Goal: Transaction & Acquisition: Subscribe to service/newsletter

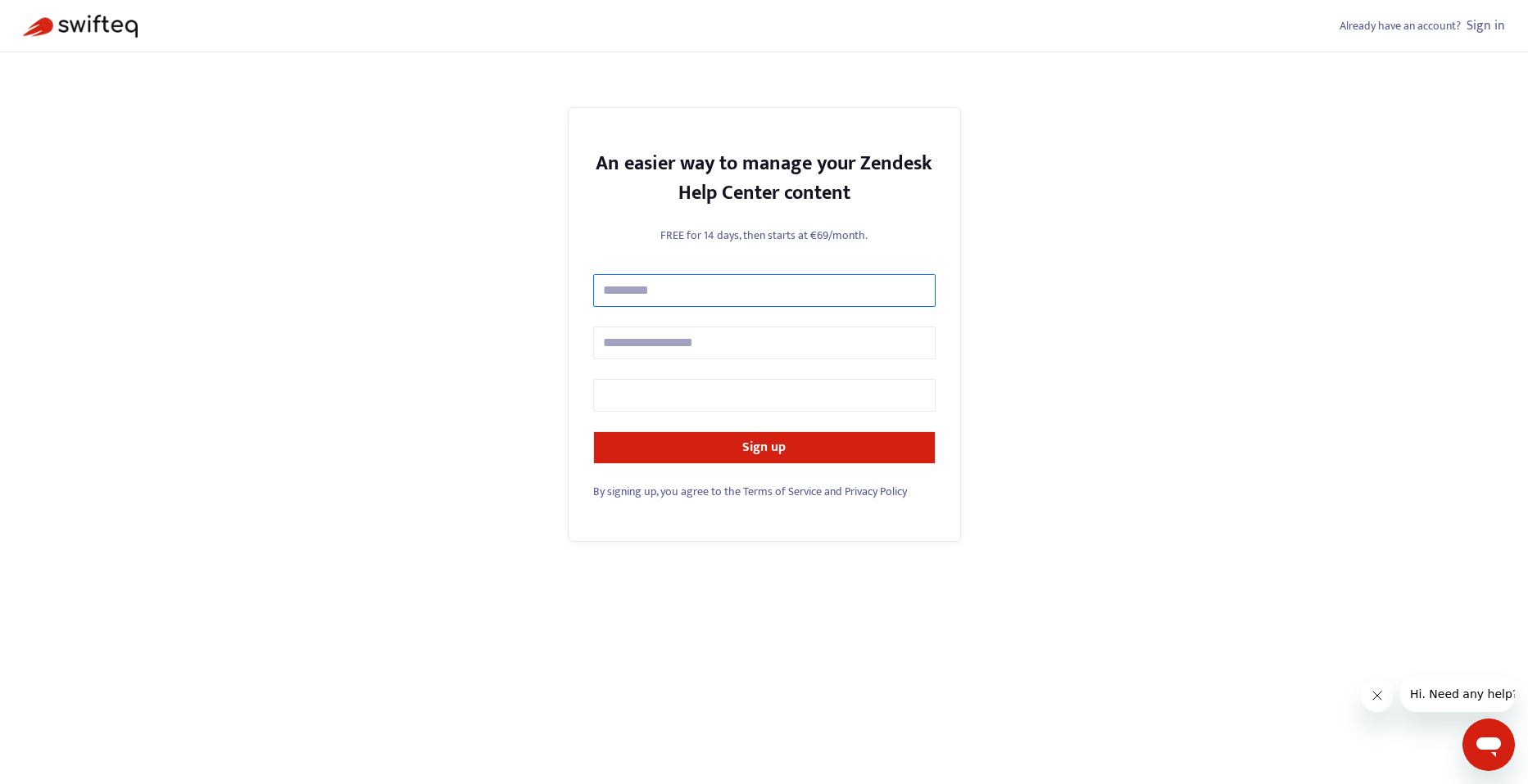
click at [735, 293] on input "text" at bounding box center [764, 291] width 342 height 33
type input "**********"
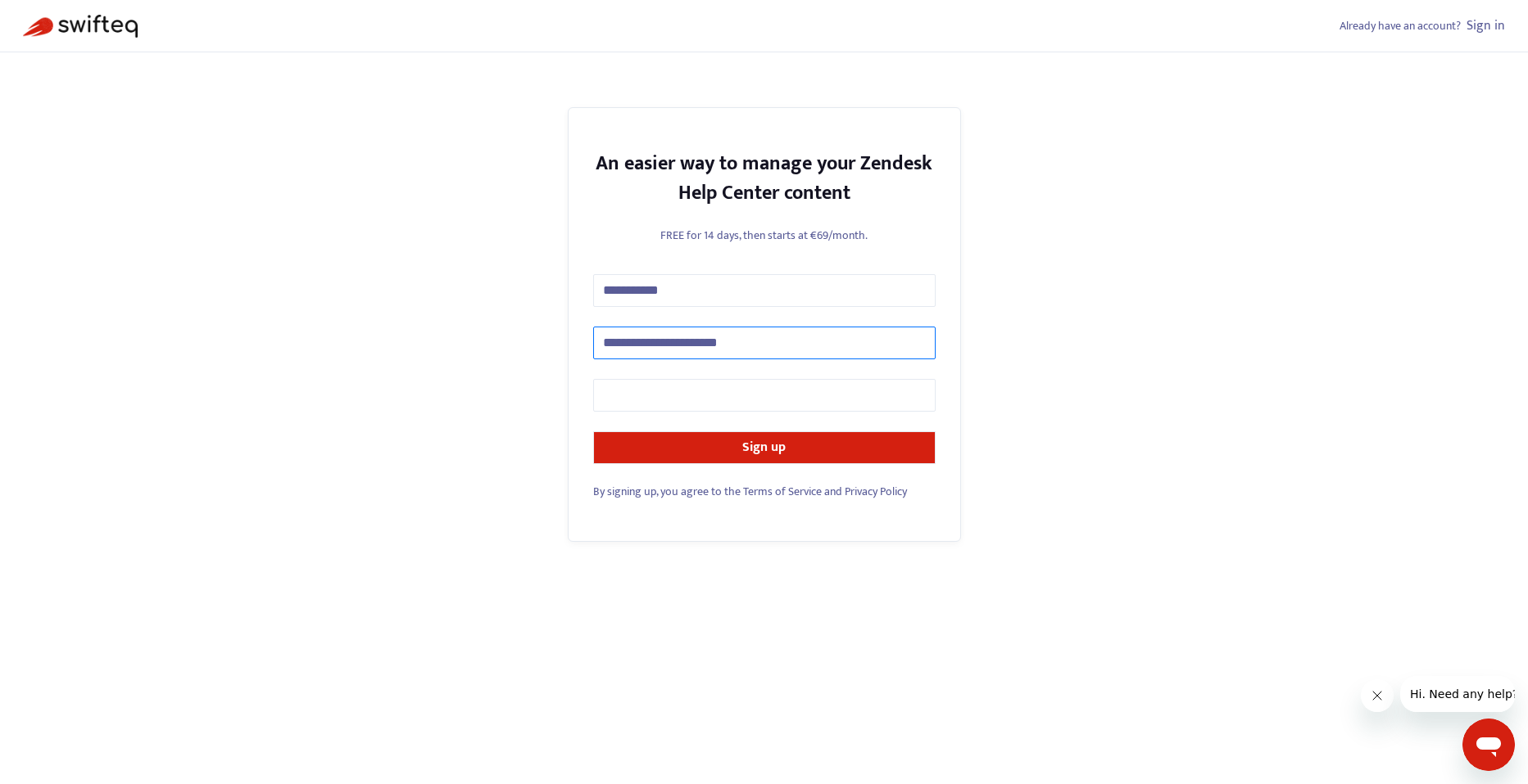
type input "**********"
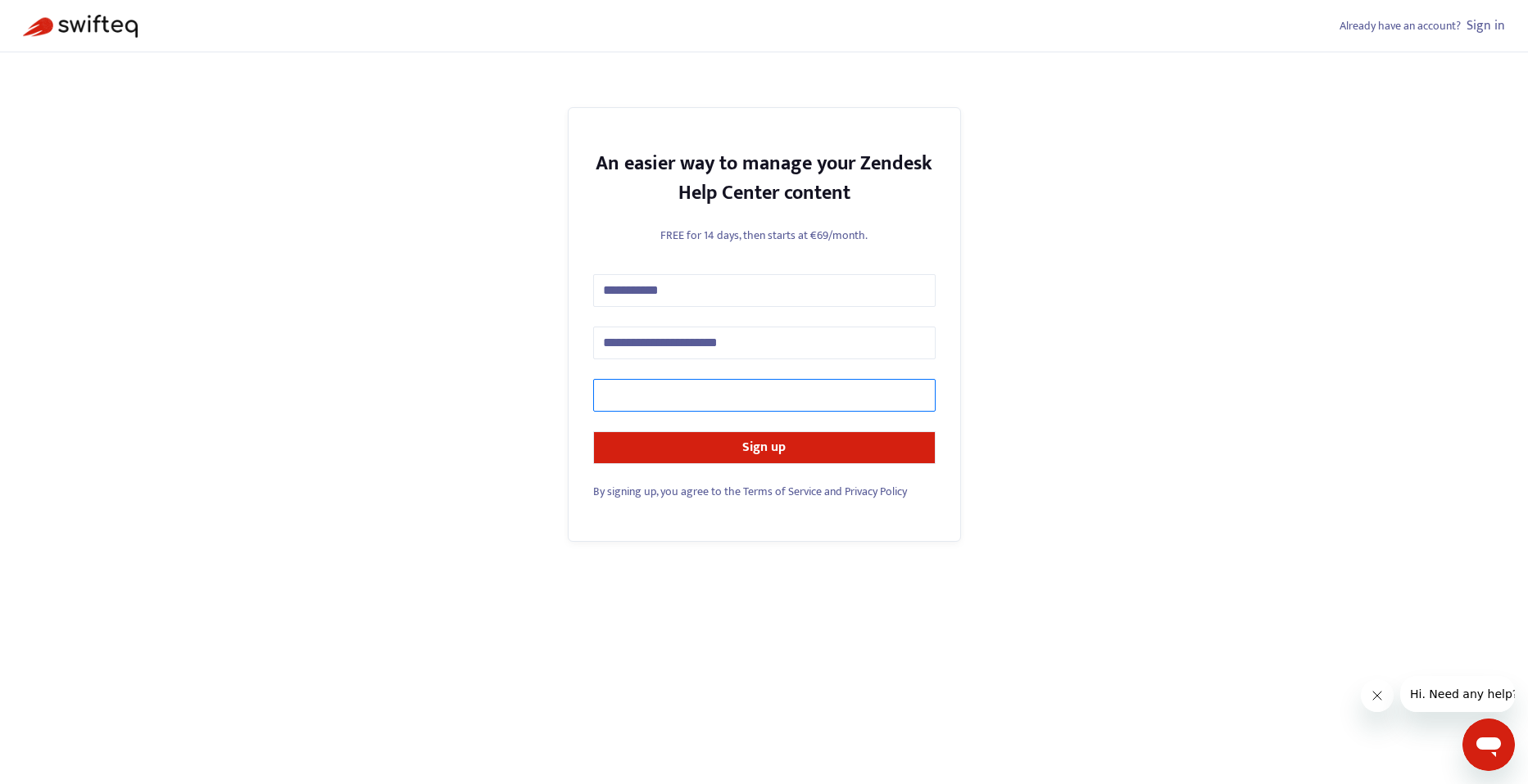
click at [593, 431] on button "Sign up" at bounding box center [764, 447] width 342 height 33
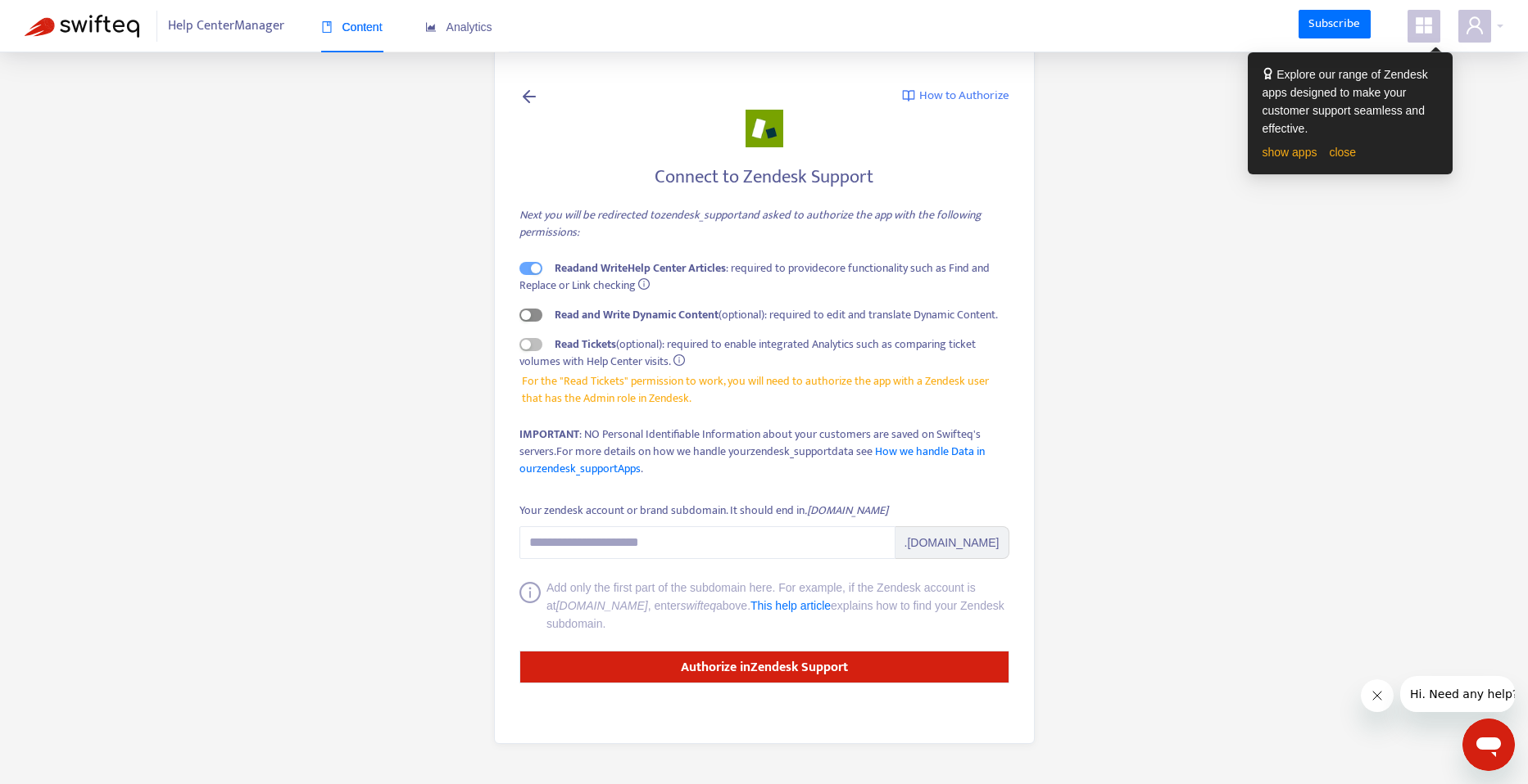
click at [539, 315] on span "button" at bounding box center [530, 315] width 23 height 13
click at [534, 343] on span "button" at bounding box center [530, 345] width 23 height 13
click at [1338, 153] on link "close" at bounding box center [1342, 152] width 27 height 13
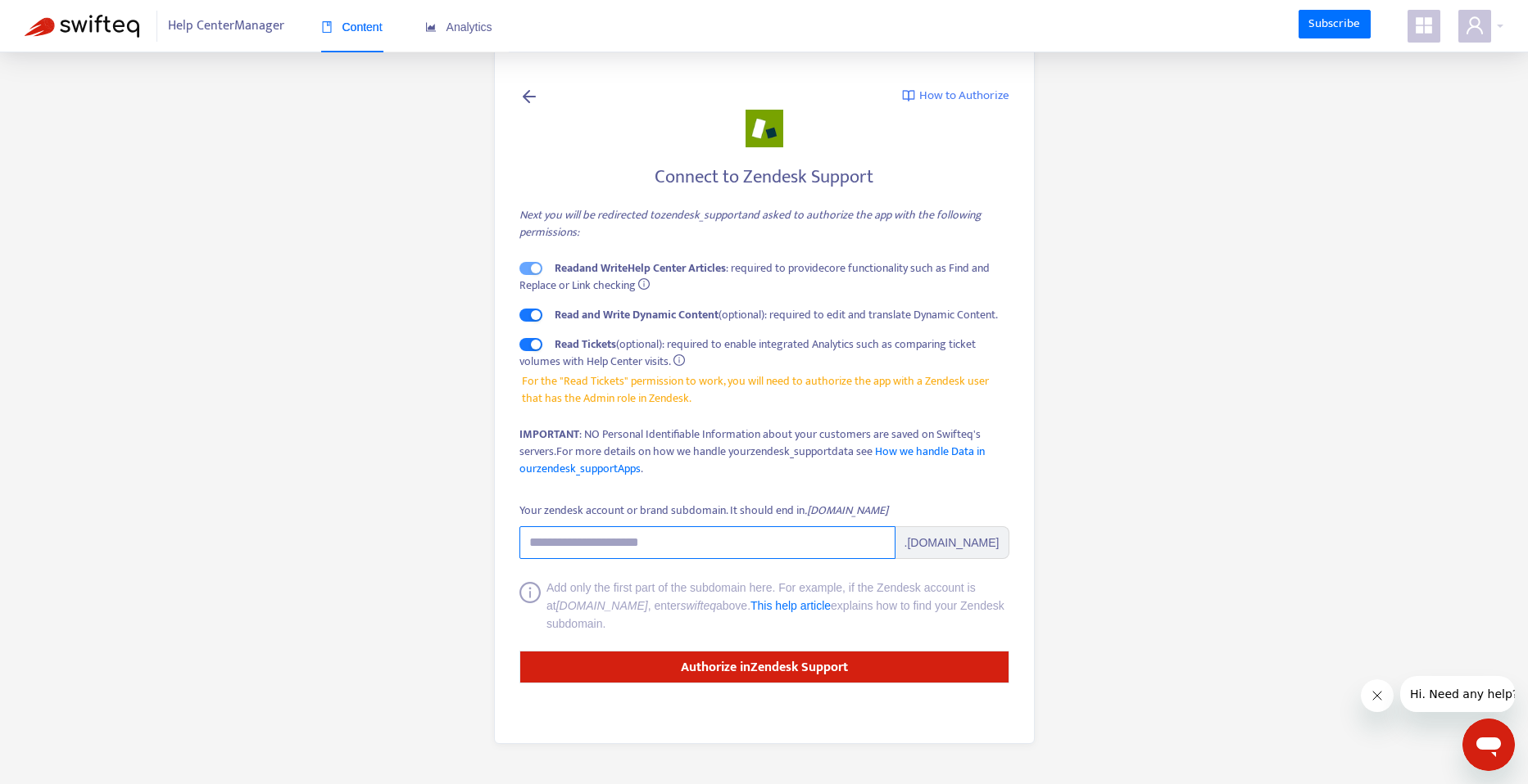
click at [702, 550] on input "Your zendesk account or brand subdomain. It should end in .zendesk.com" at bounding box center [707, 542] width 376 height 33
paste input "**********"
drag, startPoint x: 570, startPoint y: 543, endPoint x: 487, endPoint y: 545, distance: 83.0
click at [487, 545] on div "**********" at bounding box center [764, 395] width 590 height 749
click at [417, 544] on main "**********" at bounding box center [764, 392] width 1528 height 784
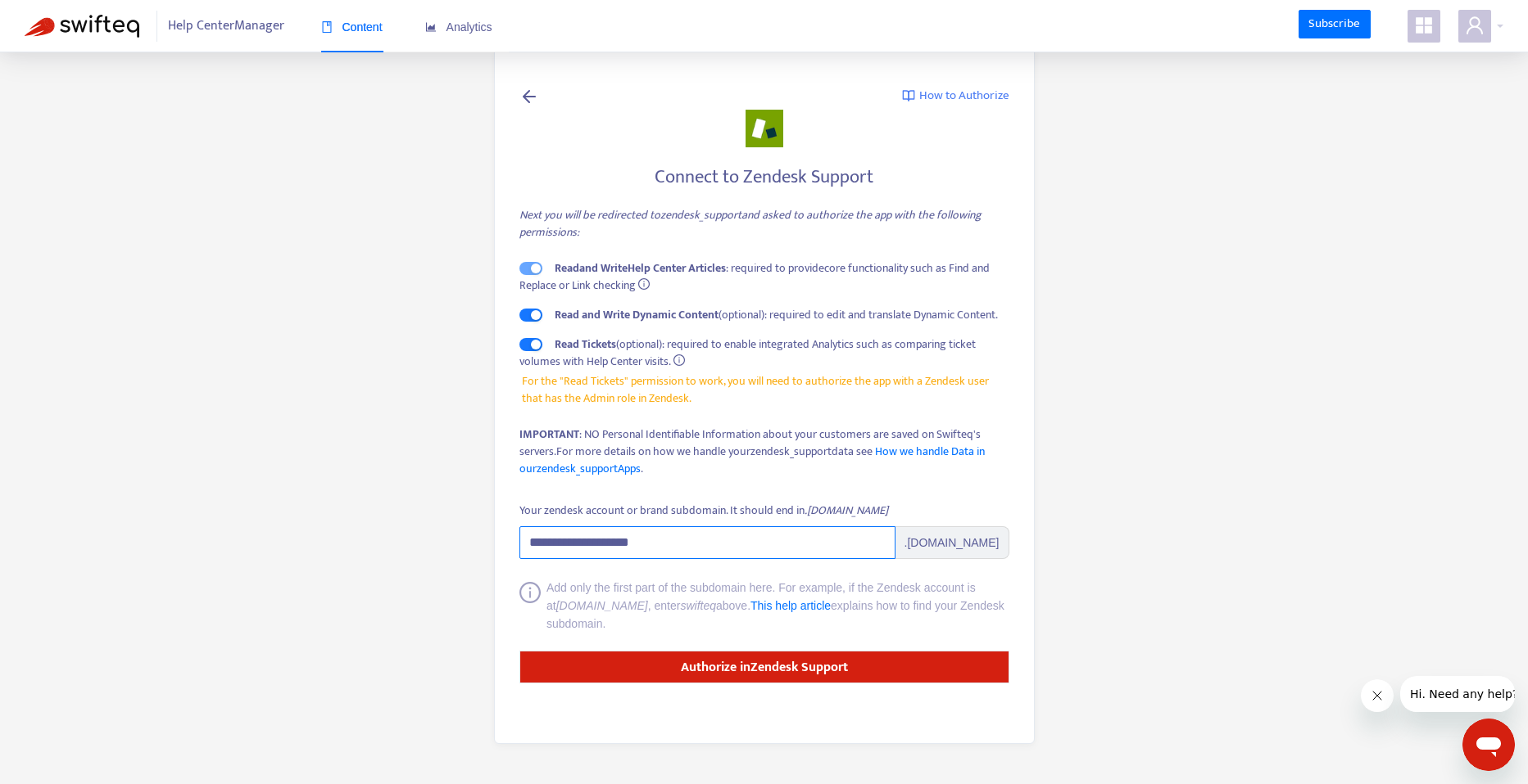
click at [725, 539] on input "**********" at bounding box center [707, 542] width 376 height 33
drag, startPoint x: 684, startPoint y: 539, endPoint x: 575, endPoint y: 538, distance: 109.0
click at [575, 538] on input "**********" at bounding box center [707, 542] width 376 height 33
type input "*******"
click at [396, 464] on main "How to Authorize Connect to Zendesk Support Next you will be redirected to zend…" at bounding box center [764, 392] width 1528 height 784
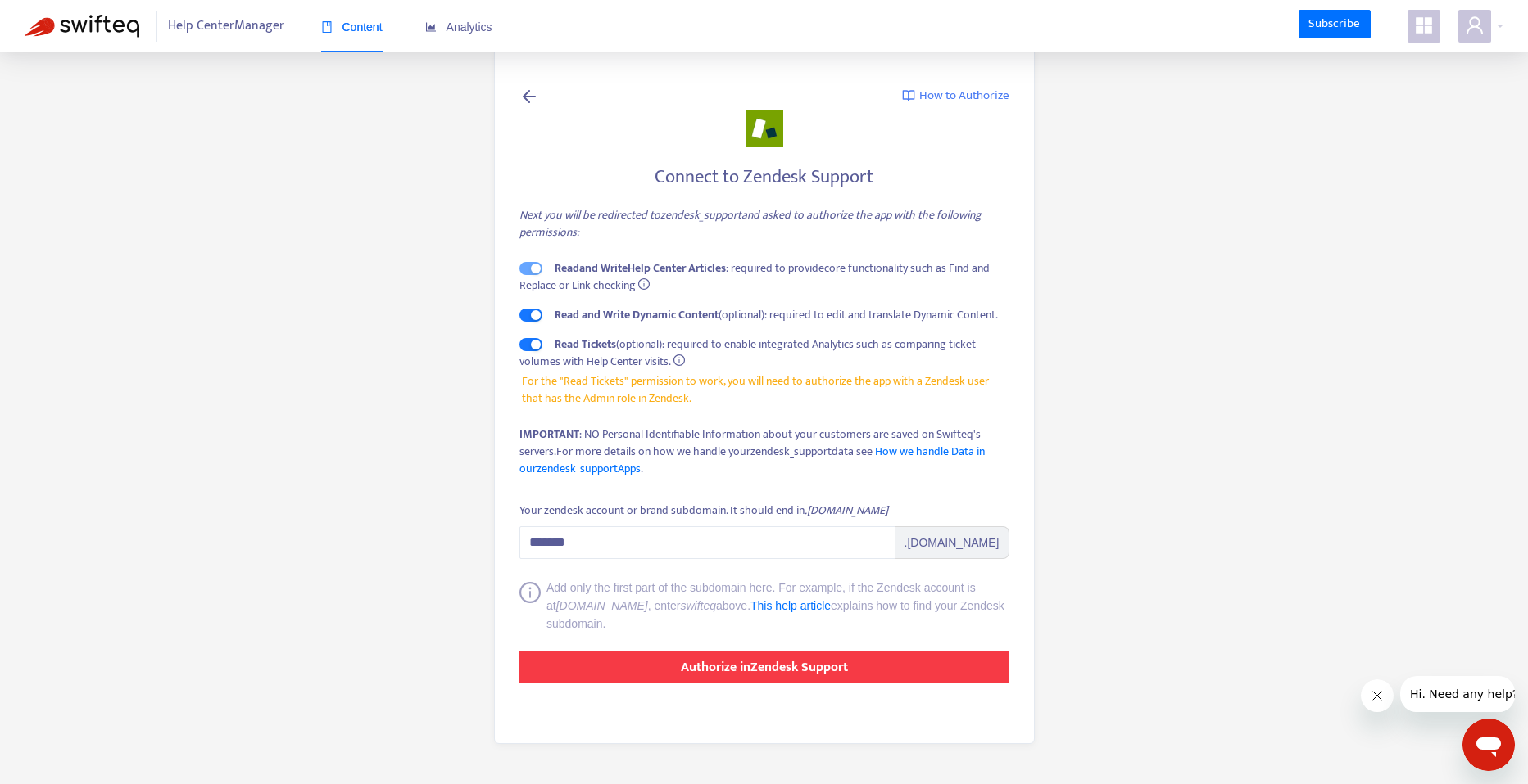
click at [687, 663] on strong "Authorize in Zendesk Support" at bounding box center [764, 668] width 167 height 22
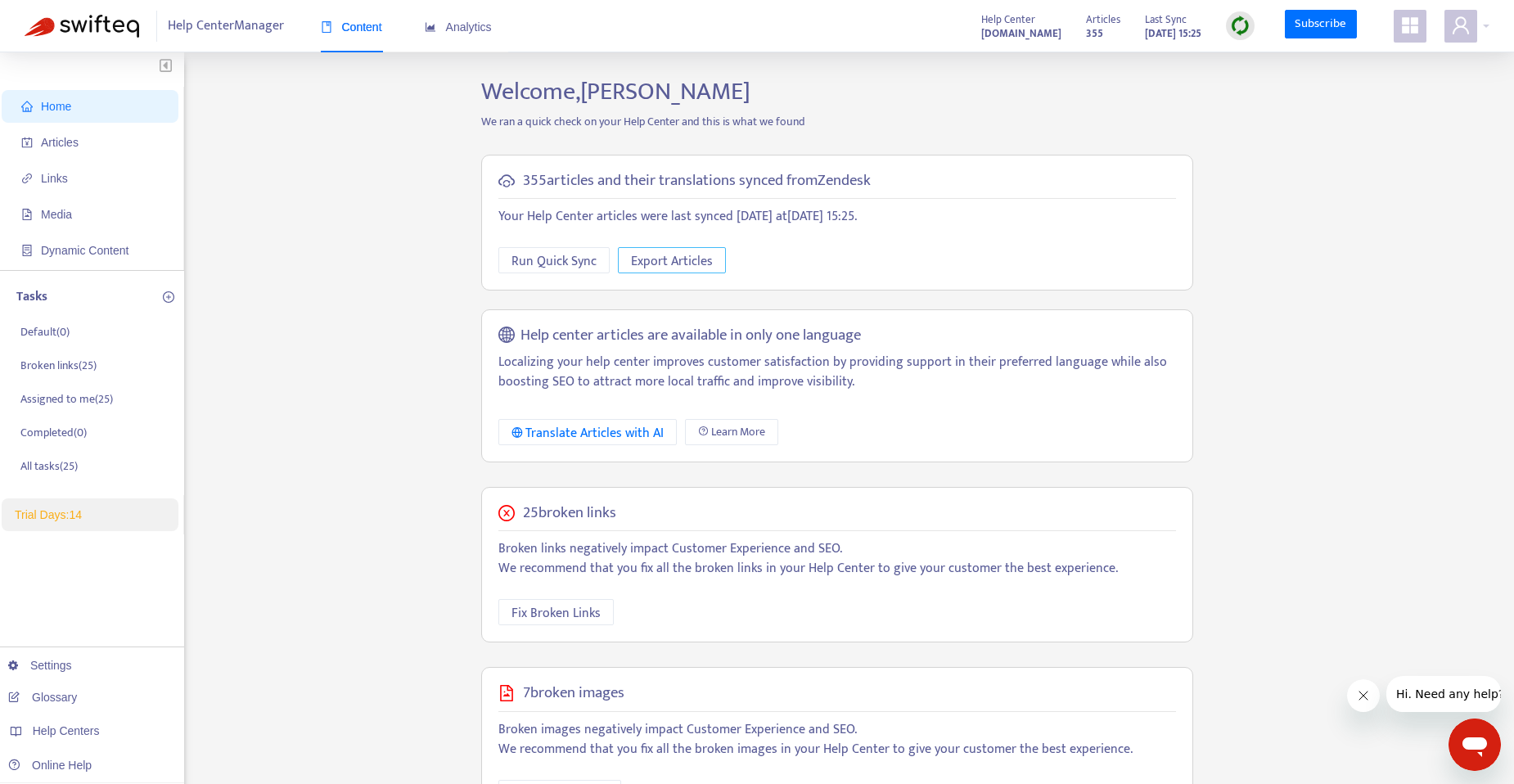
click at [689, 261] on span "Export Articles" at bounding box center [672, 262] width 82 height 20
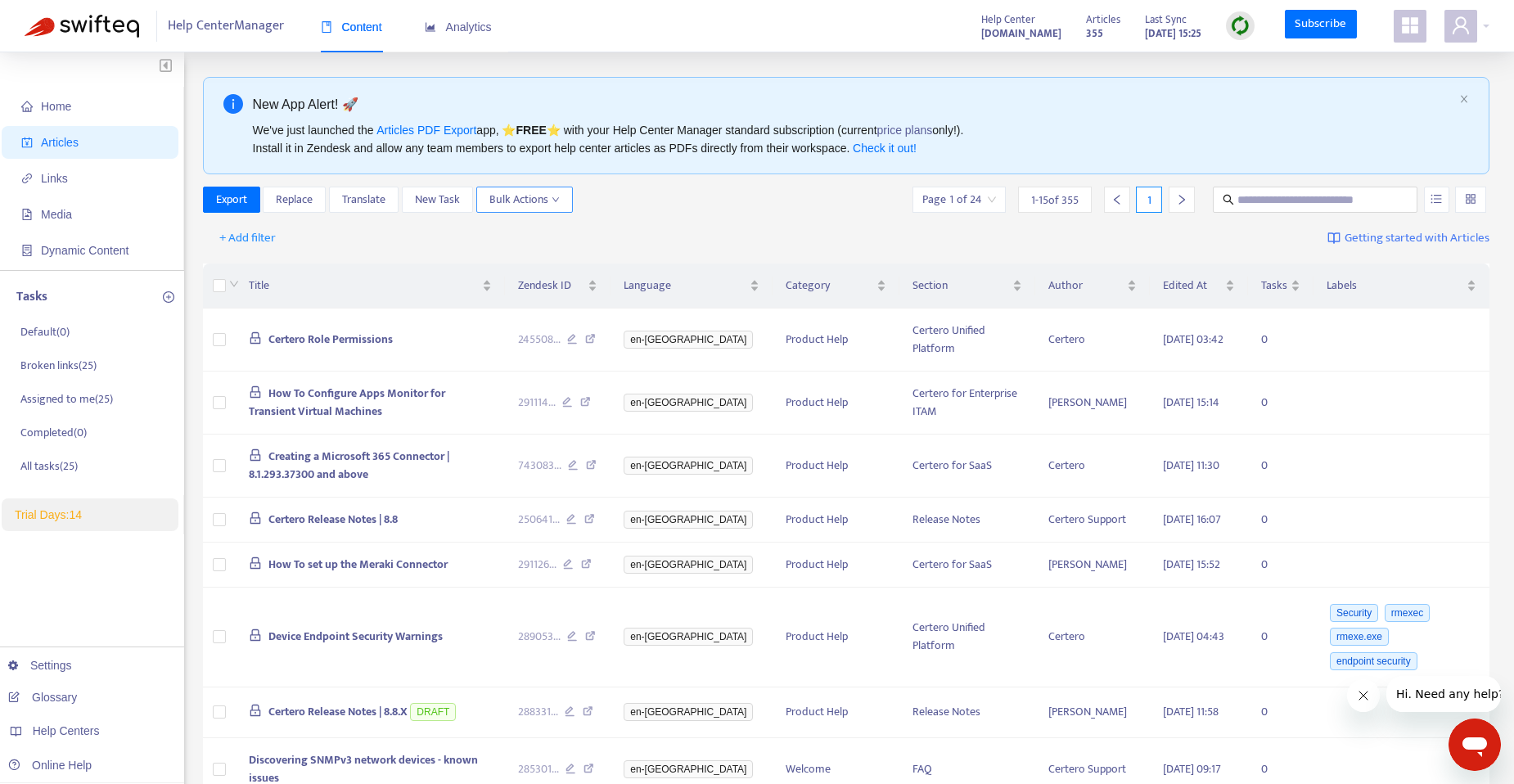
click at [512, 193] on span "Bulk Actions" at bounding box center [525, 199] width 71 height 18
click at [709, 203] on div "Export Replace Translate New Task Bulk Actions Page 1 of 24 1 - 15 of 355 1" at bounding box center [846, 199] width 1288 height 26
click at [973, 200] on input "search" at bounding box center [959, 199] width 74 height 24
click at [966, 197] on input "search" at bounding box center [959, 199] width 74 height 24
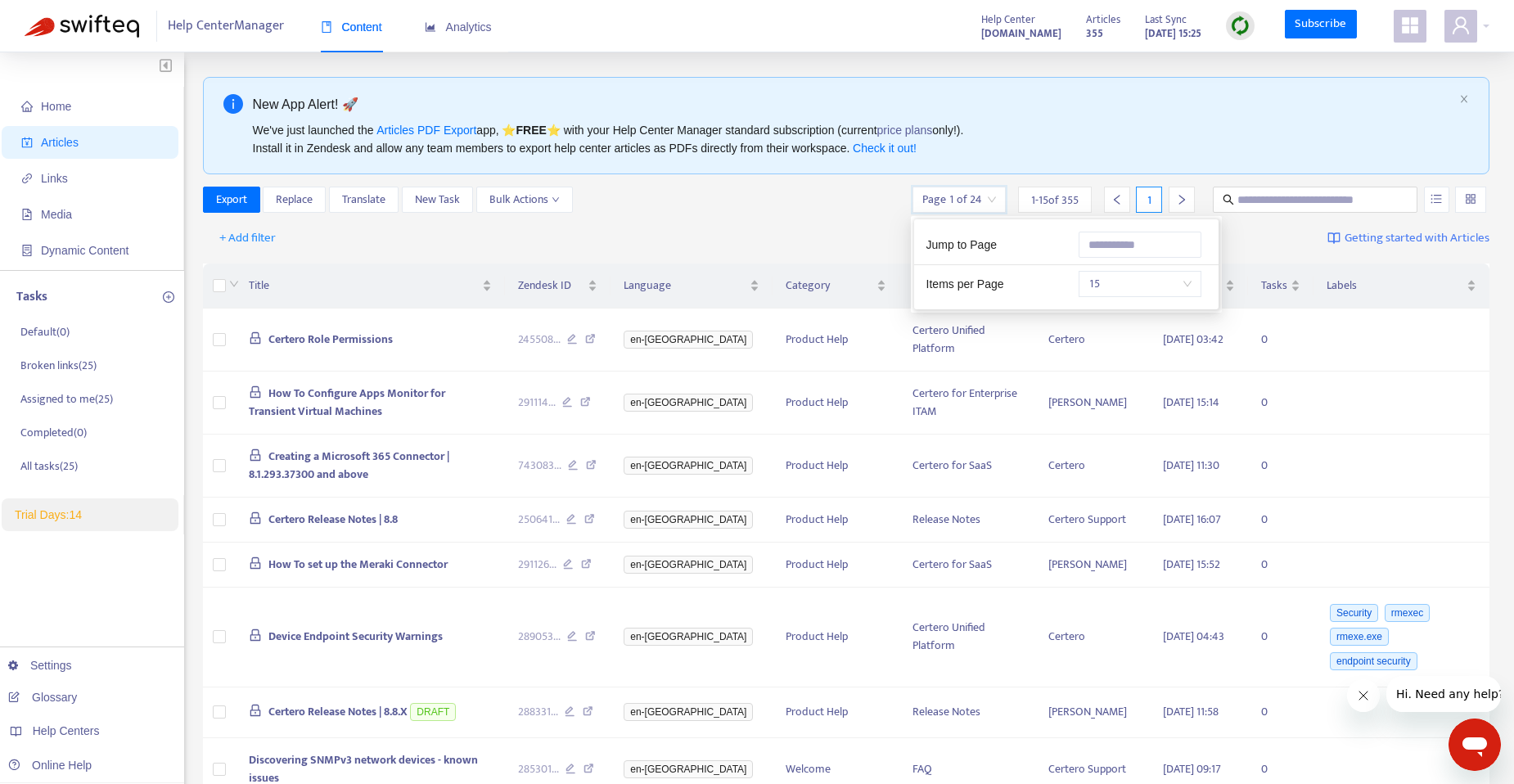
click at [1125, 289] on span "15" at bounding box center [1140, 284] width 103 height 24
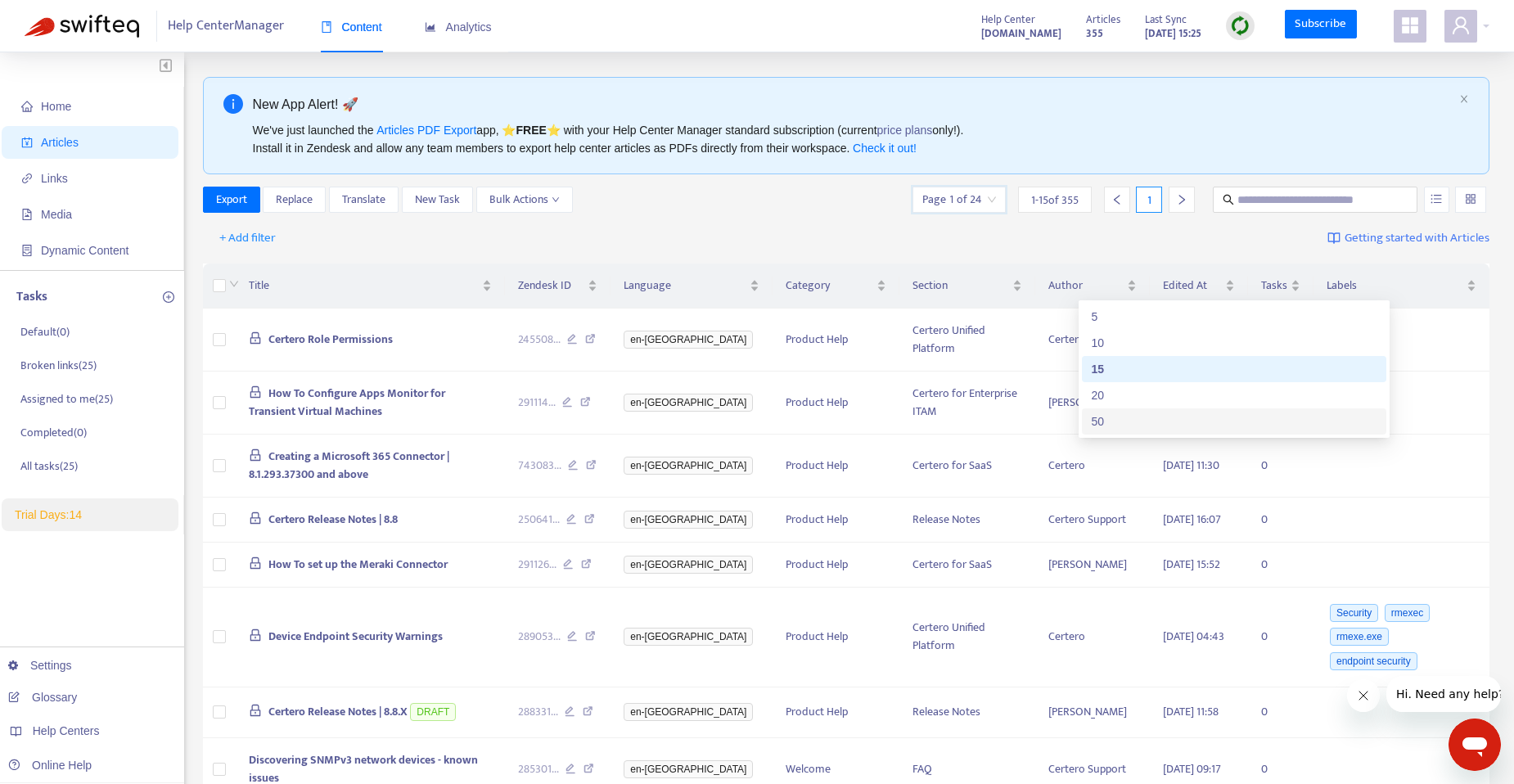
click at [1129, 415] on div "50" at bounding box center [1235, 421] width 285 height 18
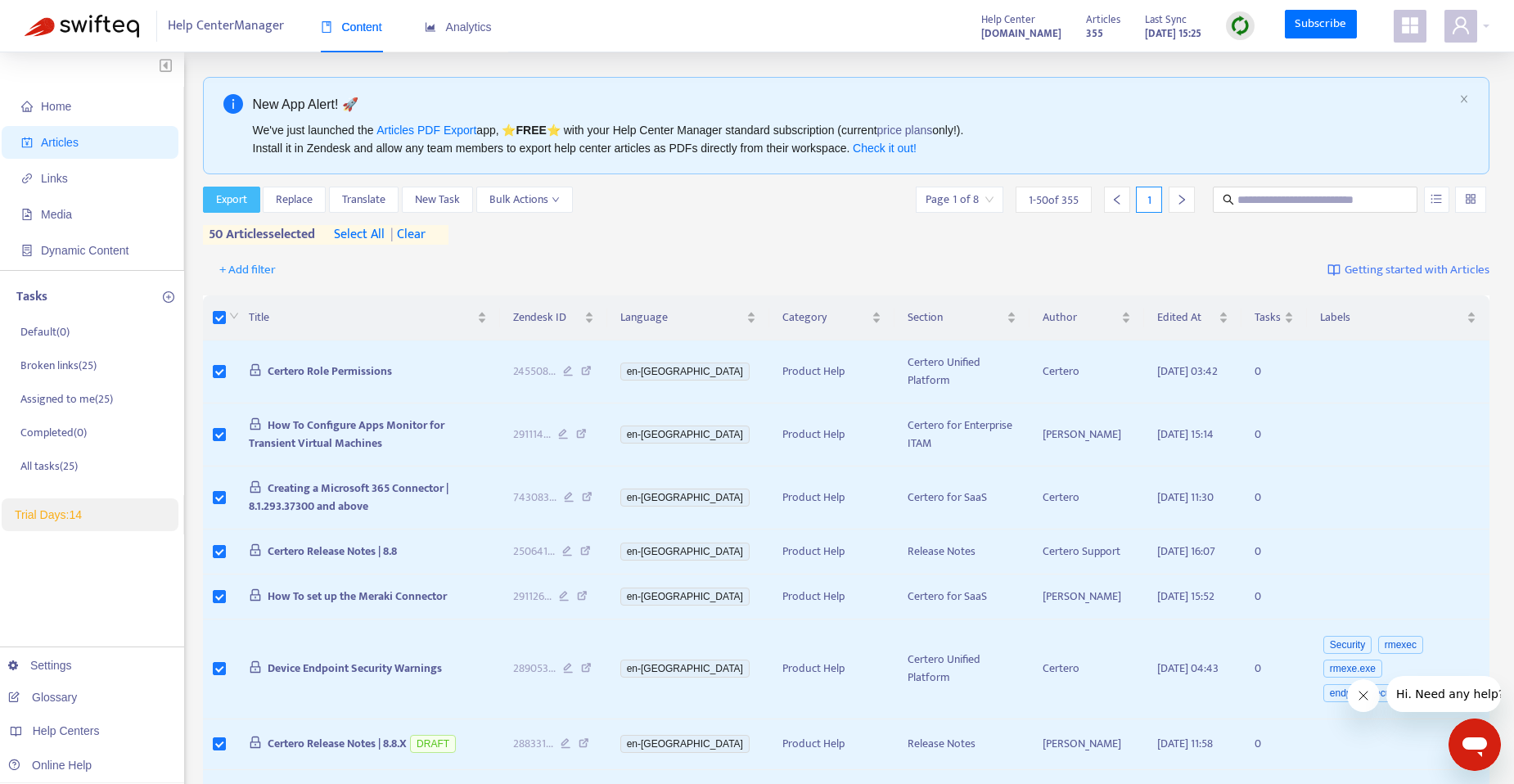
click at [243, 201] on span "Export" at bounding box center [231, 199] width 31 height 18
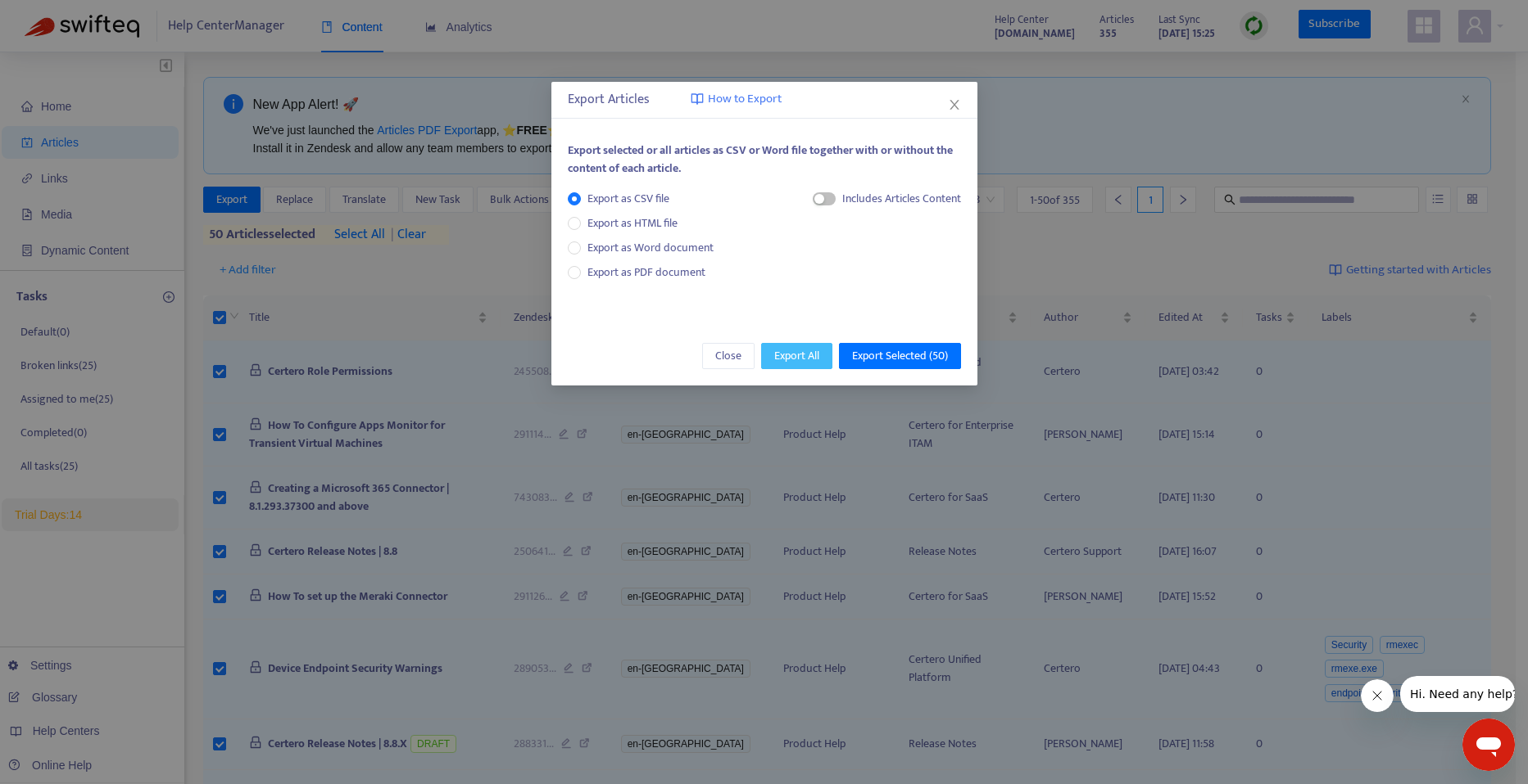
click at [783, 351] on span "Export All" at bounding box center [797, 356] width 45 height 18
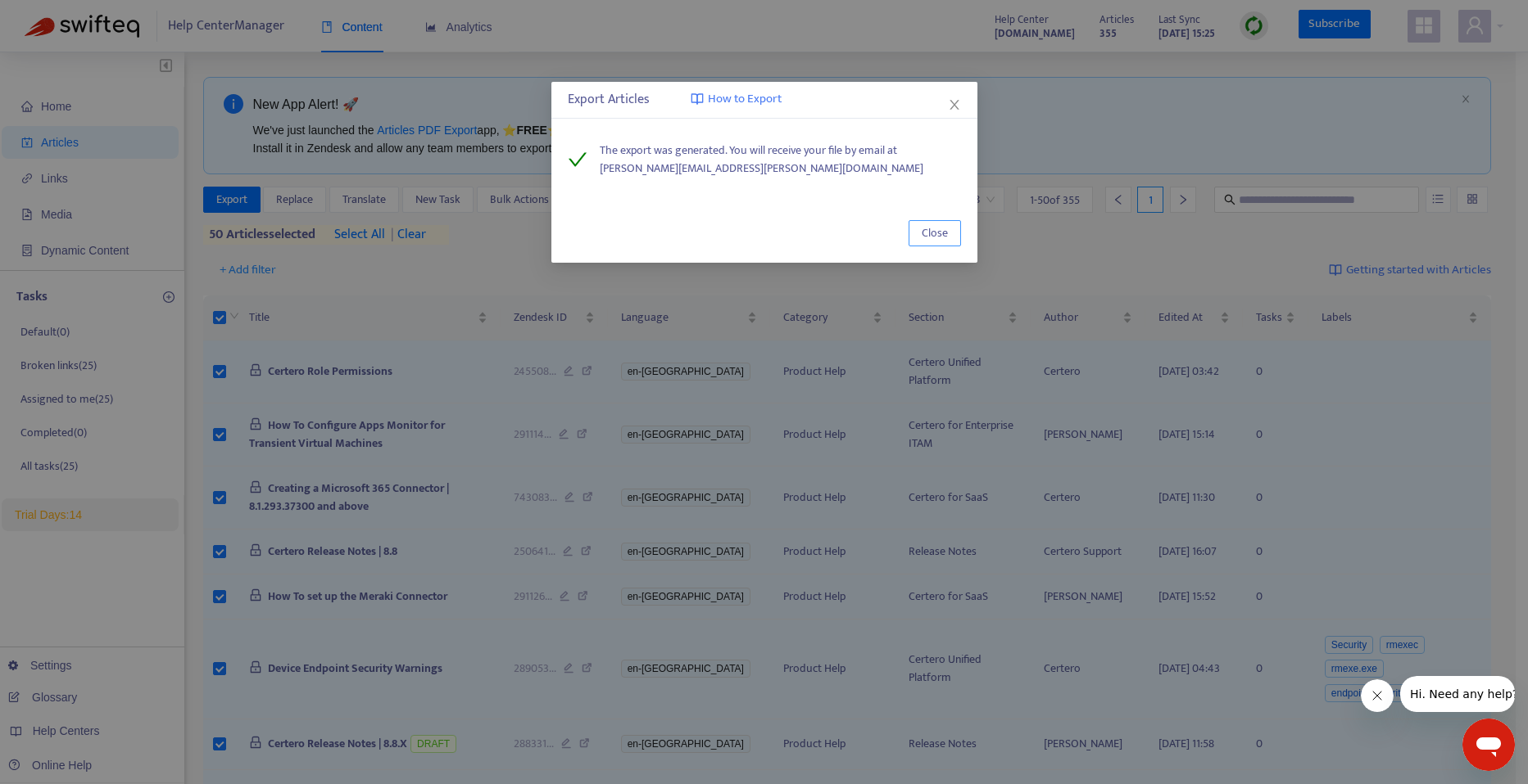
click at [938, 234] on span "Close" at bounding box center [935, 233] width 26 height 18
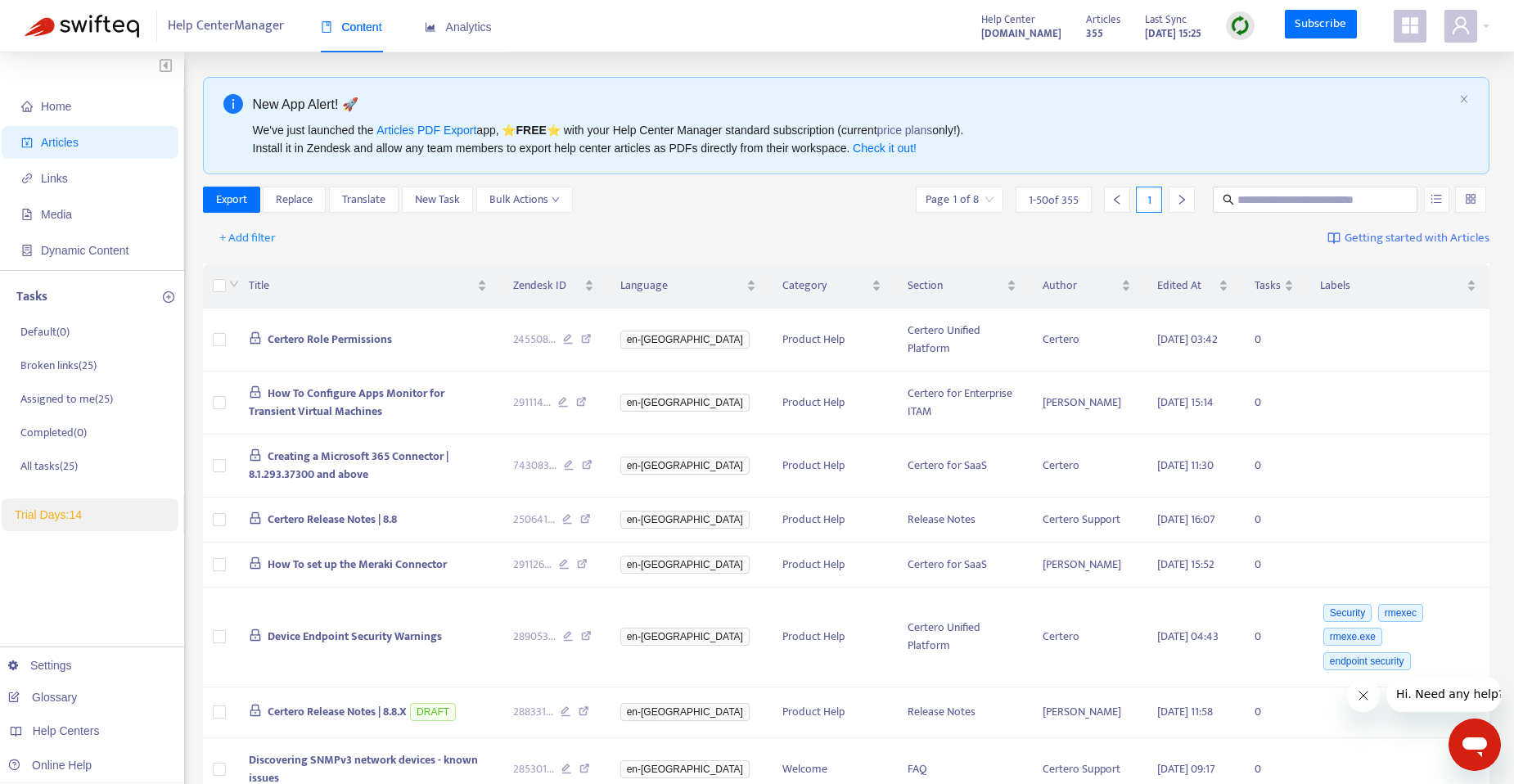
click at [1476, 97] on div "New App Alert! 🚀 We've just launched the Articles PDF Export app, ⭐ FREE ⭐️ wit…" at bounding box center [846, 126] width 1288 height 98
click at [1468, 98] on icon "close" at bounding box center [1465, 99] width 10 height 10
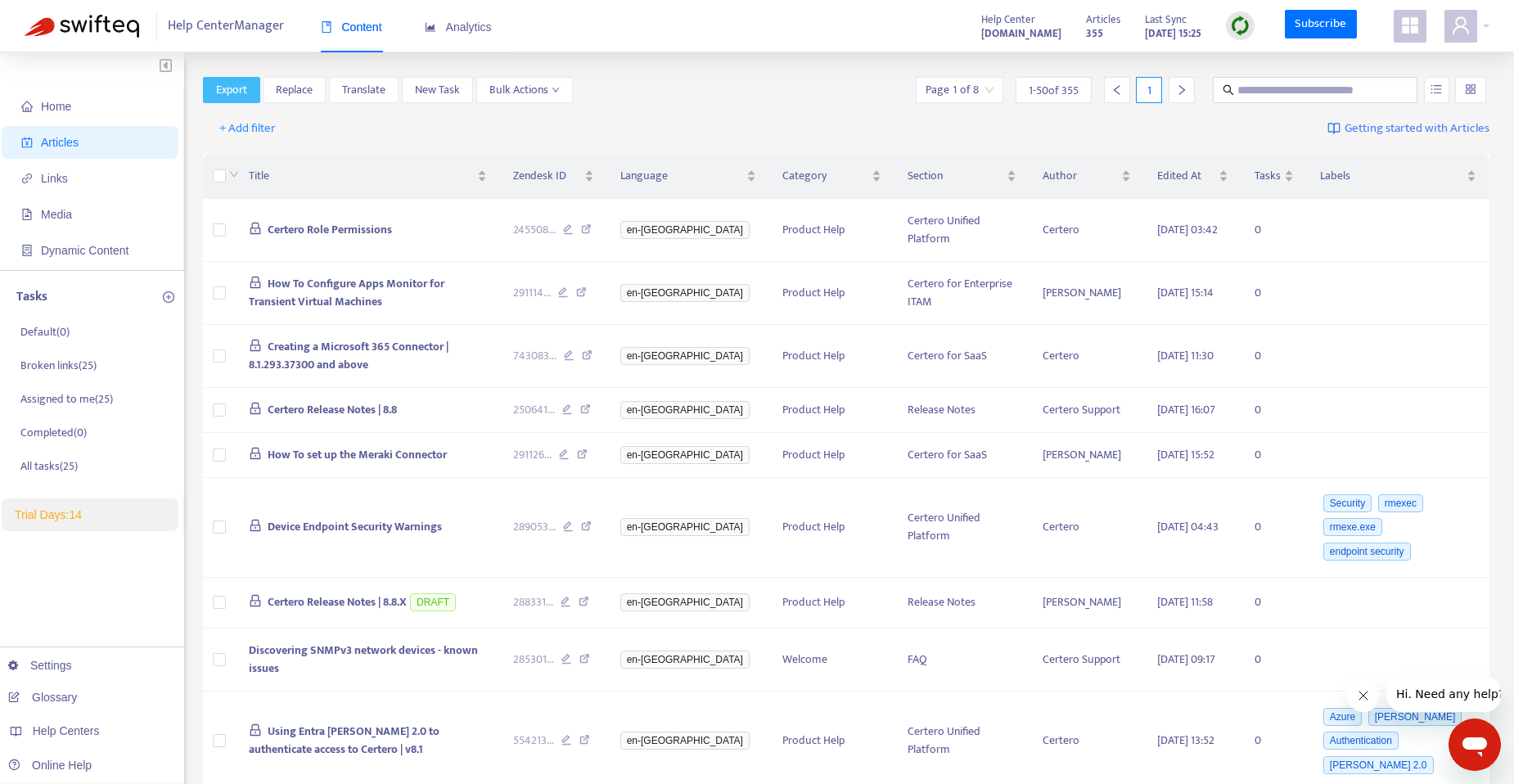
click at [230, 93] on span "Export" at bounding box center [231, 89] width 31 height 18
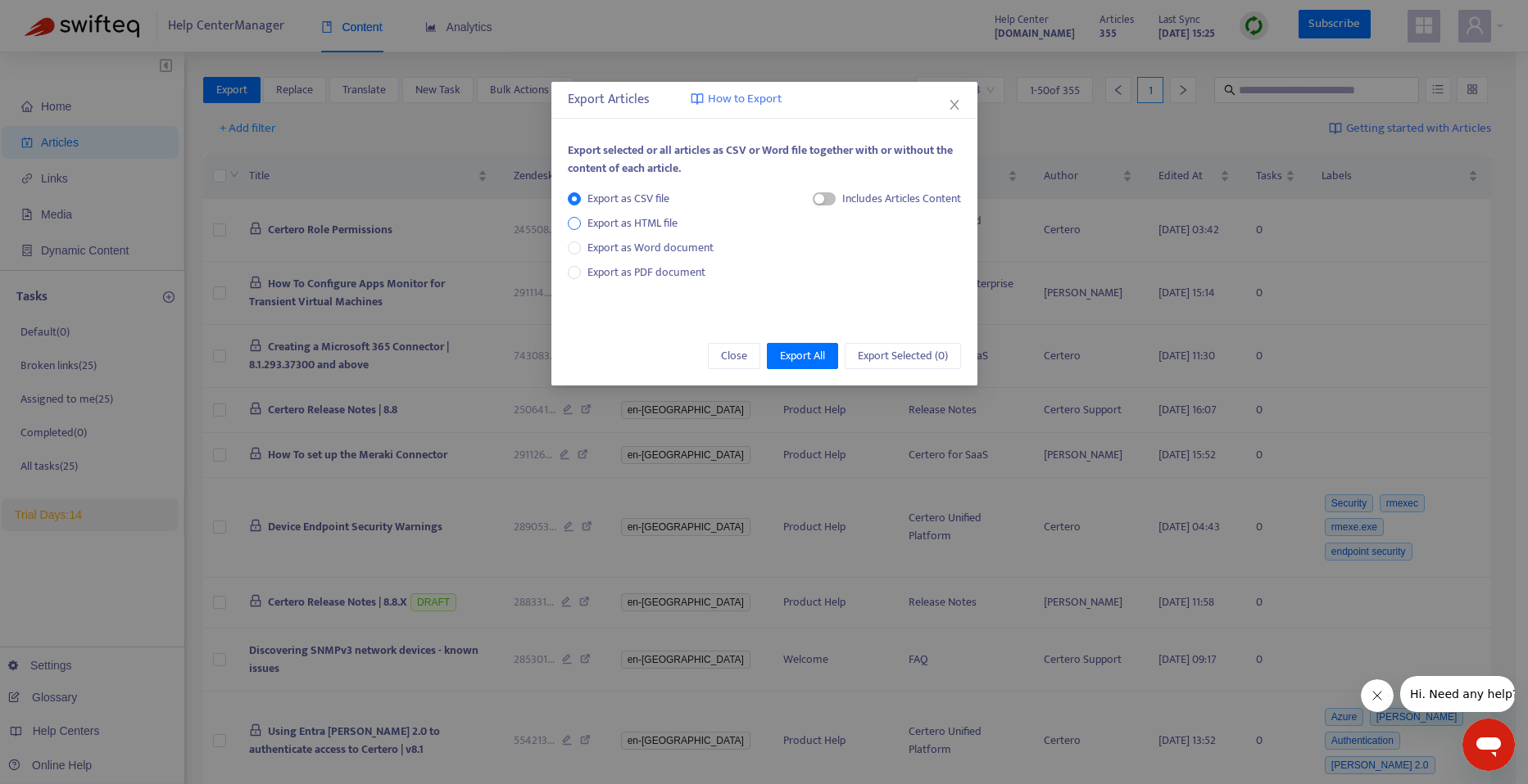
click at [626, 227] on span "Export as HTML file" at bounding box center [632, 223] width 103 height 18
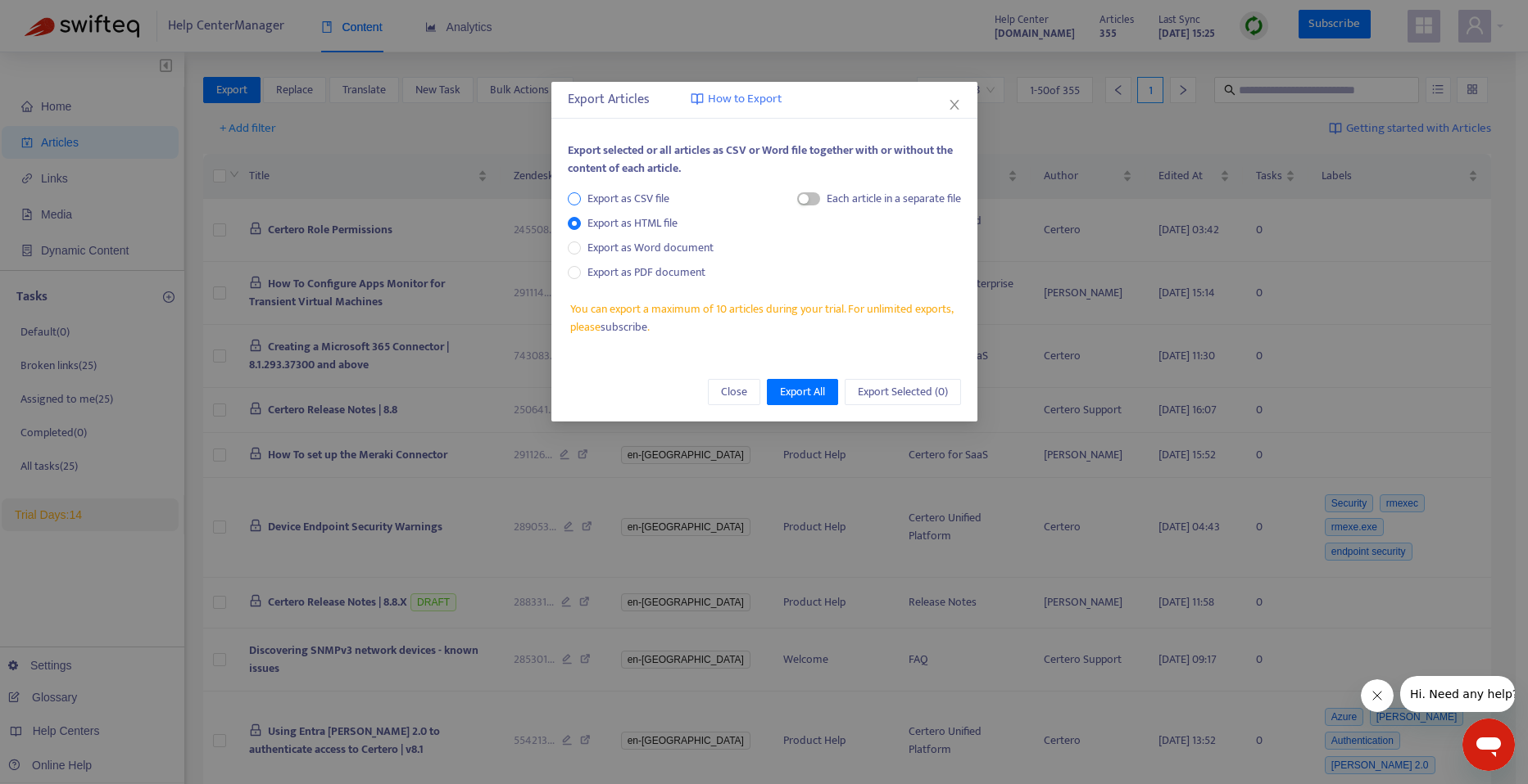
click at [646, 202] on span "Export as CSV file" at bounding box center [628, 198] width 95 height 18
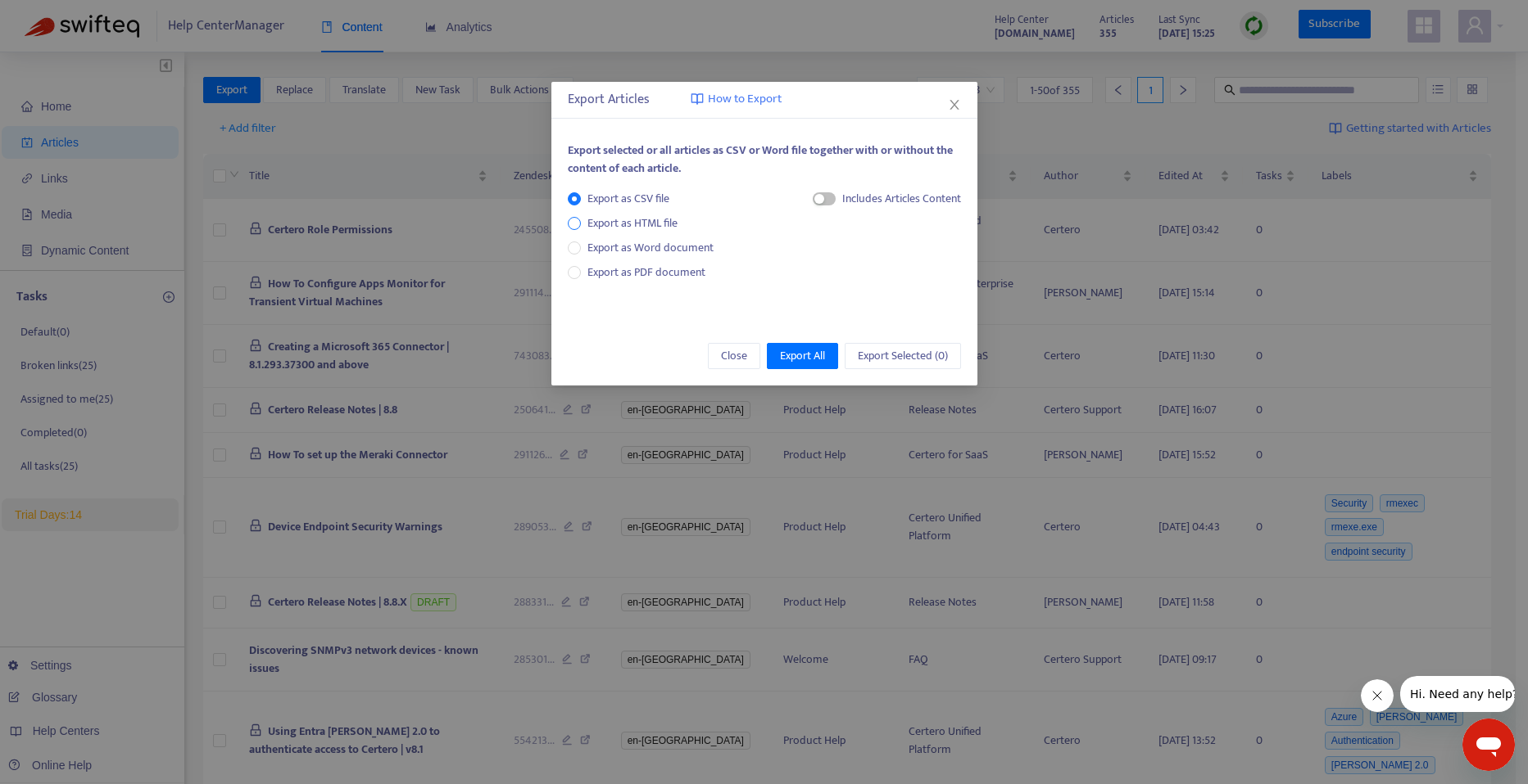
click at [647, 216] on span "Export as HTML file" at bounding box center [632, 223] width 103 height 18
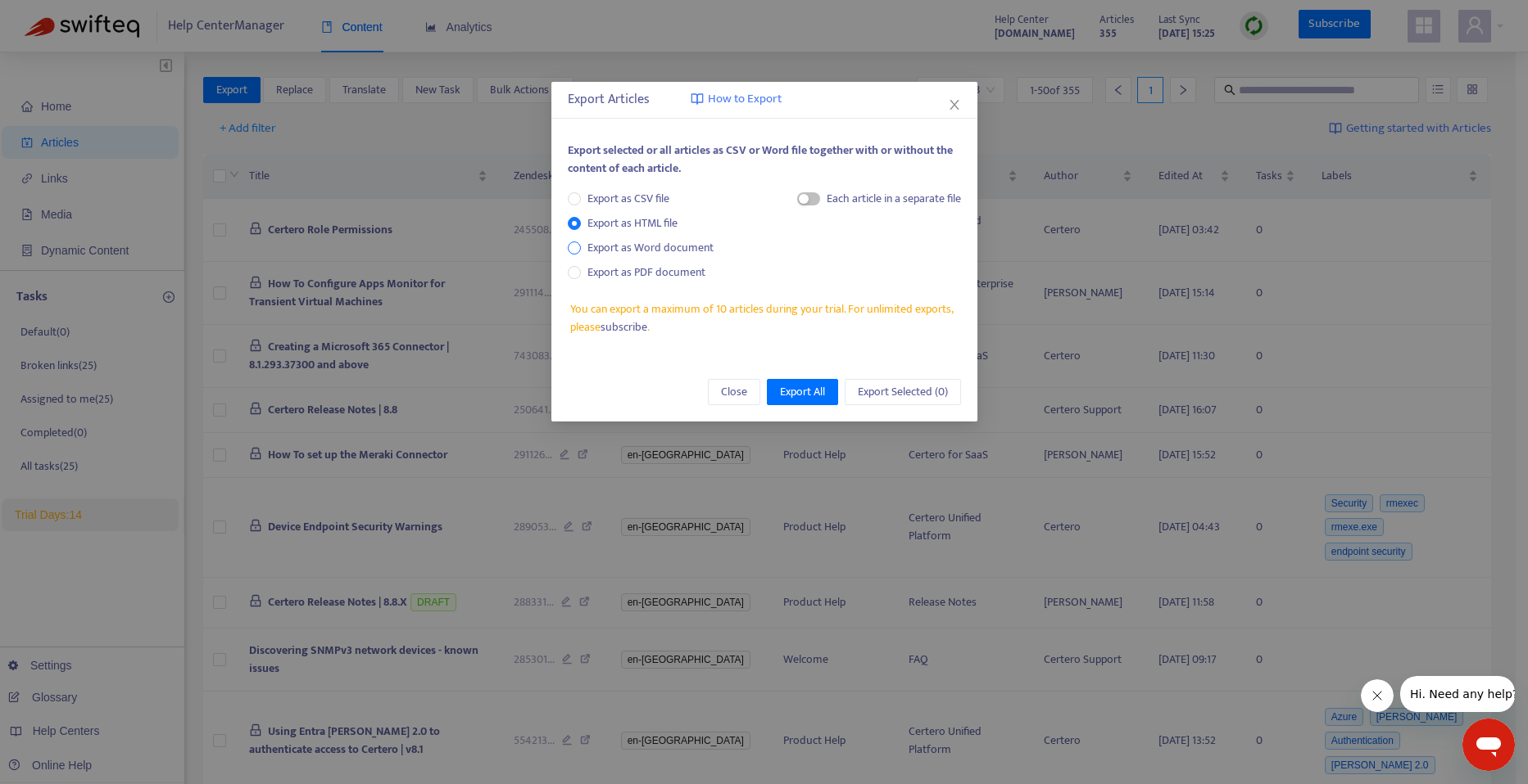
click at [654, 245] on span "Export as Word document" at bounding box center [649, 248] width 139 height 18
click at [654, 264] on span "Export as PDF document" at bounding box center [646, 272] width 118 height 19
click at [650, 275] on span "Export as PDF document" at bounding box center [646, 272] width 118 height 19
click at [613, 254] on span "Export as Word document" at bounding box center [649, 248] width 139 height 18
click at [614, 237] on div "Export as CSV file Export as HTML file Export as Word document Export as PDF do…" at bounding box center [647, 236] width 159 height 91
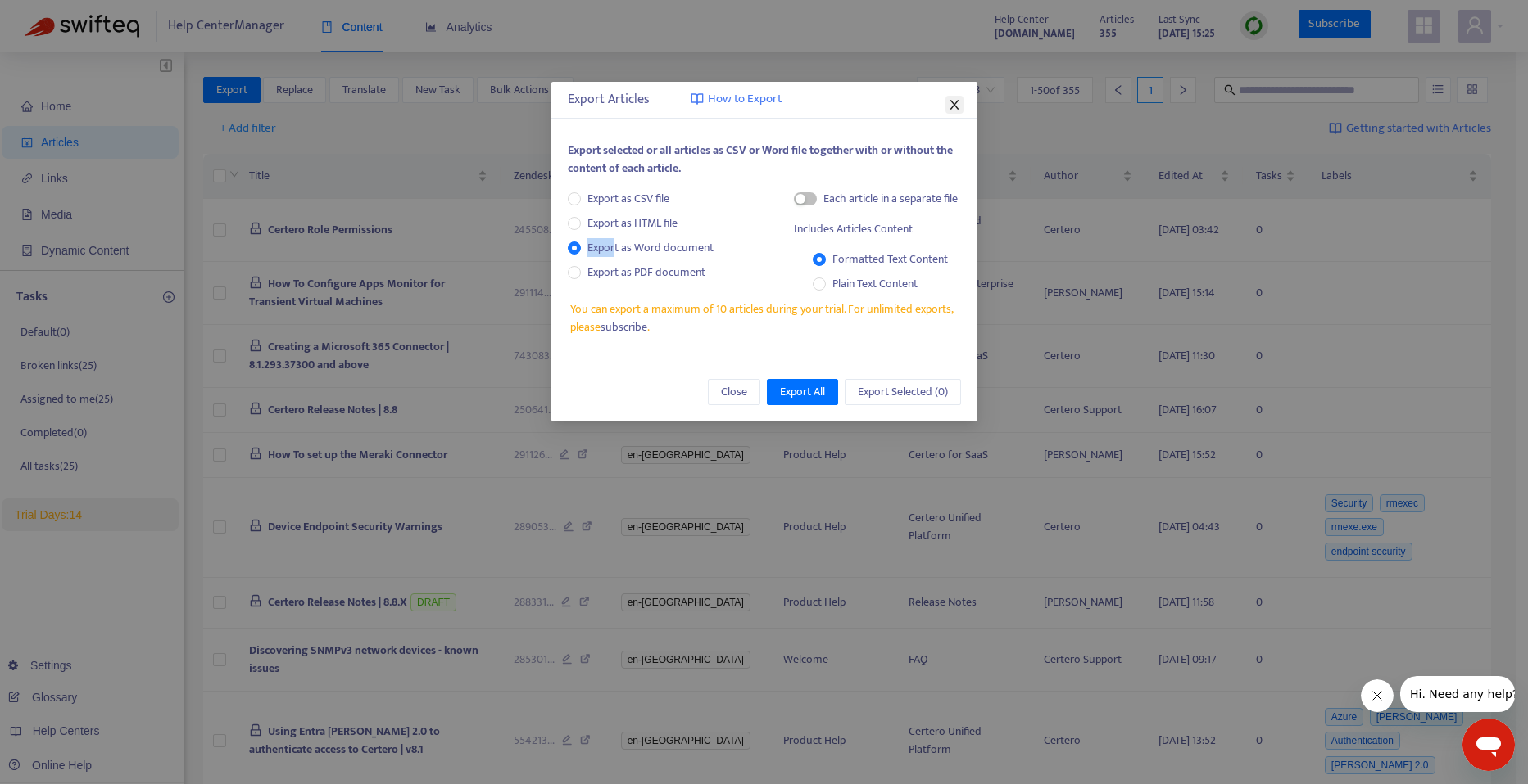
click at [947, 112] on button "Close" at bounding box center [954, 104] width 18 height 18
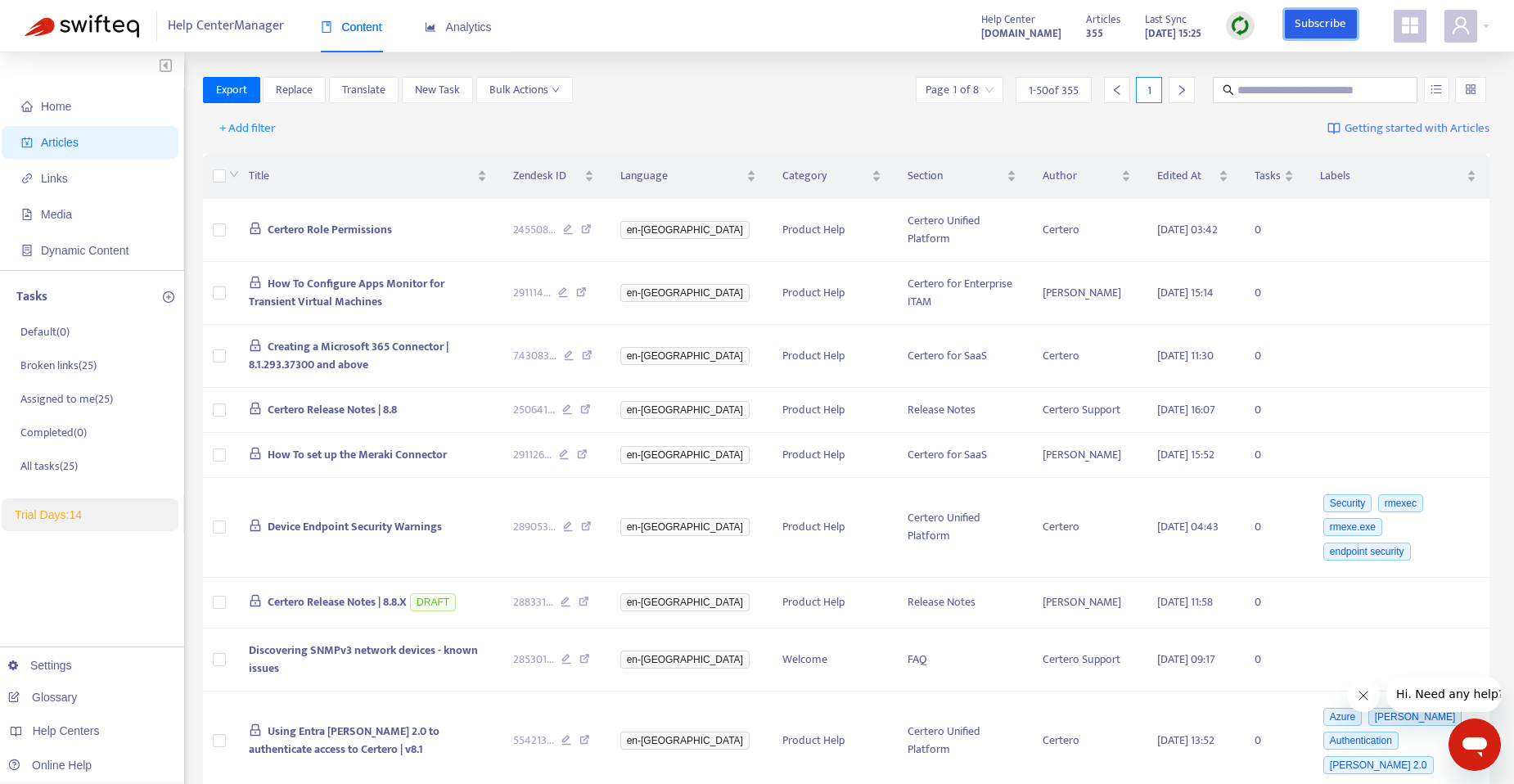
click at [1335, 23] on link "Subscribe" at bounding box center [1320, 25] width 72 height 30
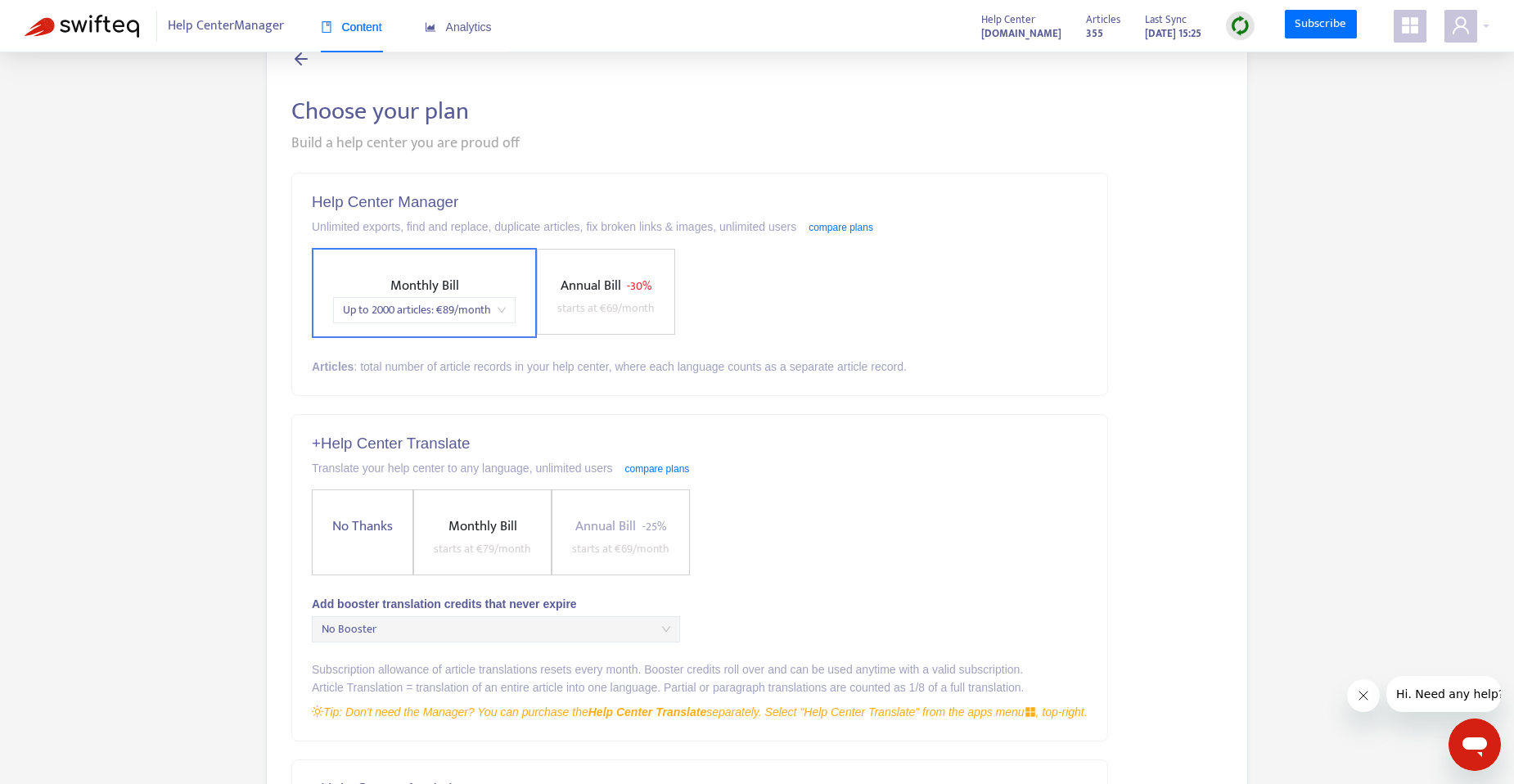
scroll to position [82, 0]
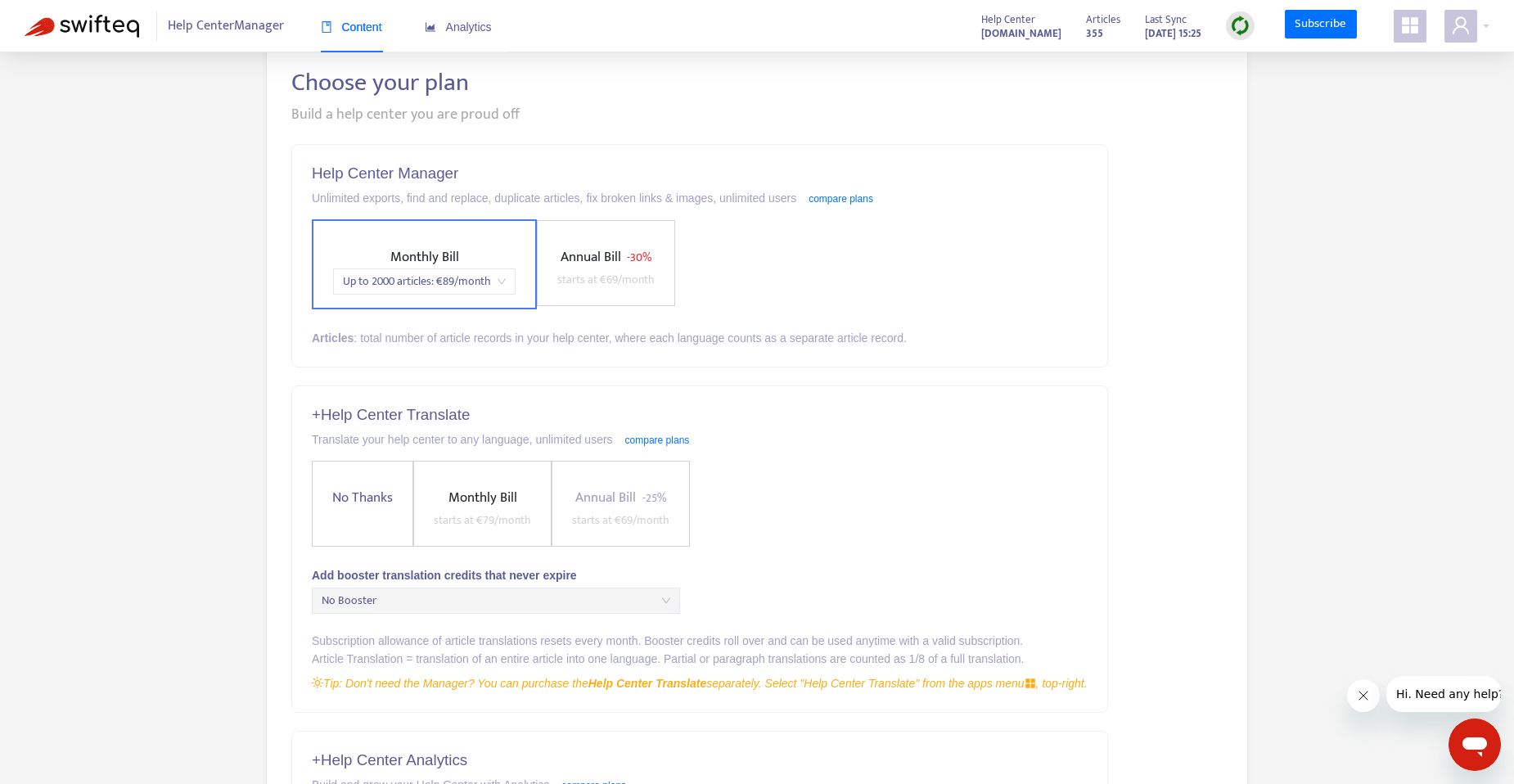
click at [485, 281] on span "Up to 2000 articles : € 89 /month" at bounding box center [424, 281] width 163 height 24
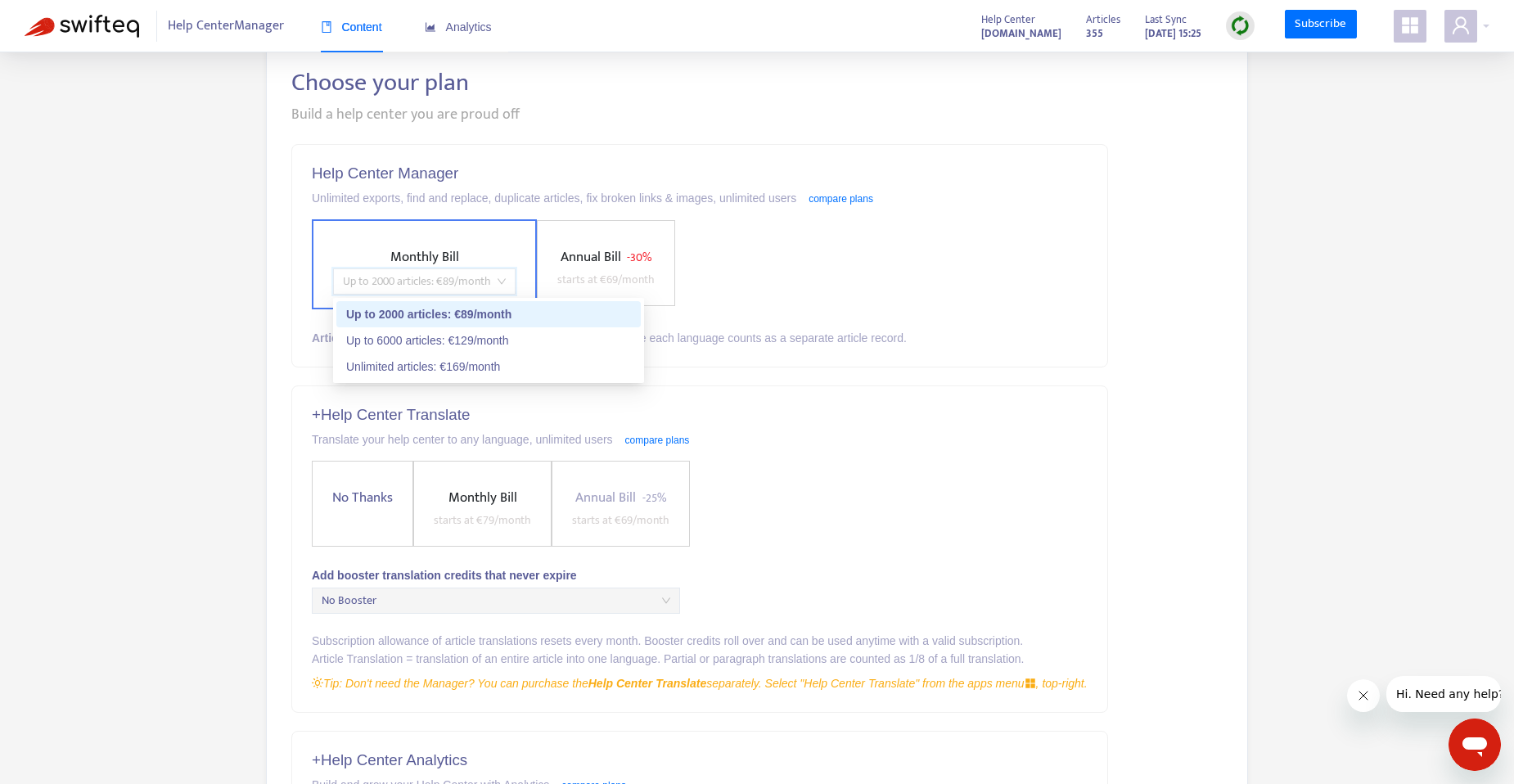
click at [217, 228] on div "Choose your plan Build a help center you are proud off Help Center Manager Unli…" at bounding box center [757, 542] width 1466 height 1093
click at [466, 283] on span "Up to 2000 articles : € 89 /month" at bounding box center [424, 281] width 163 height 24
click at [437, 317] on div "Up to 2000 articles : € 89 /month" at bounding box center [489, 314] width 285 height 18
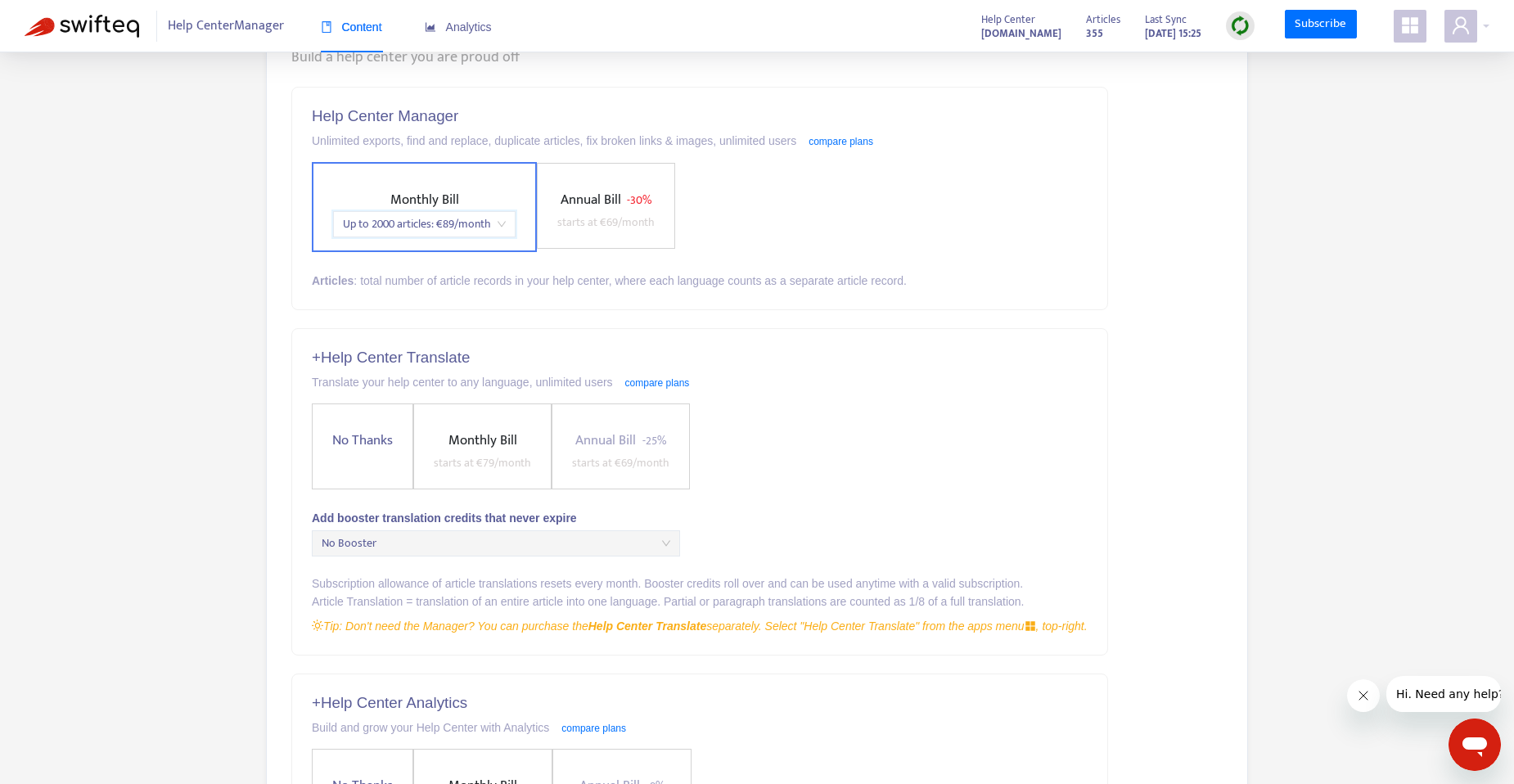
scroll to position [164, 0]
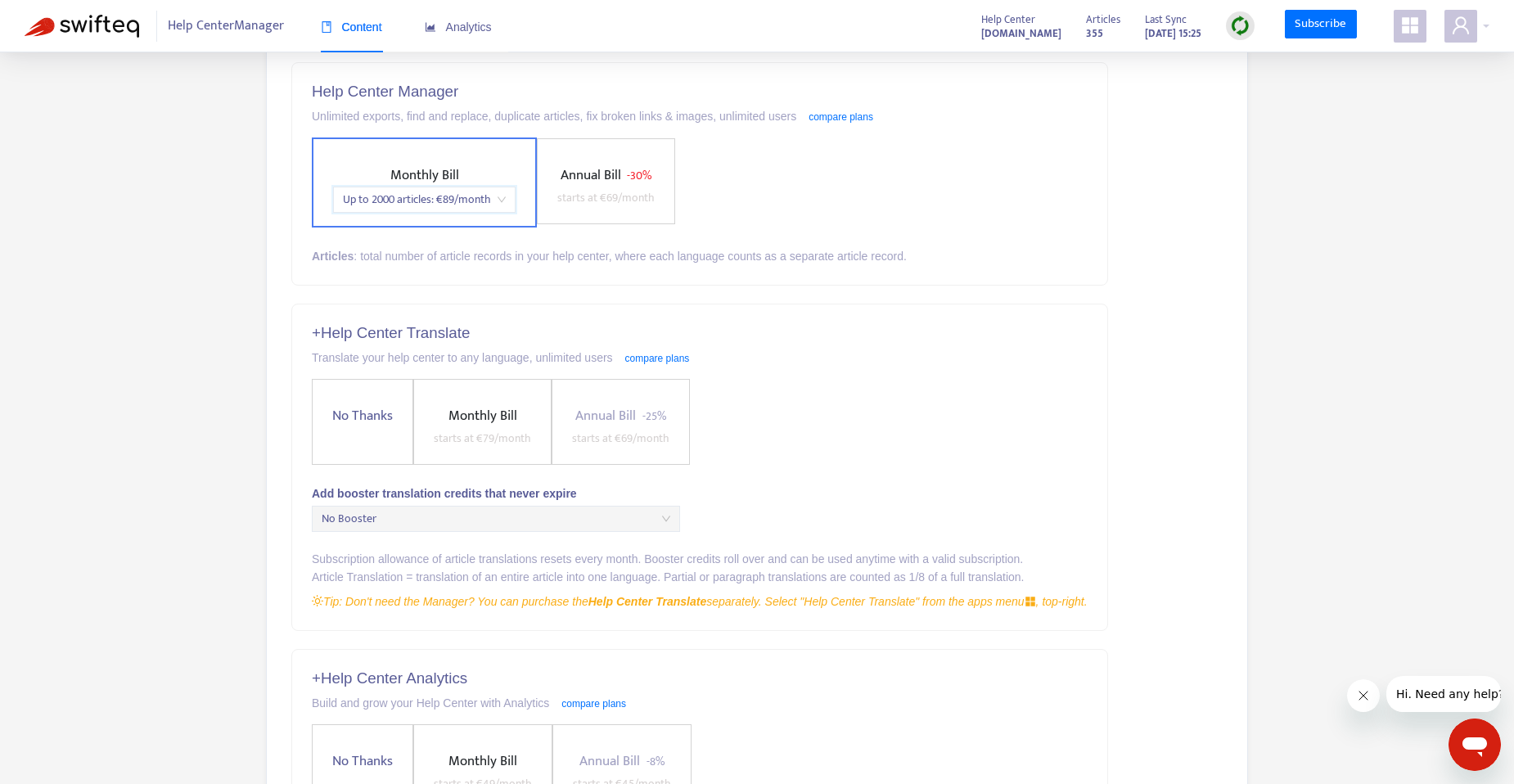
click at [349, 405] on span "No Thanks" at bounding box center [362, 416] width 74 height 22
click at [358, 417] on span "No Thanks" at bounding box center [363, 417] width 74 height 22
drag, startPoint x: 358, startPoint y: 417, endPoint x: 1009, endPoint y: 398, distance: 651.3
click at [1009, 398] on div "No Thanks Monthly Bill starts at € 79 /month Annual Bill - 25% starts at € 69 /…" at bounding box center [699, 422] width 776 height 87
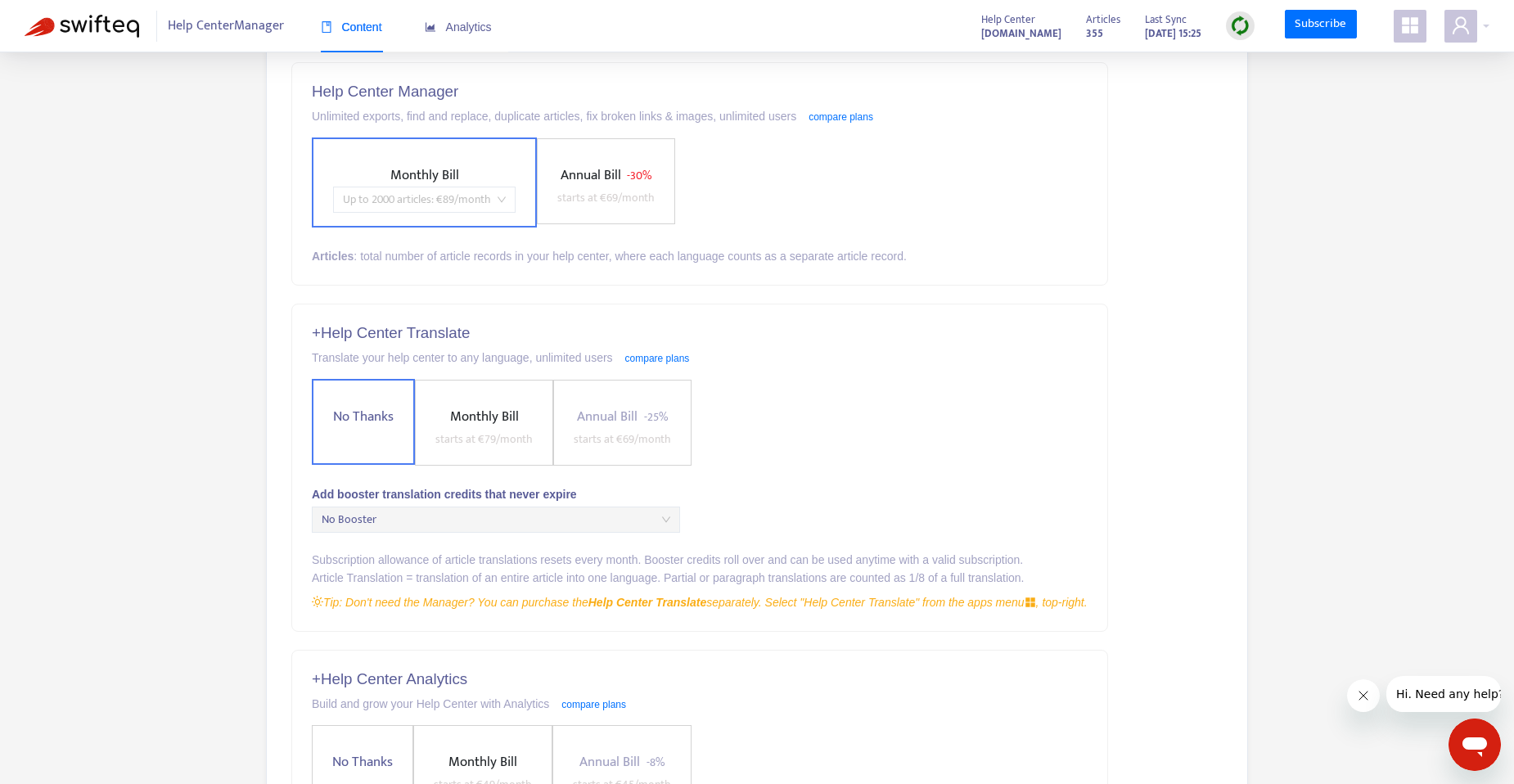
click at [460, 193] on span "Up to 2000 articles : € 89 /month" at bounding box center [424, 199] width 163 height 24
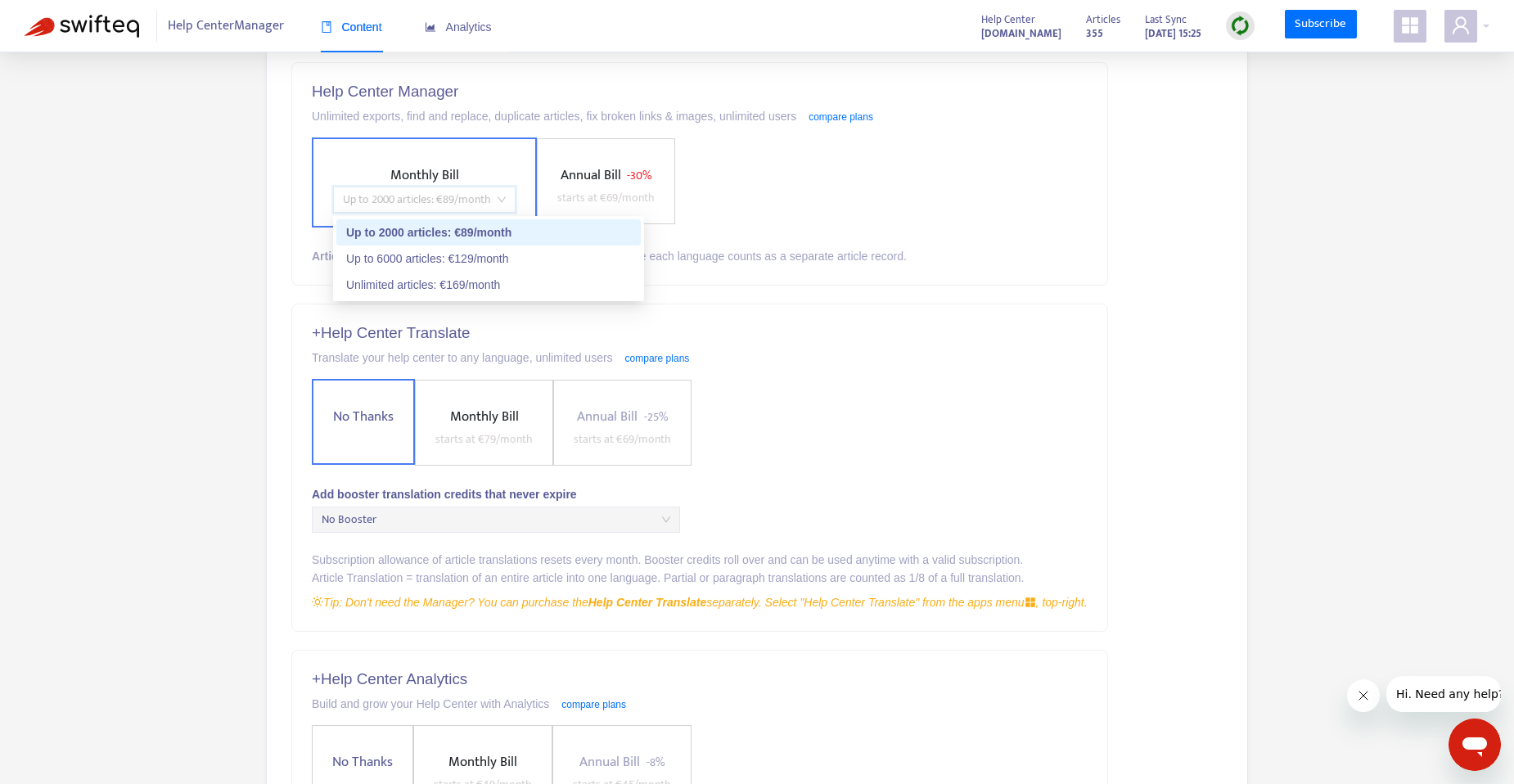
click at [473, 236] on div "Up to 2000 articles : € 89 /month" at bounding box center [489, 232] width 285 height 18
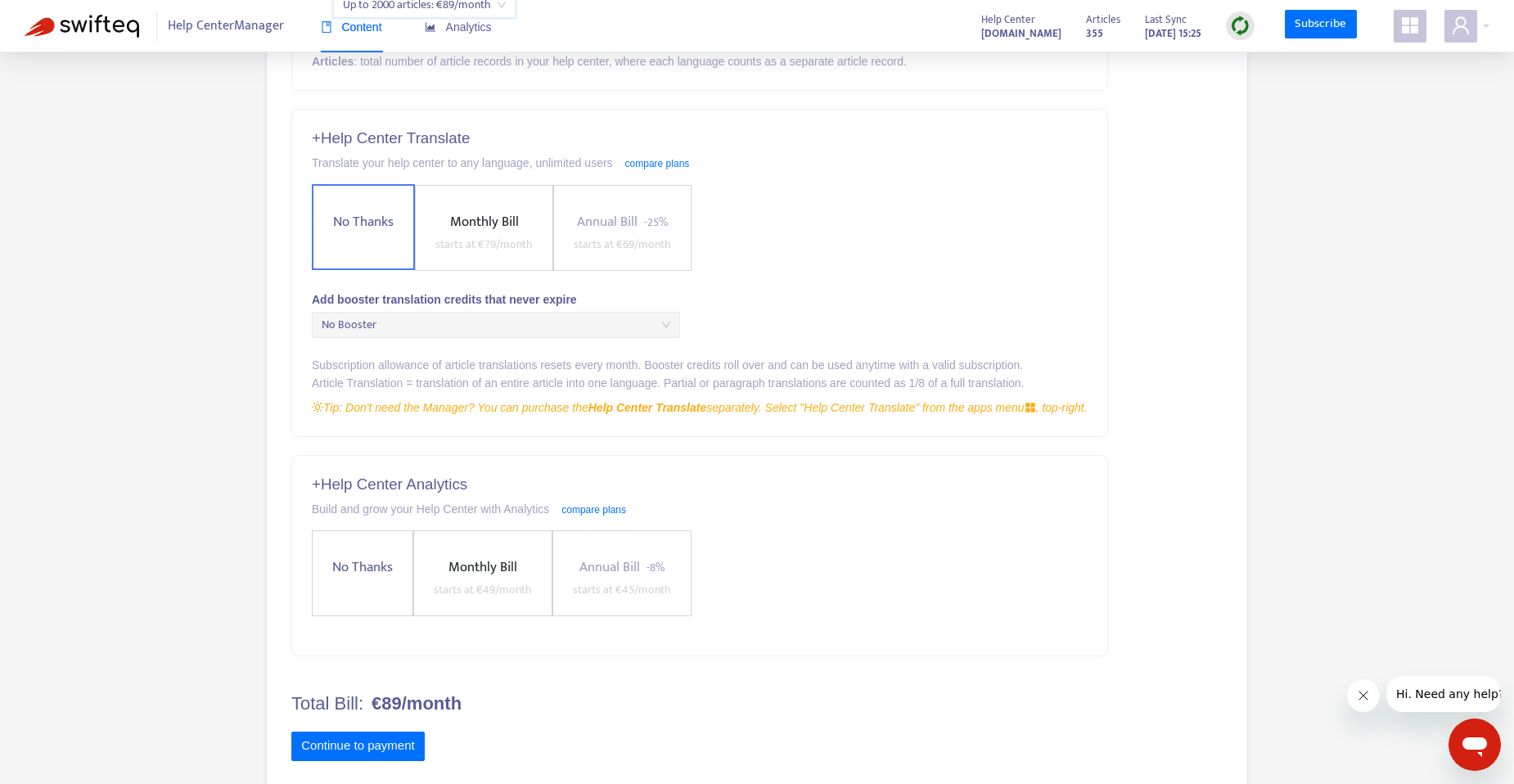
scroll to position [386, 0]
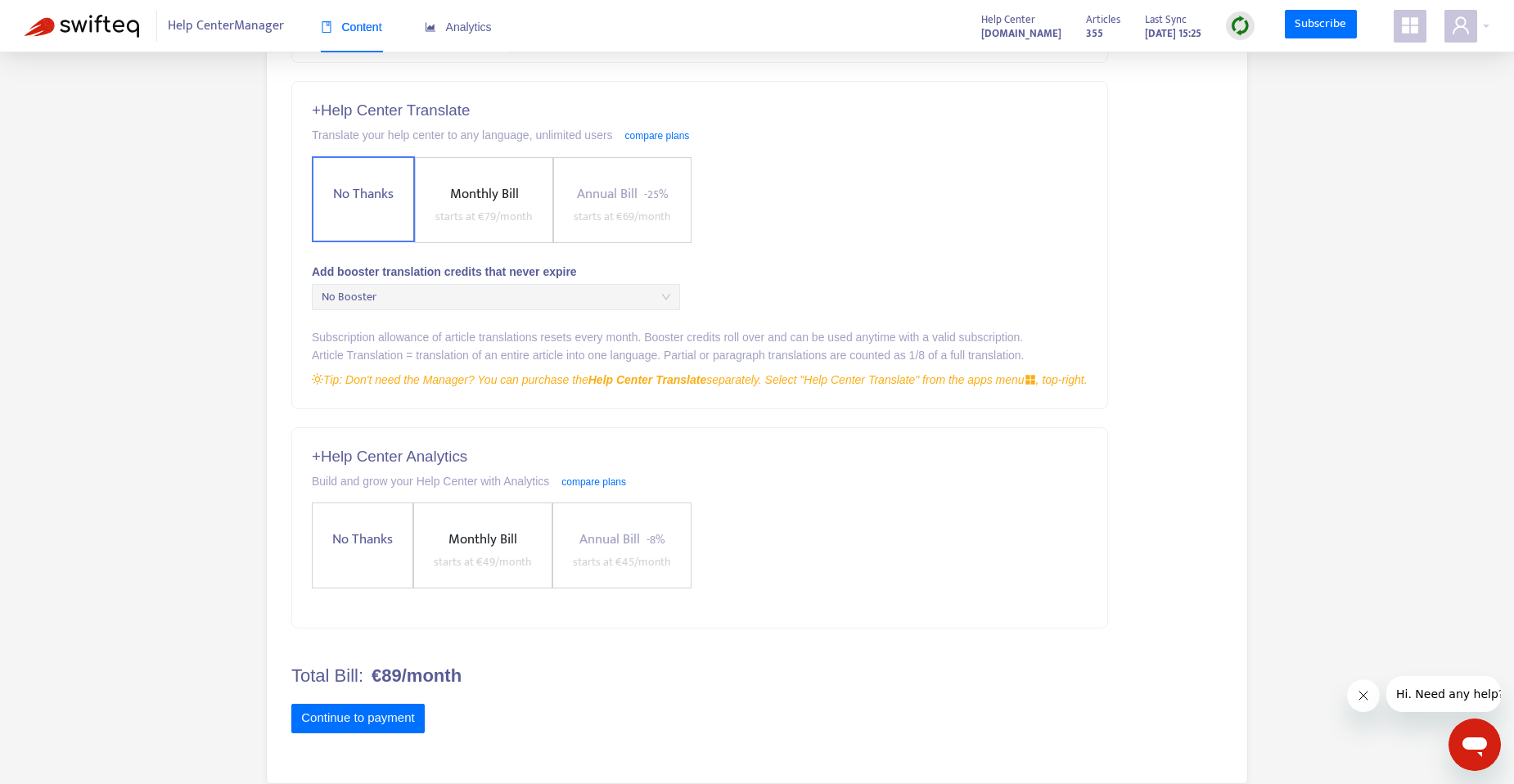
click at [381, 535] on span "No Thanks" at bounding box center [362, 540] width 74 height 22
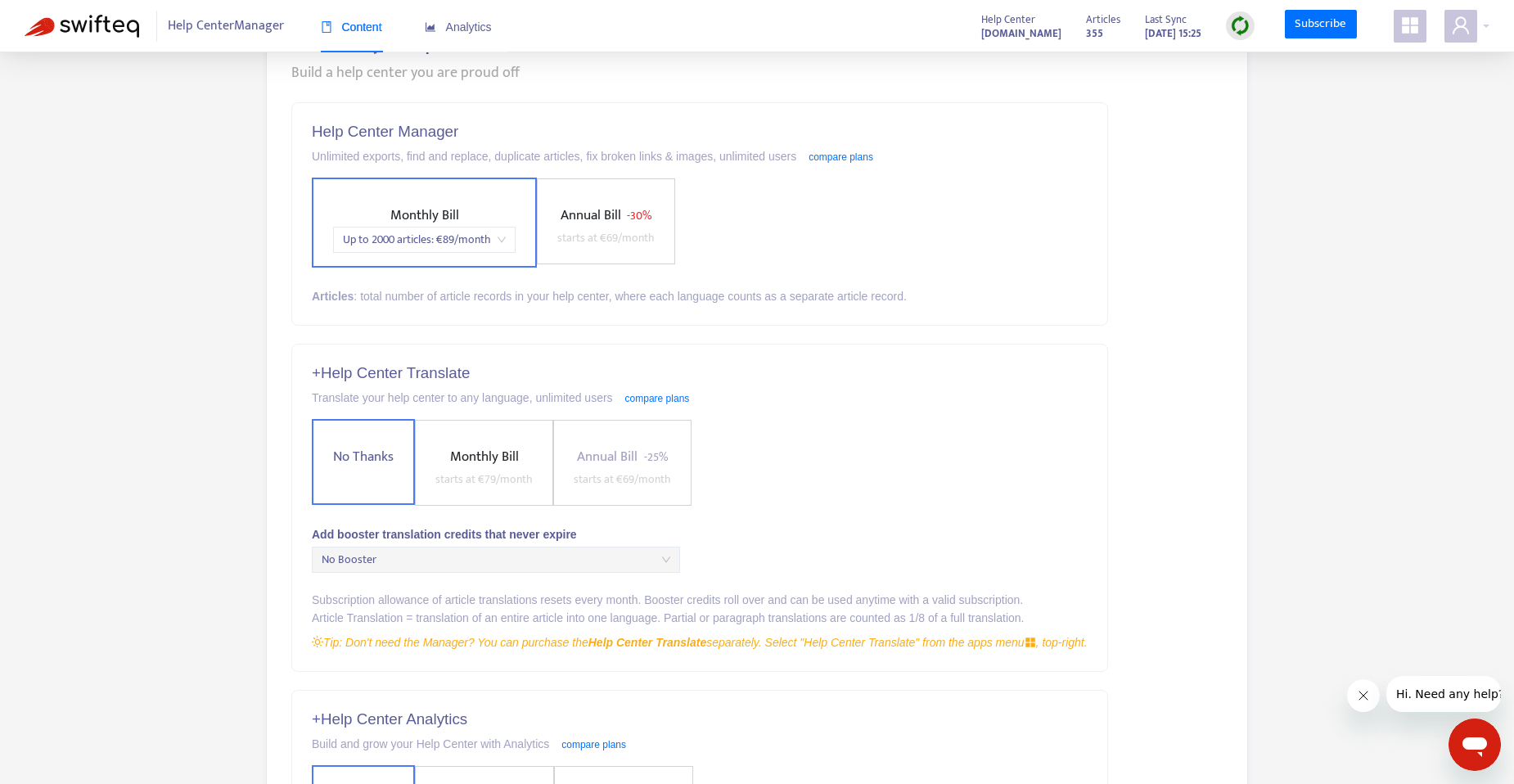
scroll to position [60, 0]
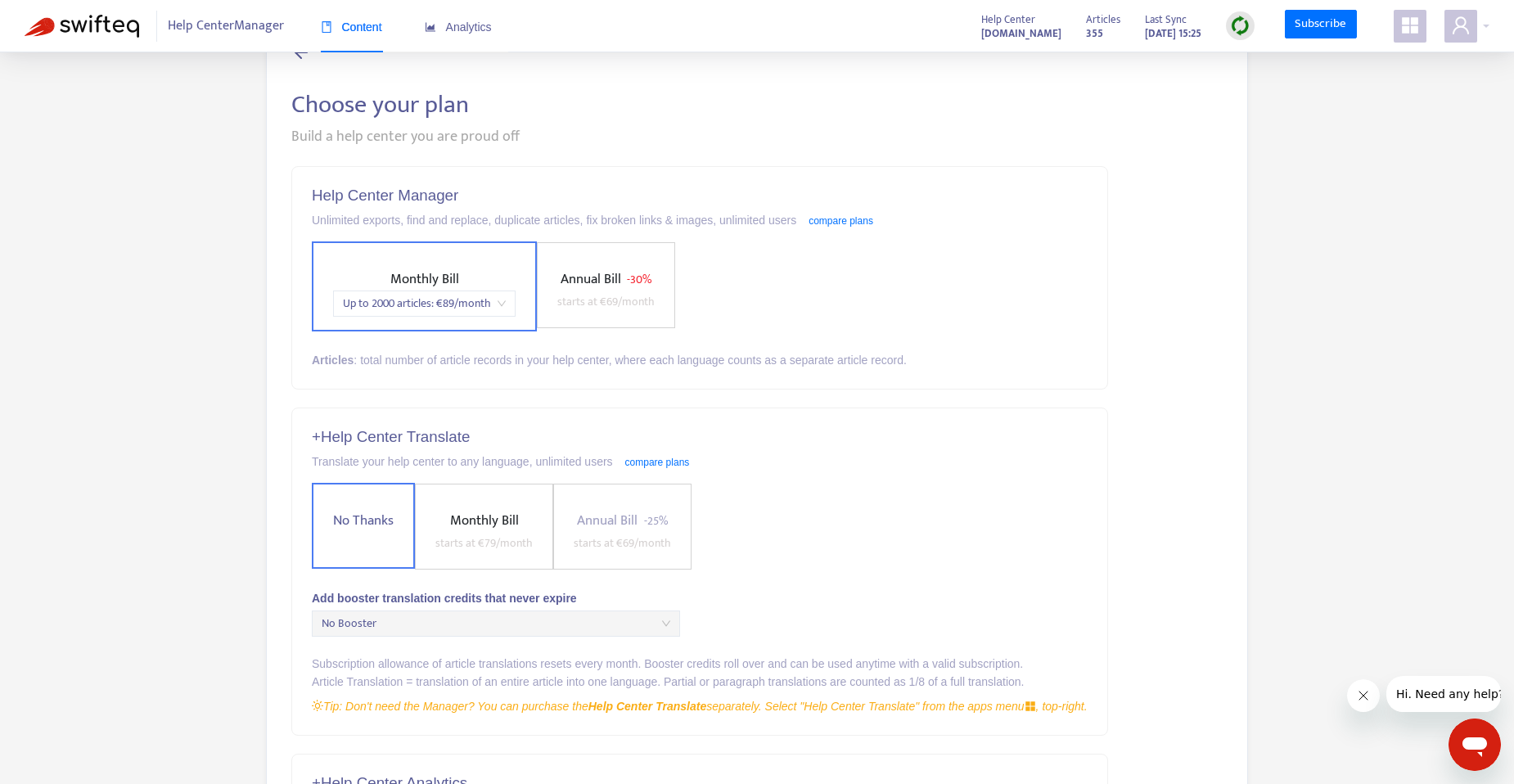
click at [447, 302] on span "Up to 2000 articles : € 89 /month" at bounding box center [424, 304] width 163 height 24
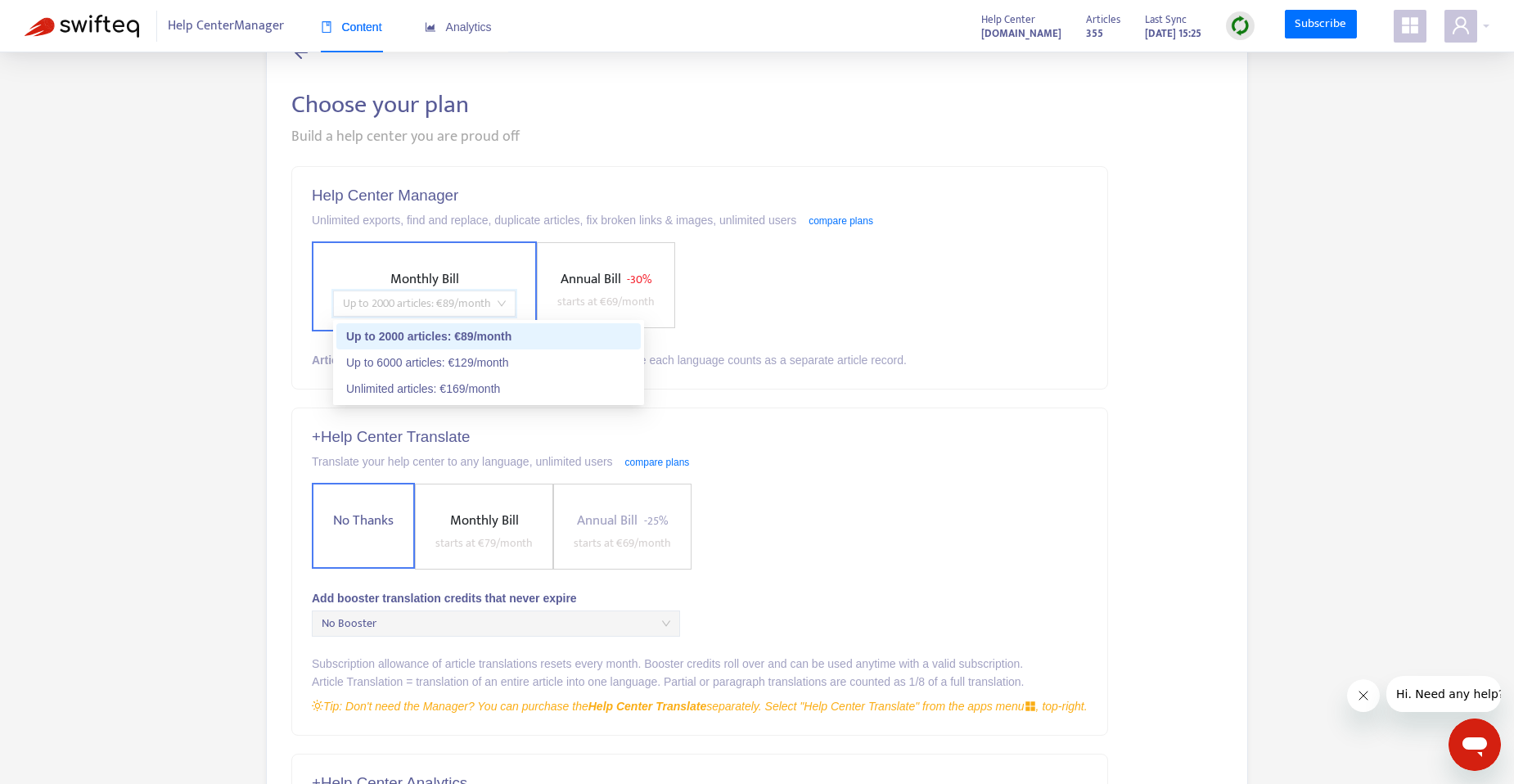
click at [447, 302] on span "Up to 2000 articles : € 89 /month" at bounding box center [424, 304] width 163 height 24
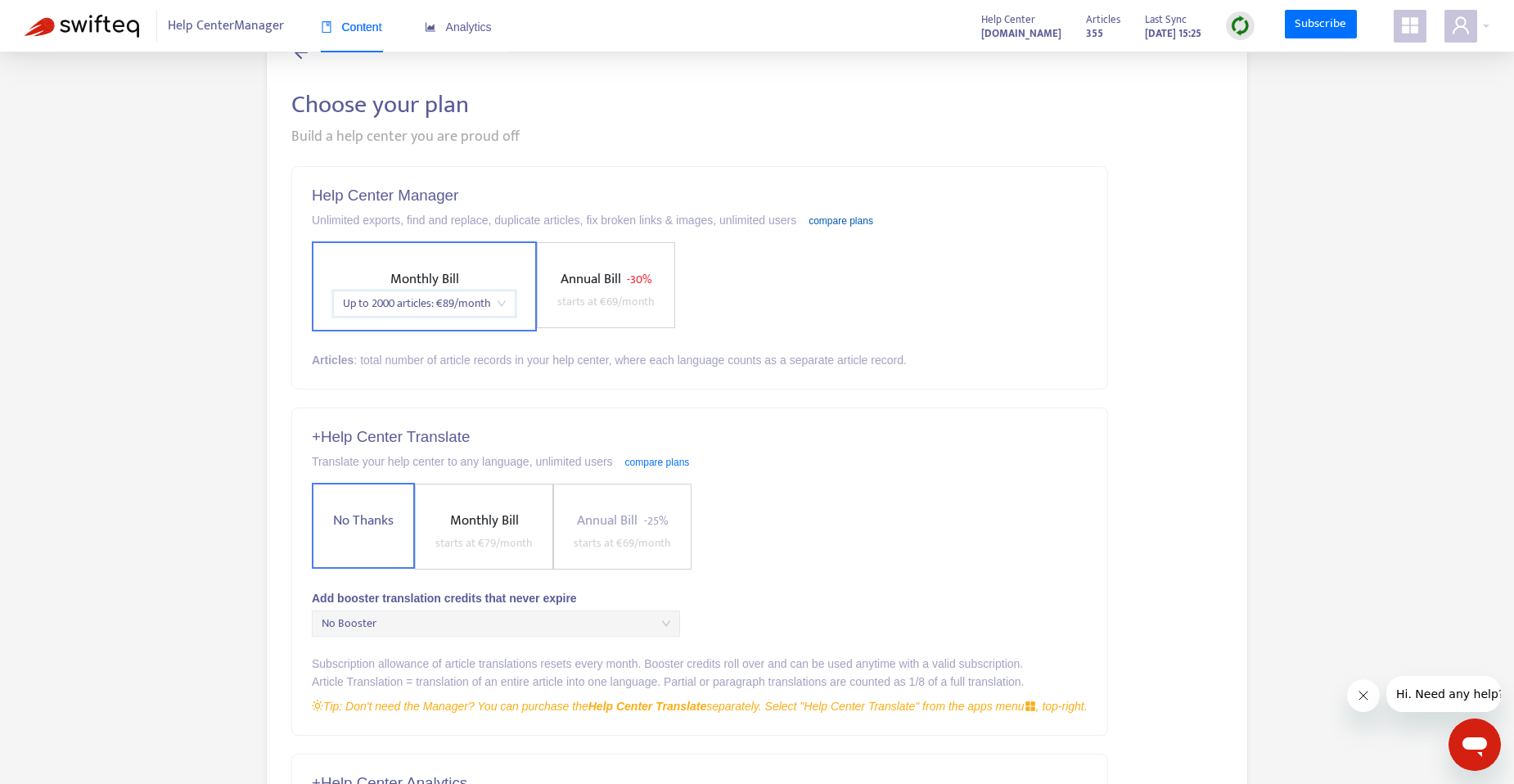
click at [867, 220] on link "compare plans" at bounding box center [841, 221] width 64 height 11
click at [836, 232] on div "Help Center Manager Unlimited exports, find and replace, duplicate articles, fi…" at bounding box center [700, 277] width 816 height 222
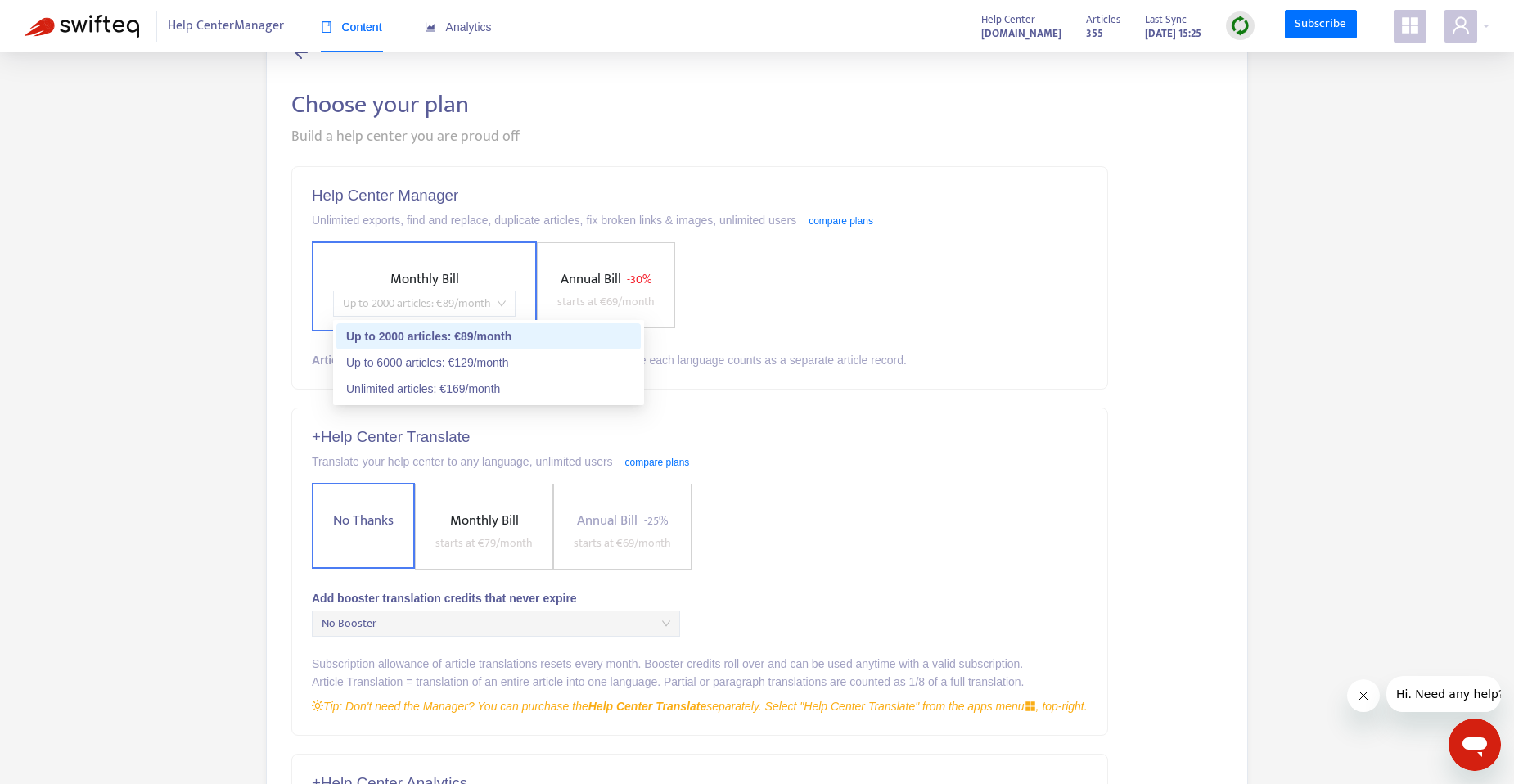
click at [394, 296] on span "Up to 2000 articles : € 89 /month" at bounding box center [424, 304] width 163 height 24
click at [473, 334] on div "Up to 2000 articles : € 89 /month" at bounding box center [489, 336] width 285 height 18
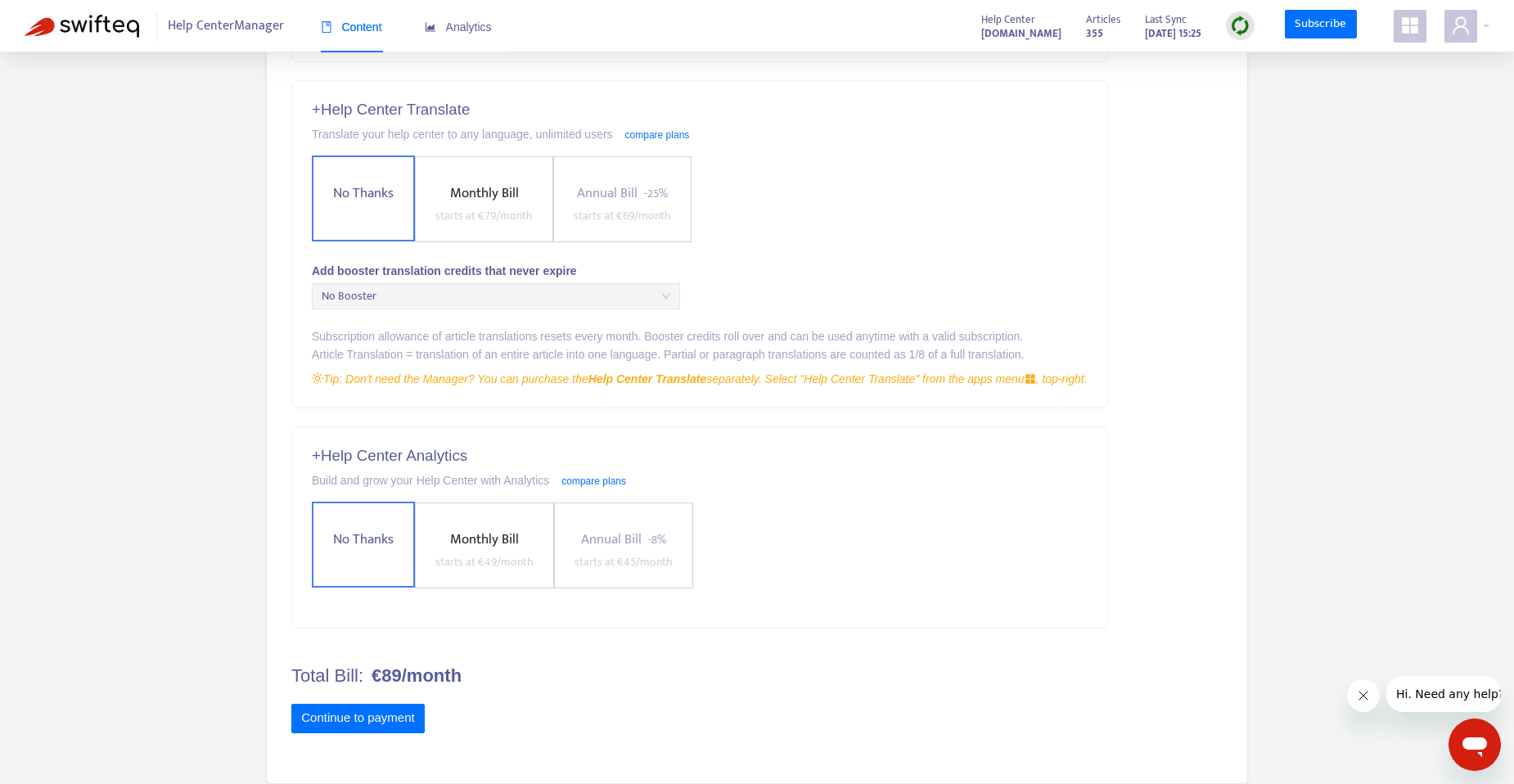
scroll to position [0, 0]
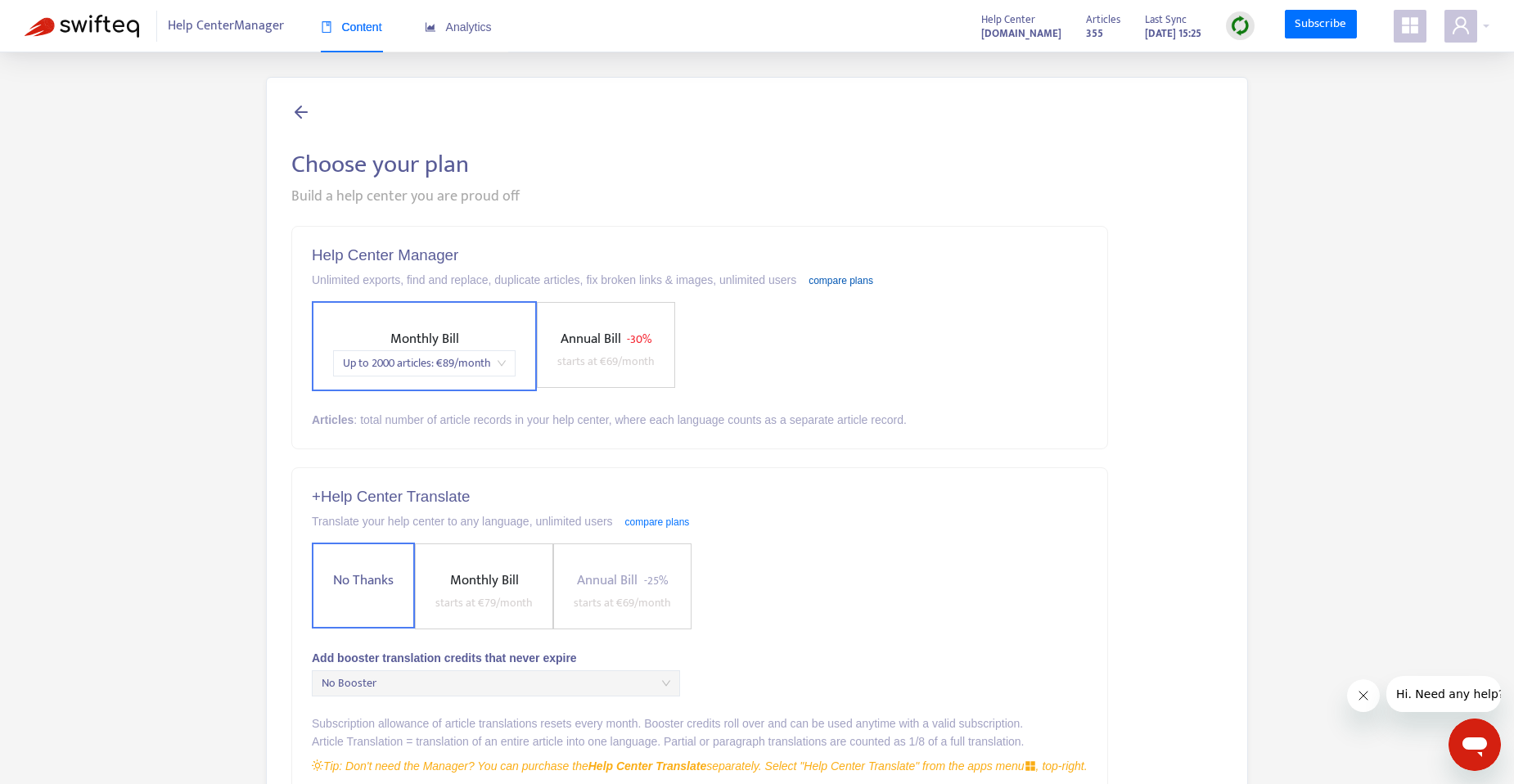
click at [836, 282] on link "compare plans" at bounding box center [841, 280] width 64 height 11
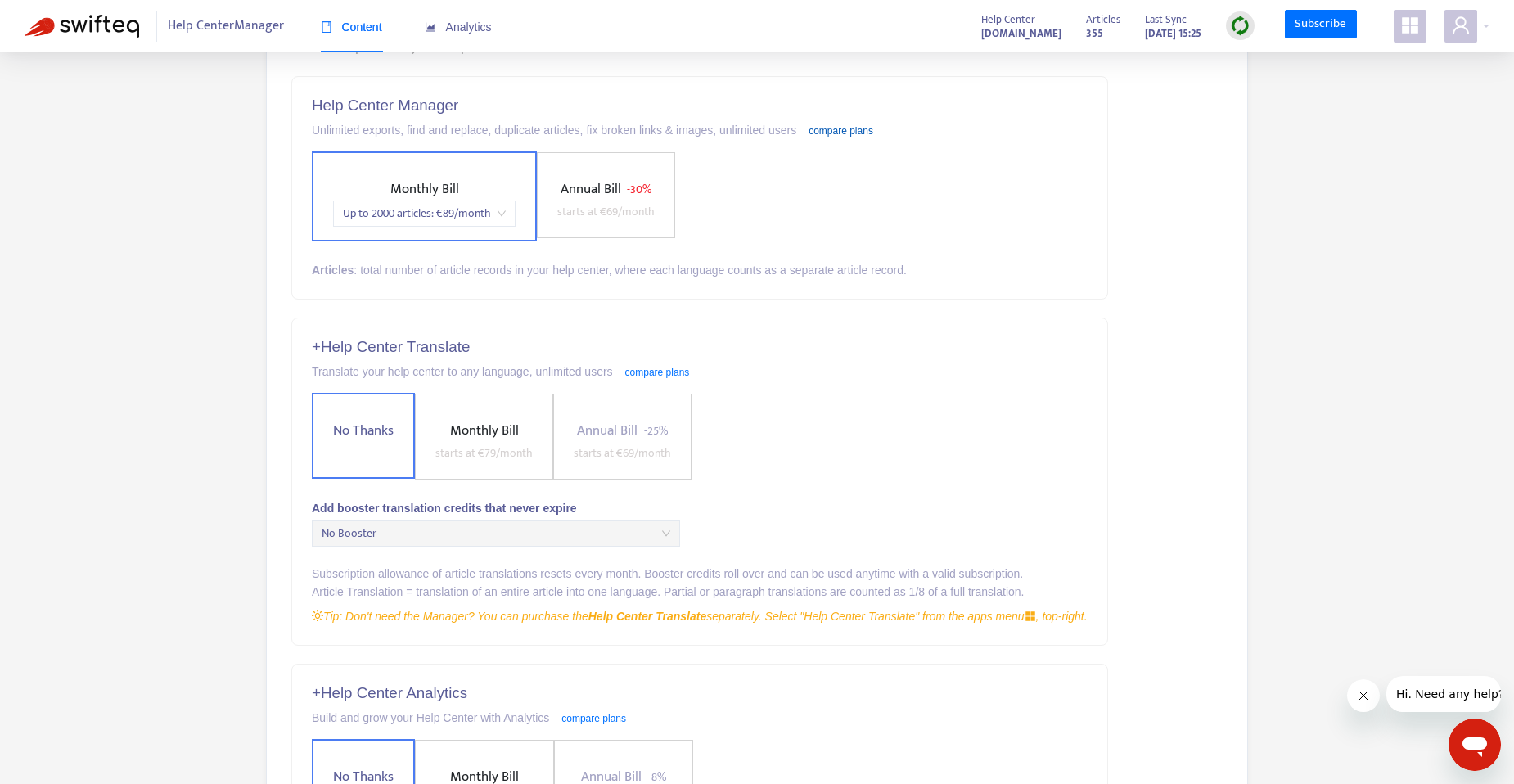
scroll to position [387, 0]
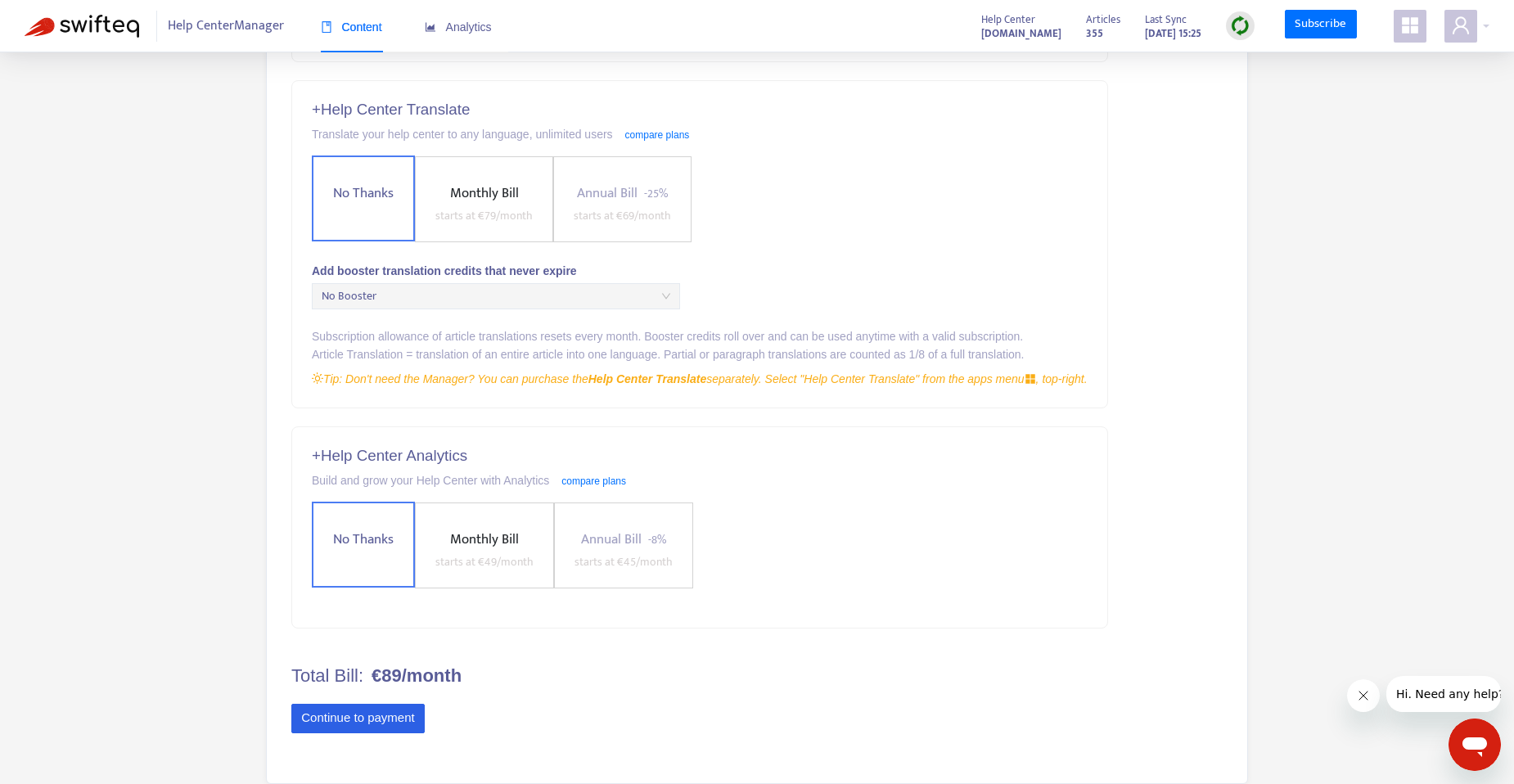
click at [396, 717] on button "Continue to payment" at bounding box center [358, 719] width 133 height 30
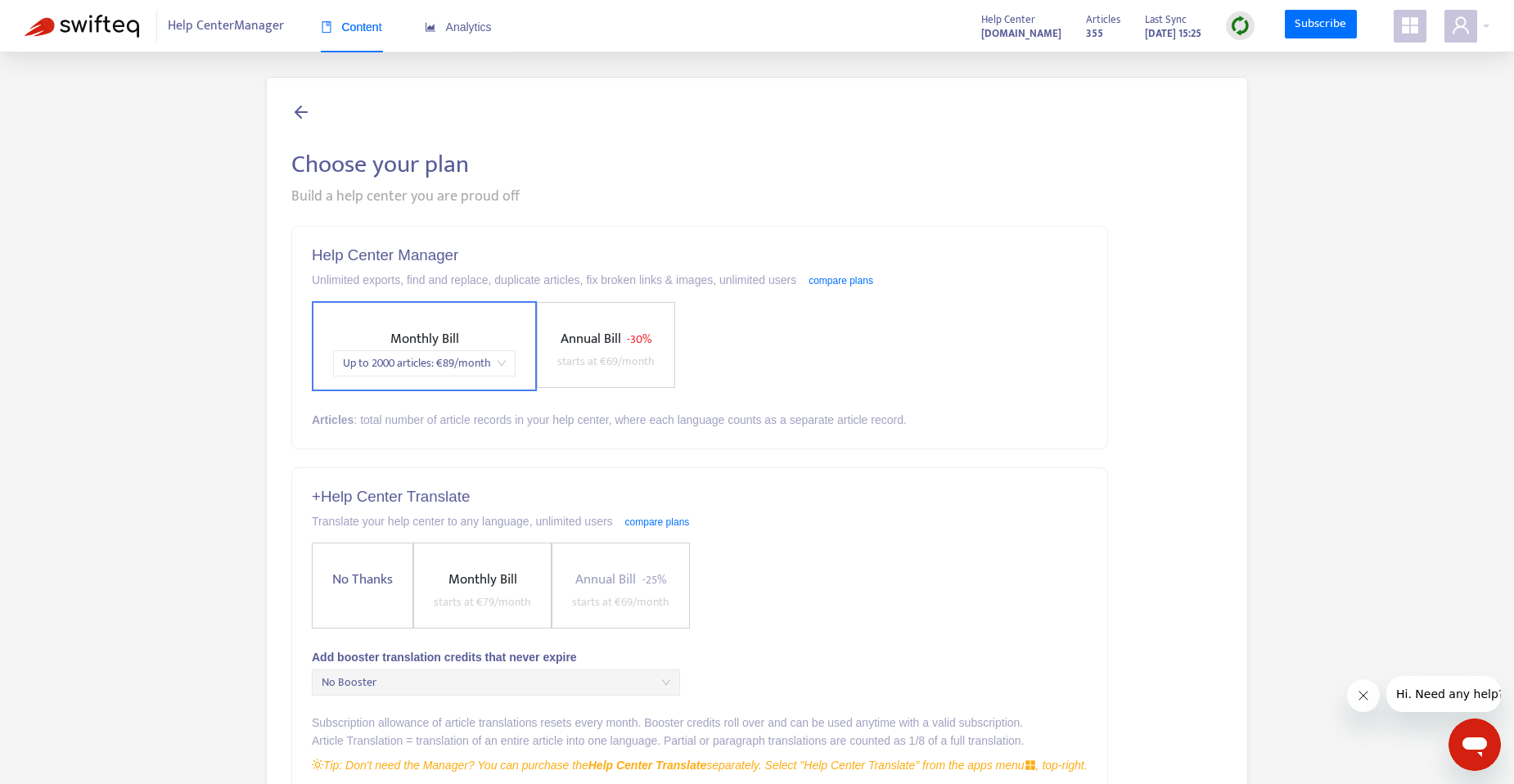
click at [312, 112] on div at bounding box center [757, 114] width 931 height 23
click at [305, 114] on icon at bounding box center [301, 112] width 20 height 20
click at [370, 34] on span "Content" at bounding box center [352, 27] width 61 height 13
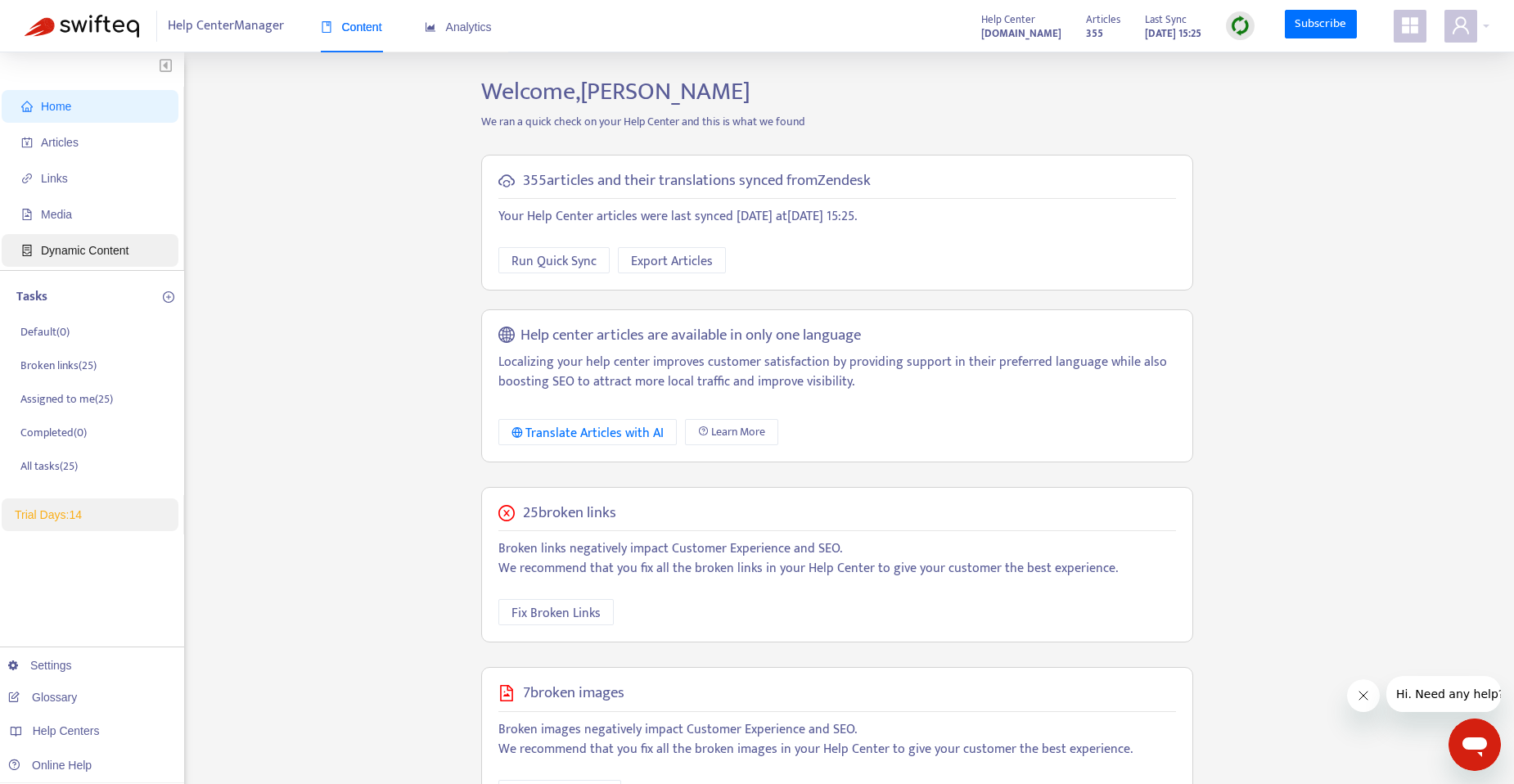
click at [108, 248] on span "Dynamic Content" at bounding box center [85, 250] width 88 height 13
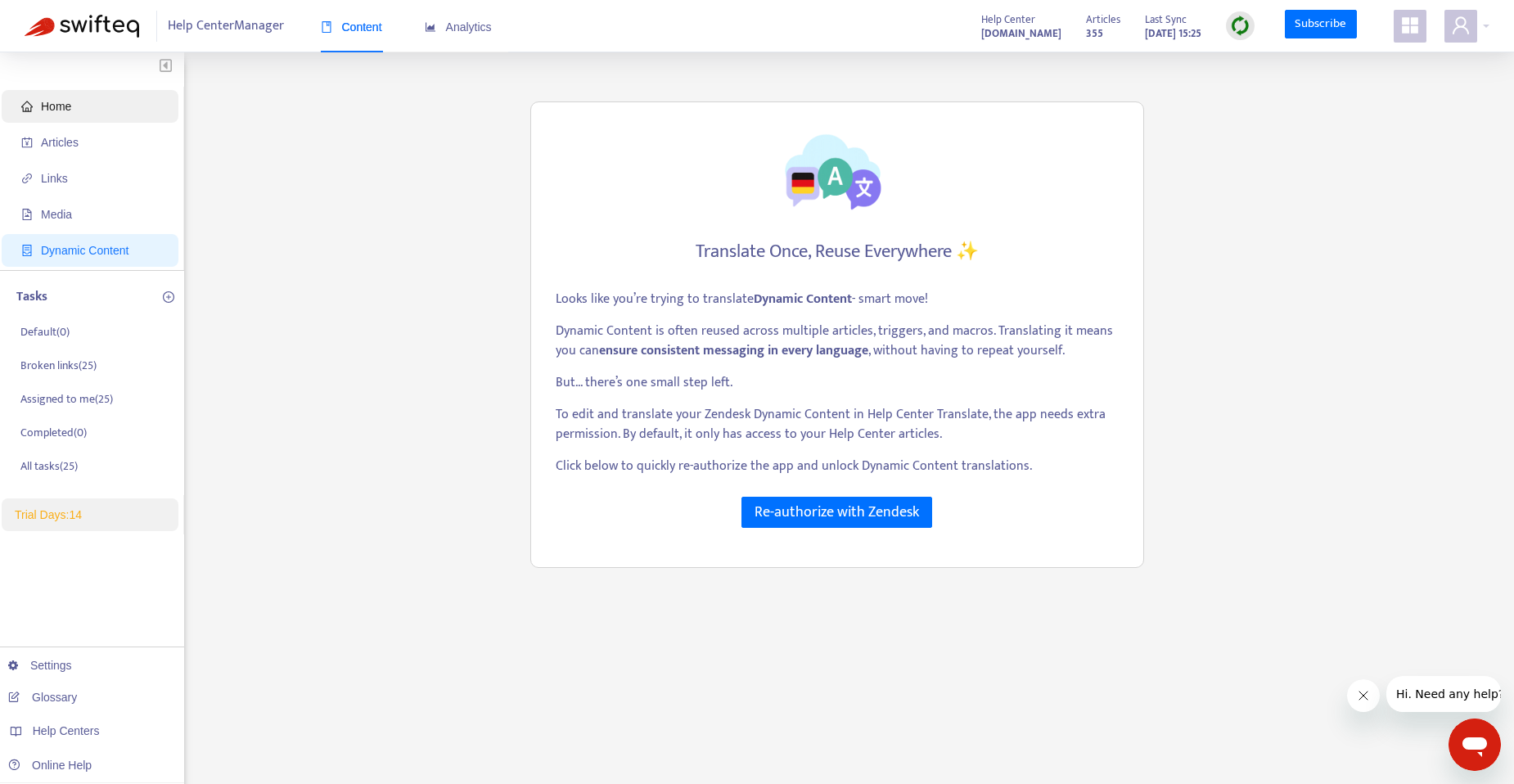
click at [78, 114] on span "Home" at bounding box center [93, 106] width 144 height 33
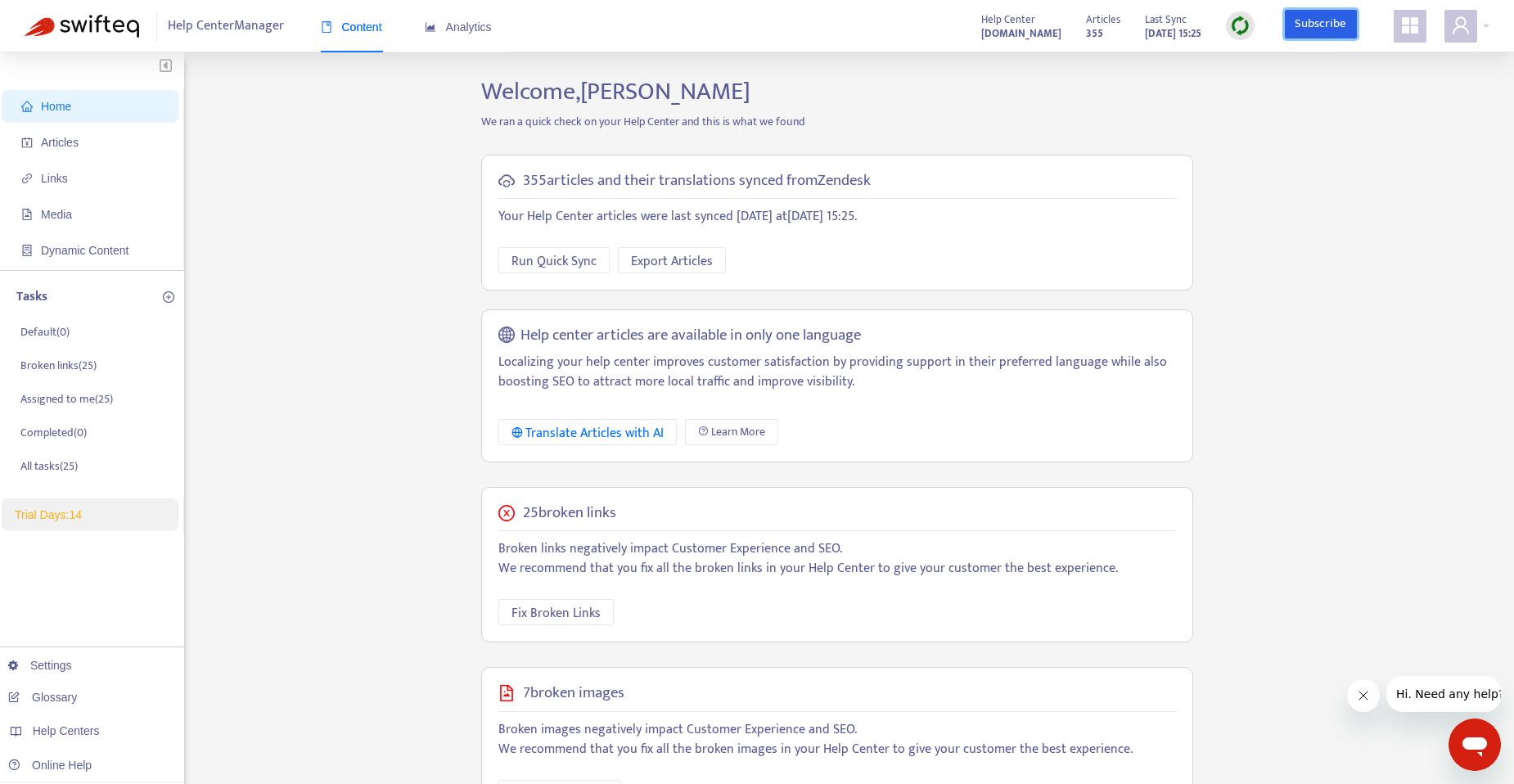
click at [1324, 10] on link "Subscribe" at bounding box center [1320, 25] width 72 height 30
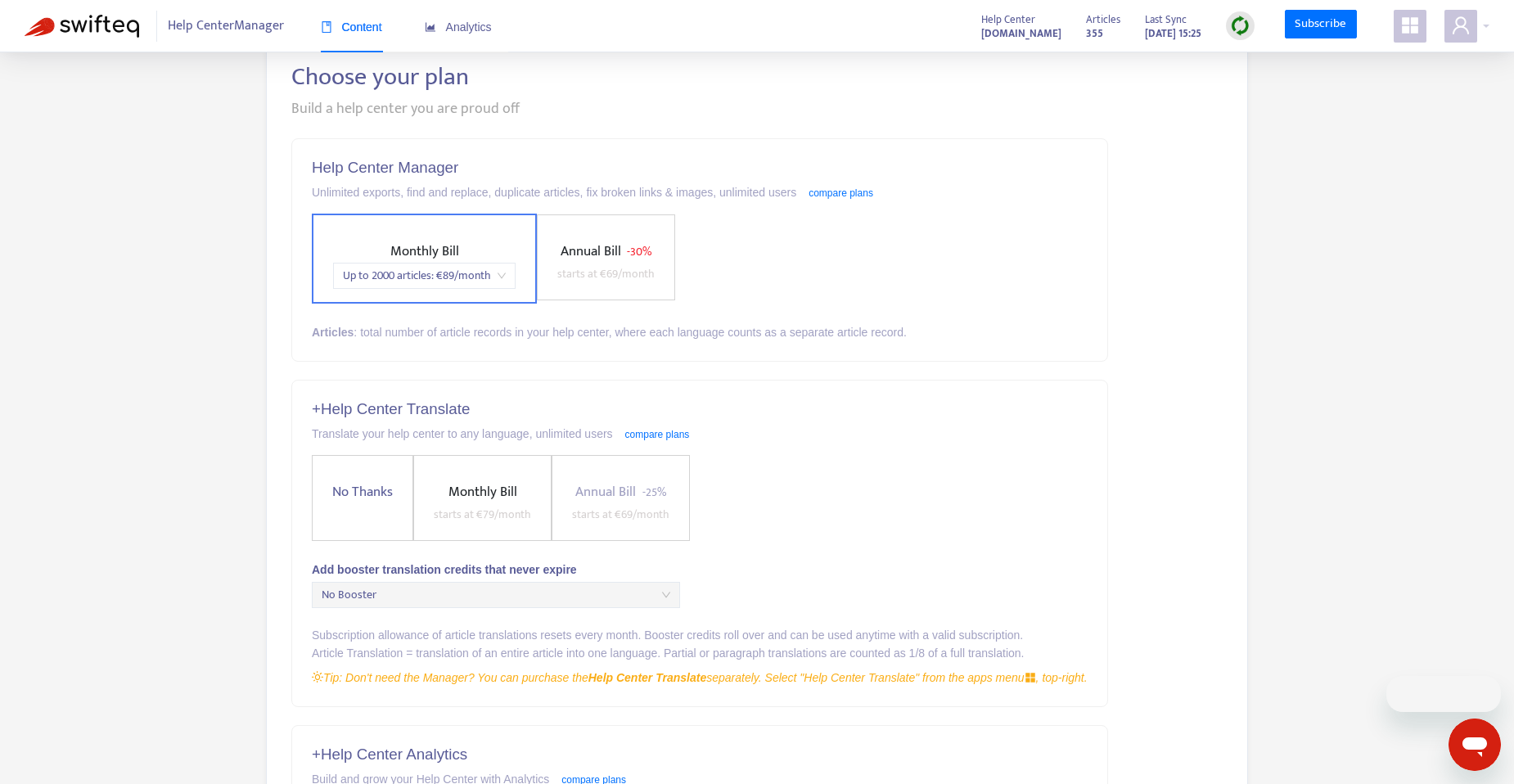
scroll to position [328, 0]
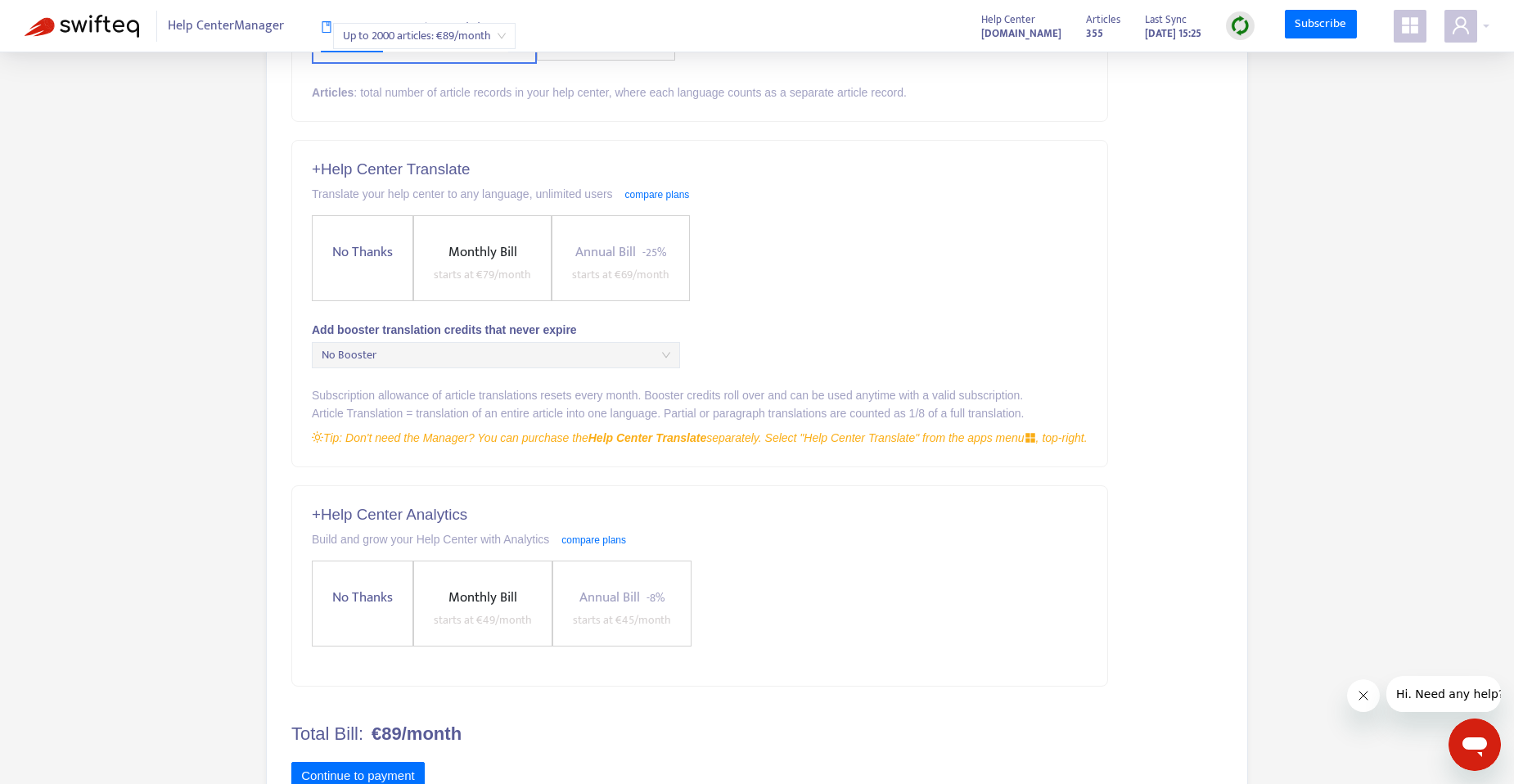
click at [379, 262] on span "No Thanks" at bounding box center [362, 252] width 74 height 22
click at [369, 599] on span "No Thanks" at bounding box center [362, 599] width 74 height 22
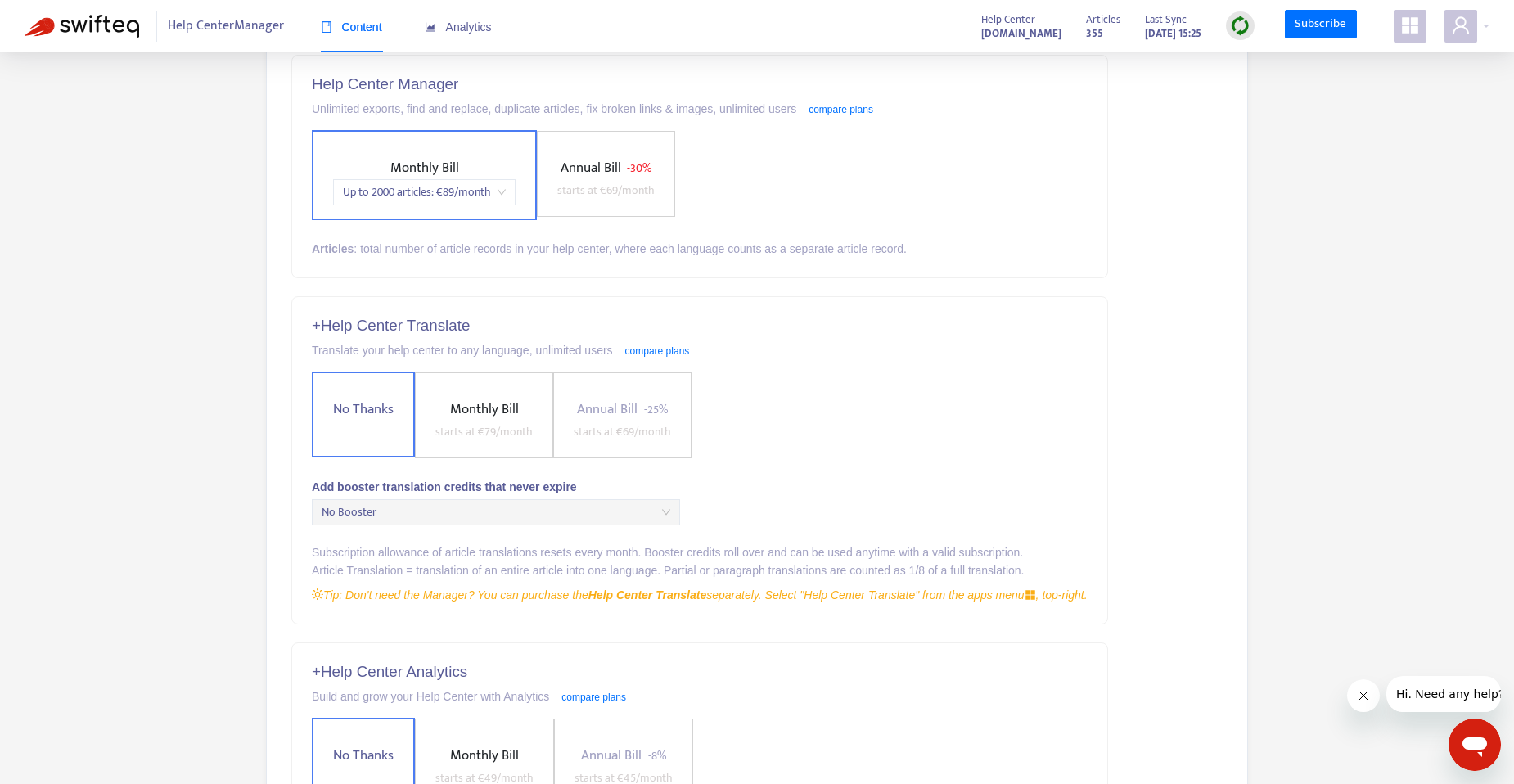
scroll to position [387, 0]
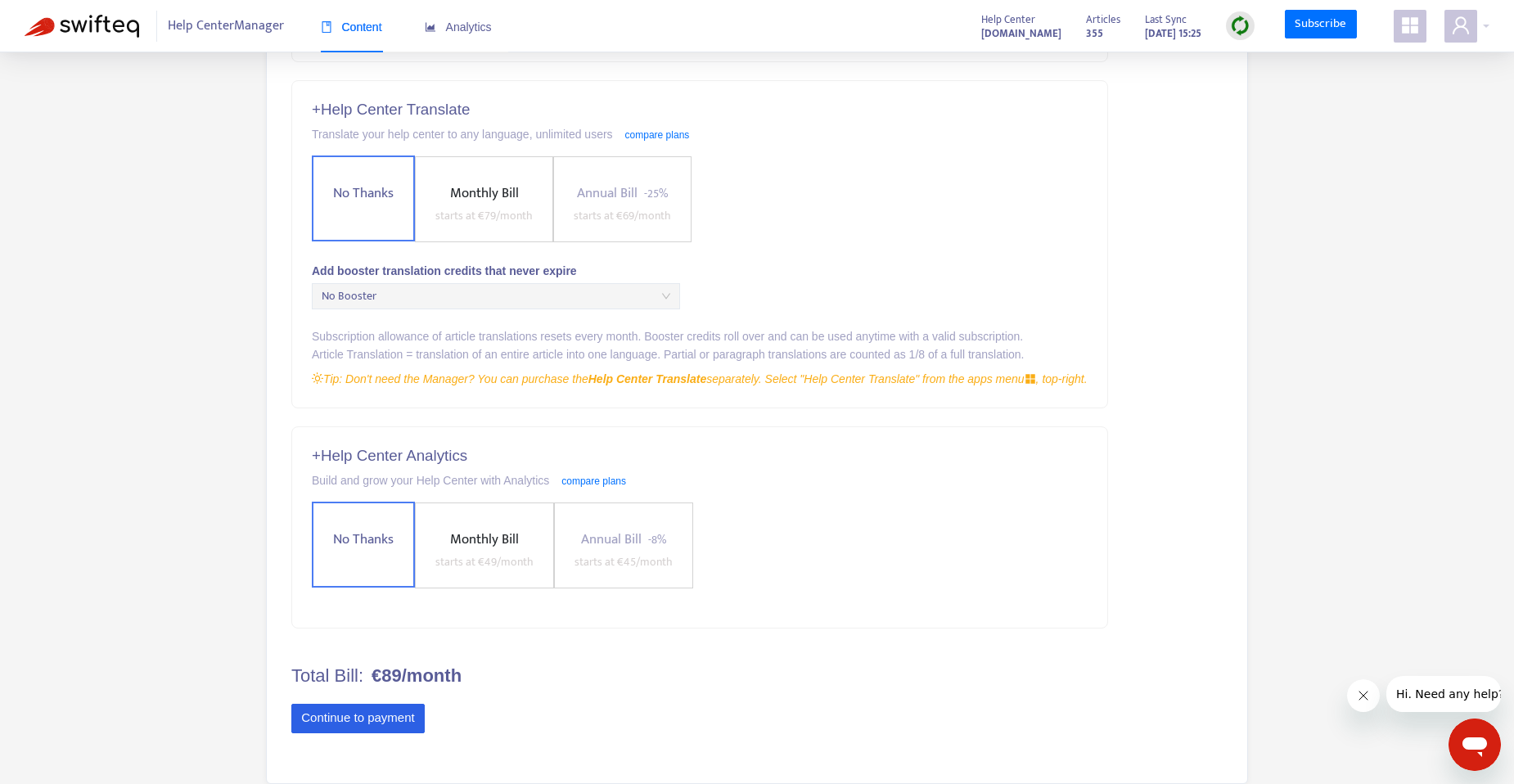
click at [397, 721] on button "Continue to payment" at bounding box center [358, 719] width 133 height 30
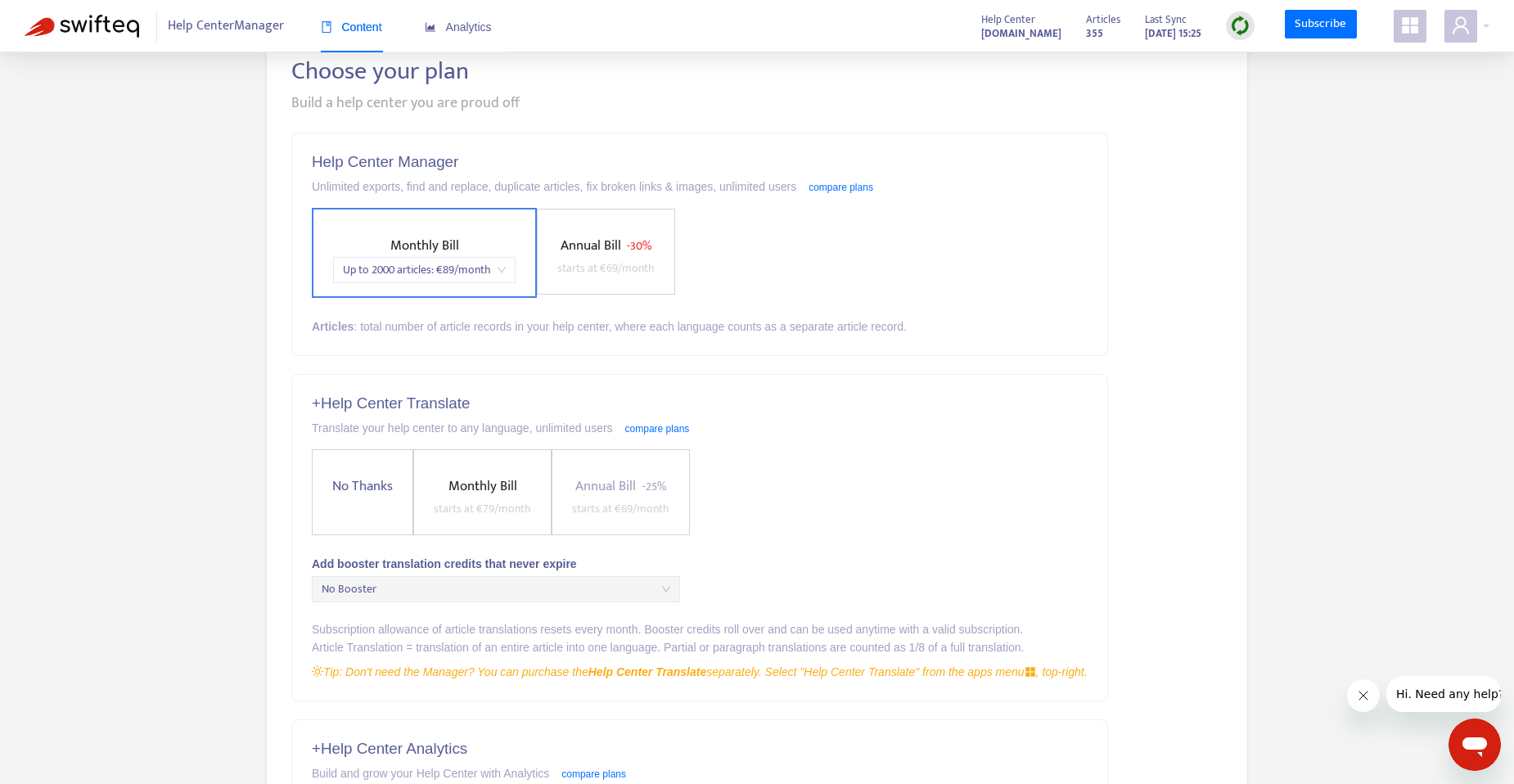
scroll to position [328, 0]
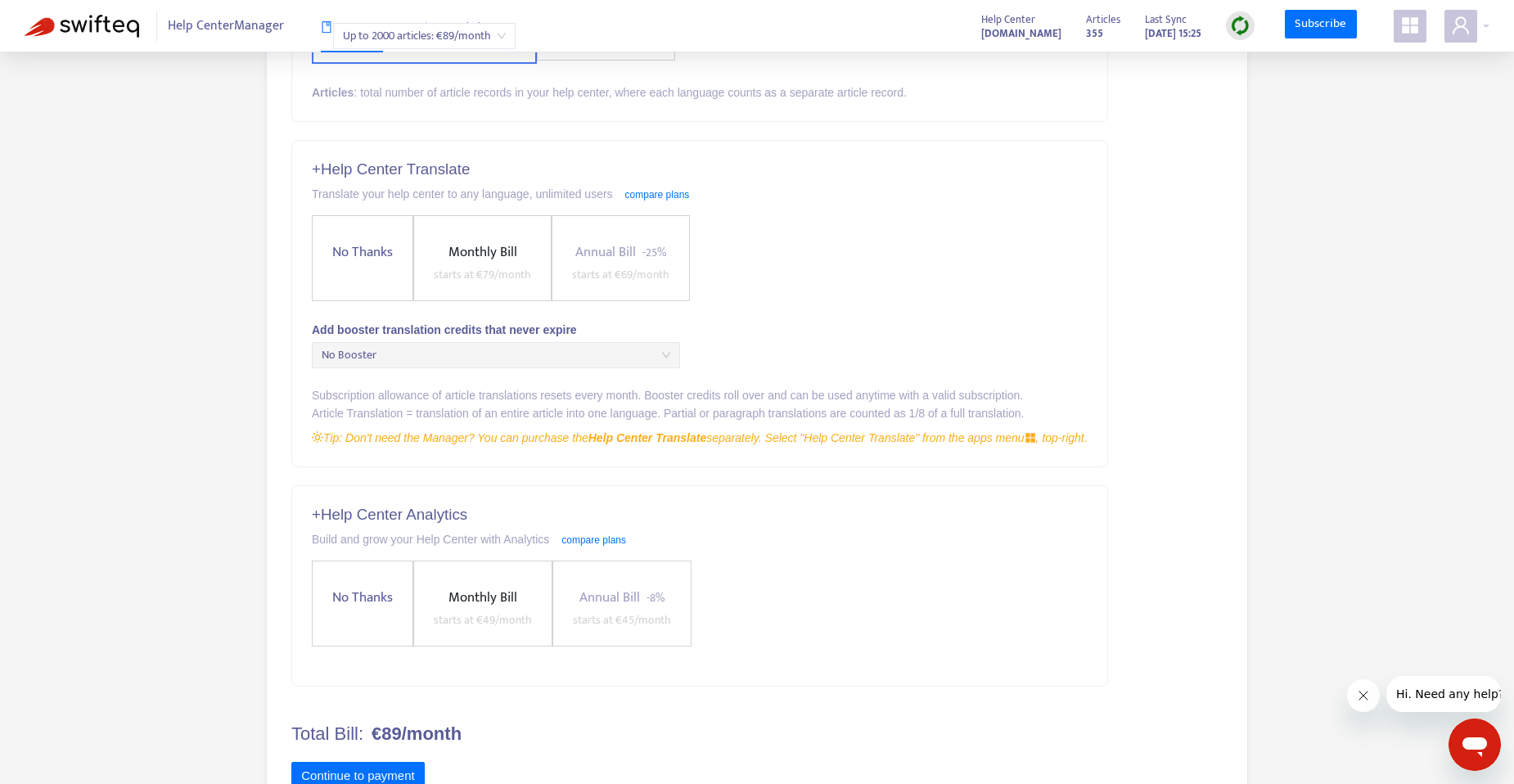
click at [399, 255] on span "No Thanks" at bounding box center [362, 252] width 74 height 22
click at [377, 588] on span "No Thanks" at bounding box center [362, 599] width 74 height 22
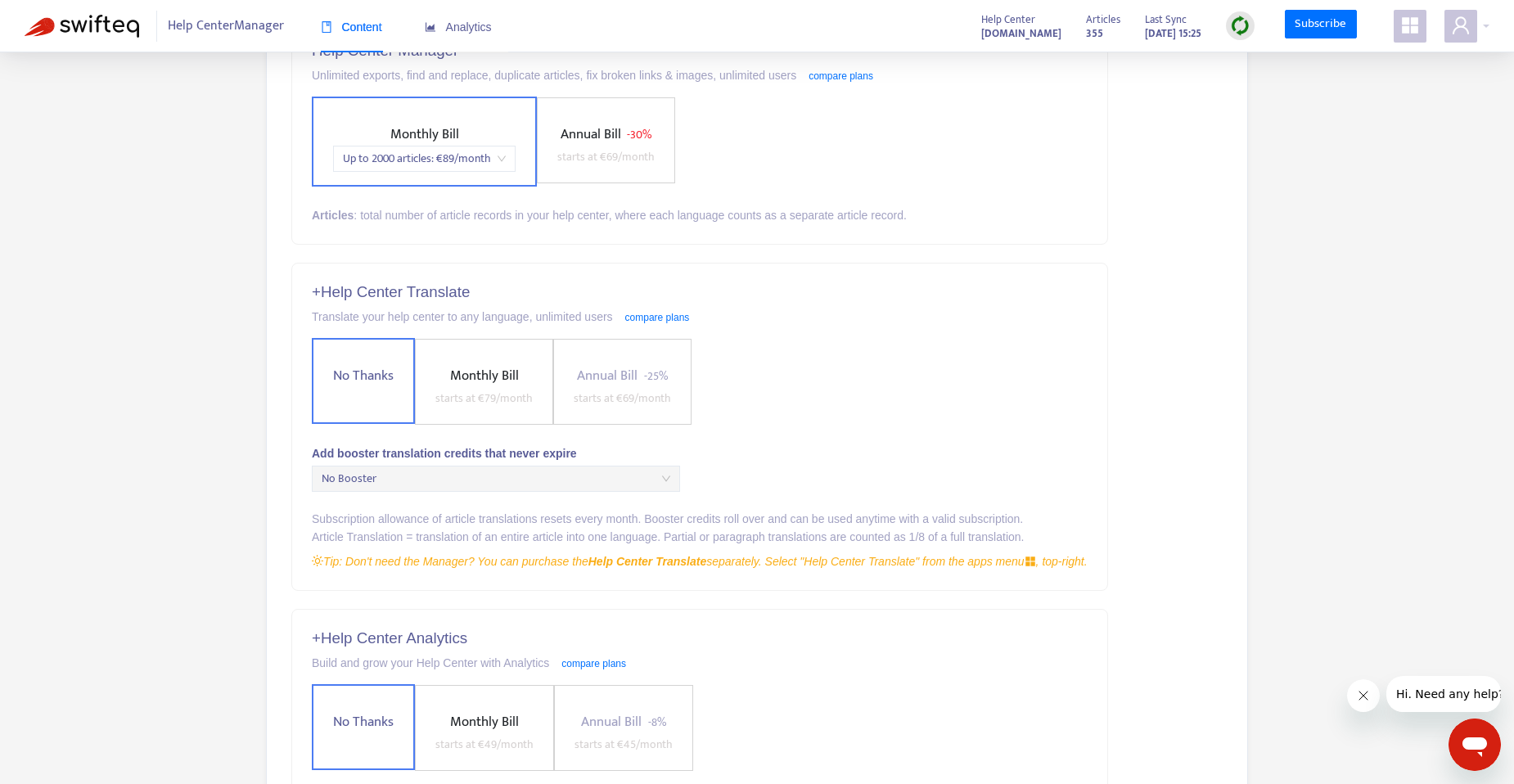
scroll to position [0, 0]
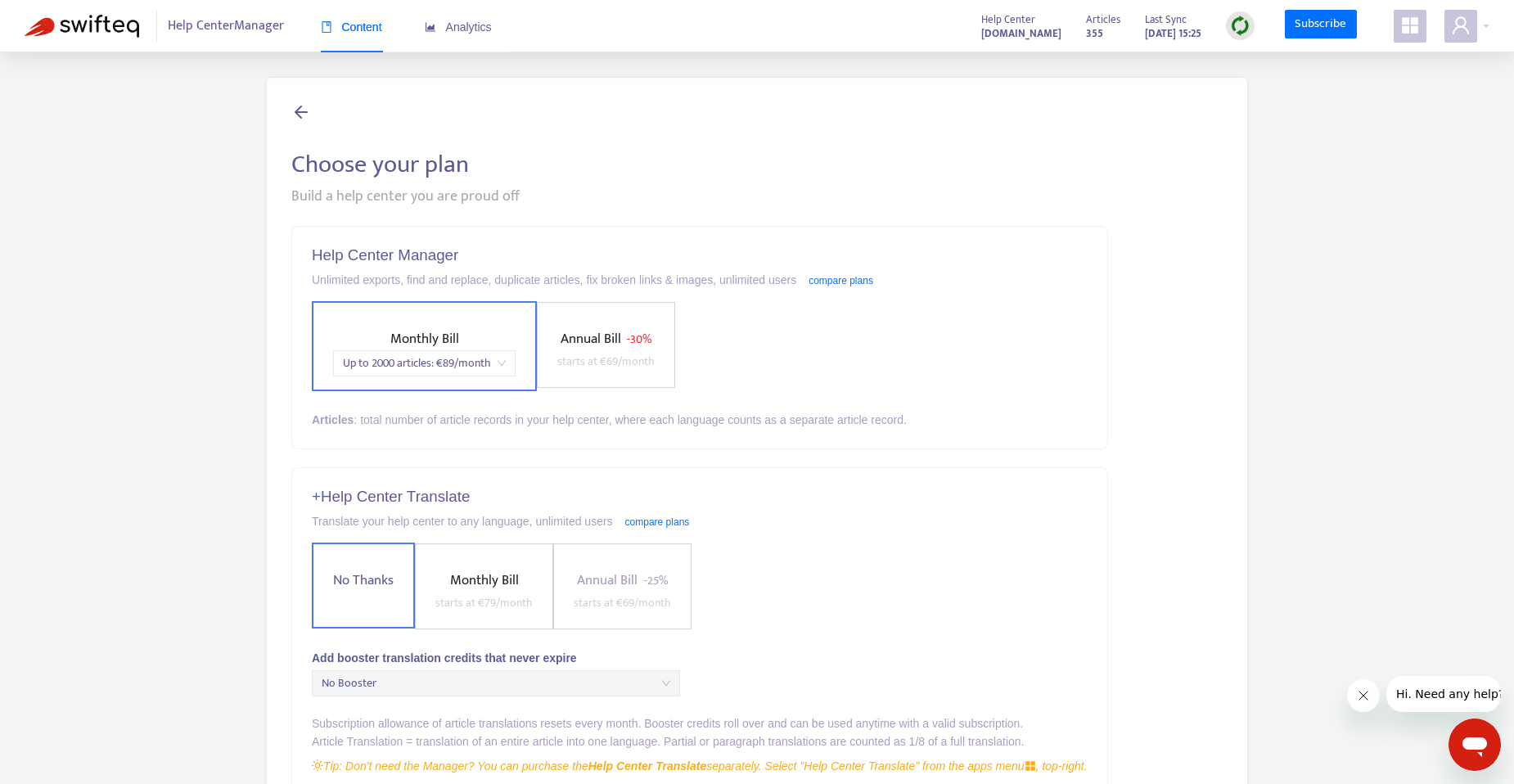
click at [168, 316] on div "Choose your plan Build a help center you are proud off Help Center Manager Unli…" at bounding box center [757, 624] width 1466 height 1094
click at [116, 180] on div "Choose your plan Build a help center you are proud off Help Center Manager Unli…" at bounding box center [757, 624] width 1466 height 1094
click at [1319, 24] on link "Subscribe" at bounding box center [1320, 25] width 72 height 30
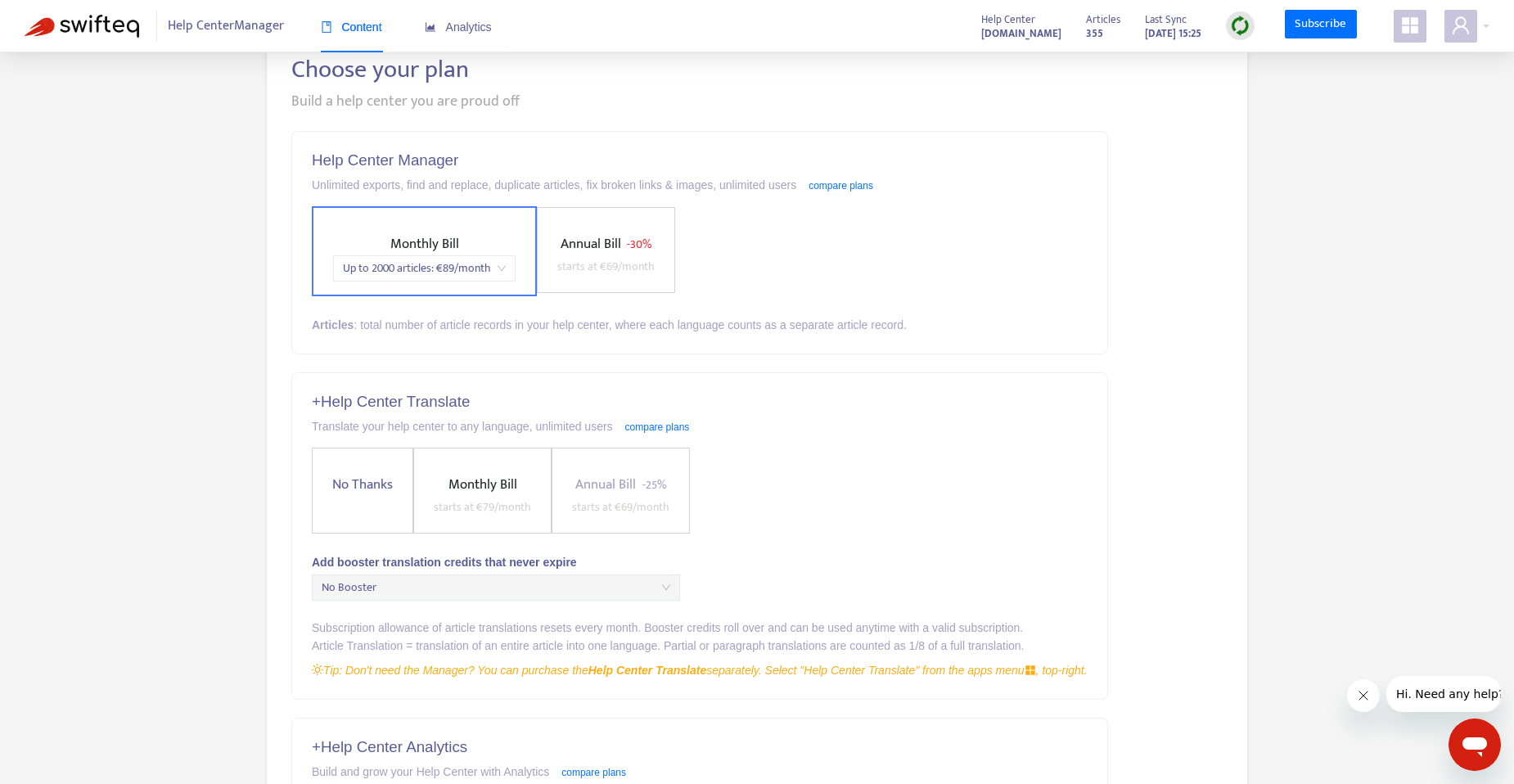
scroll to position [385, 0]
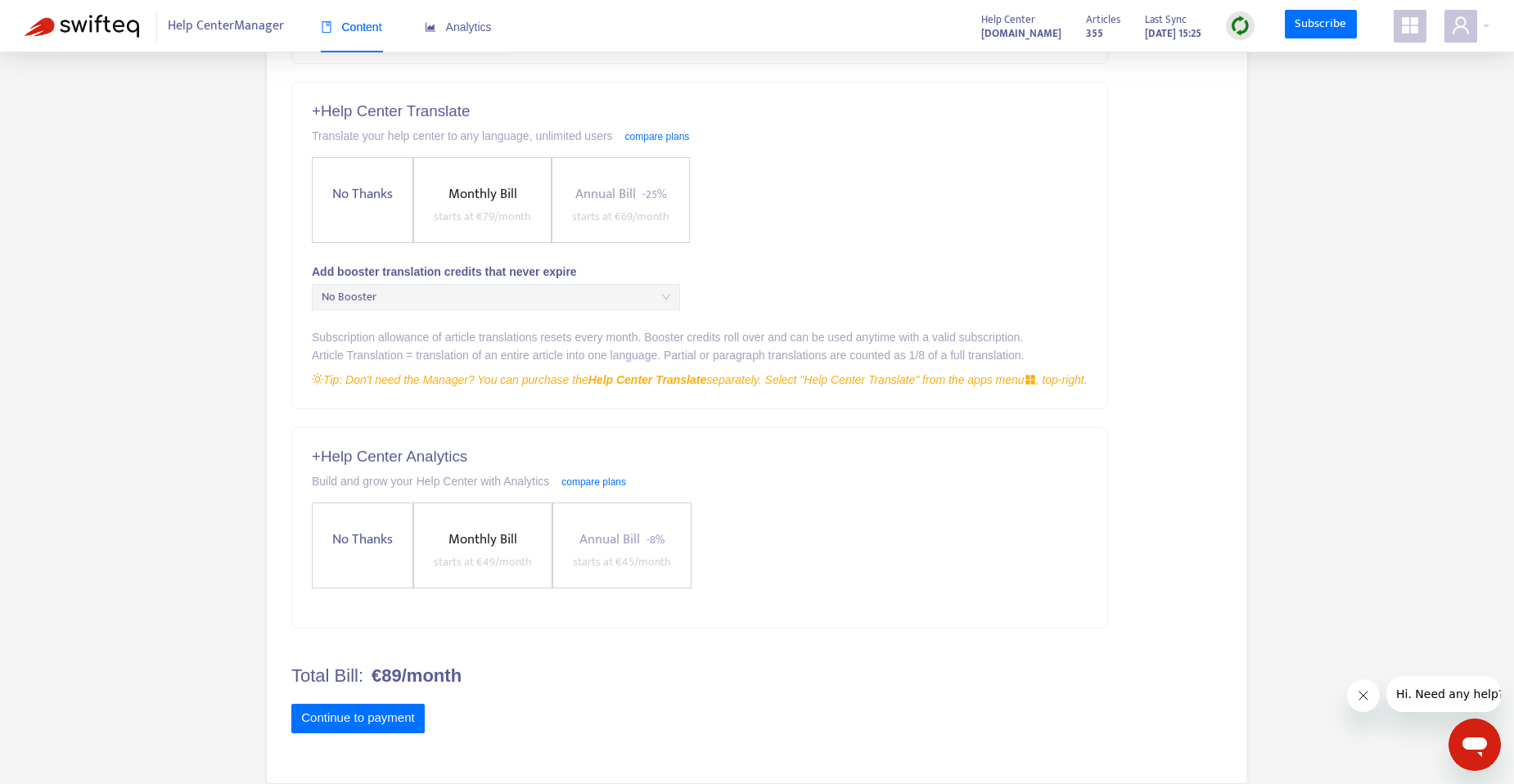
click at [386, 196] on span "No Thanks" at bounding box center [362, 195] width 74 height 22
click at [352, 518] on label "No Thanks" at bounding box center [362, 547] width 101 height 86
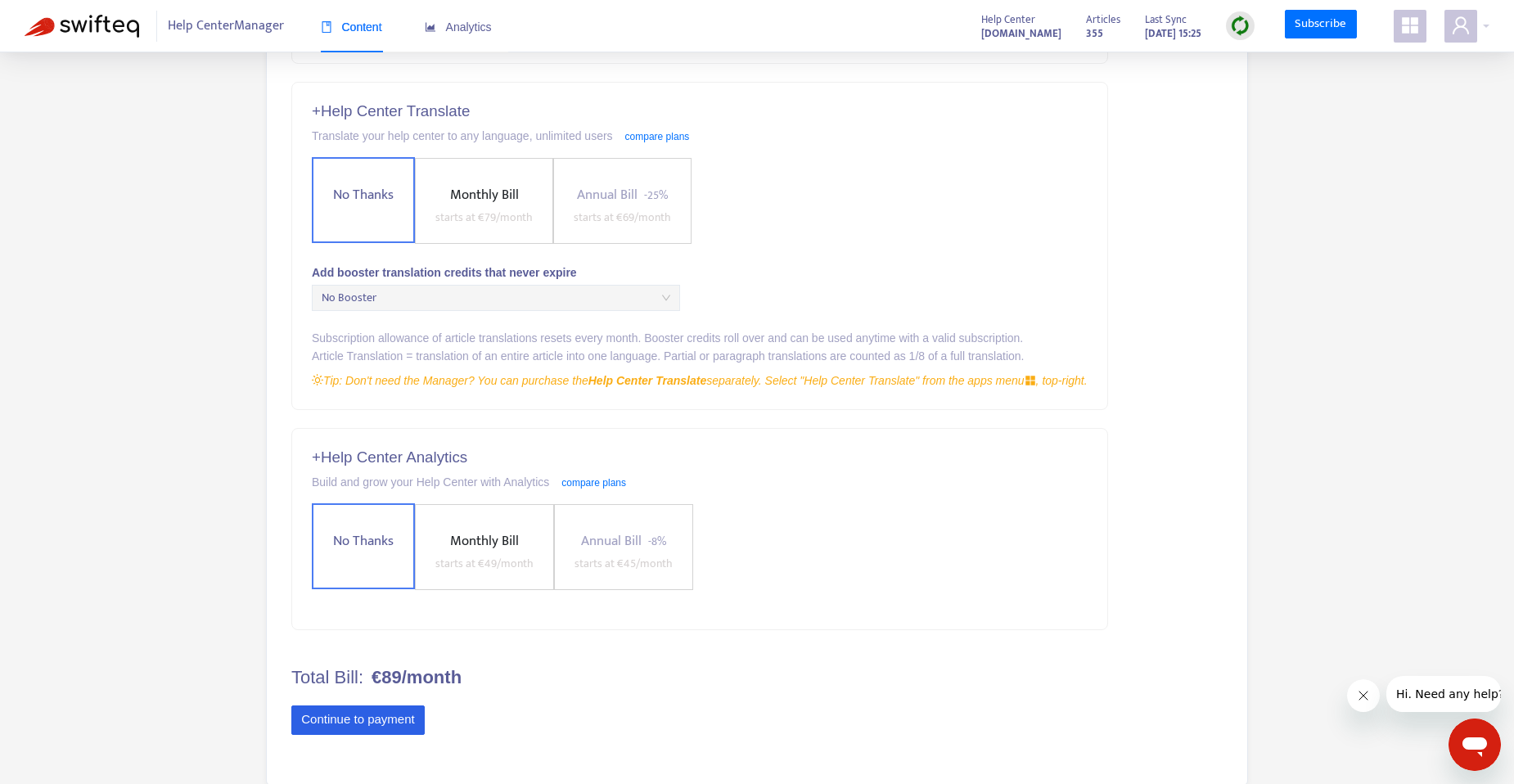
click at [330, 714] on button "Continue to payment" at bounding box center [358, 721] width 133 height 30
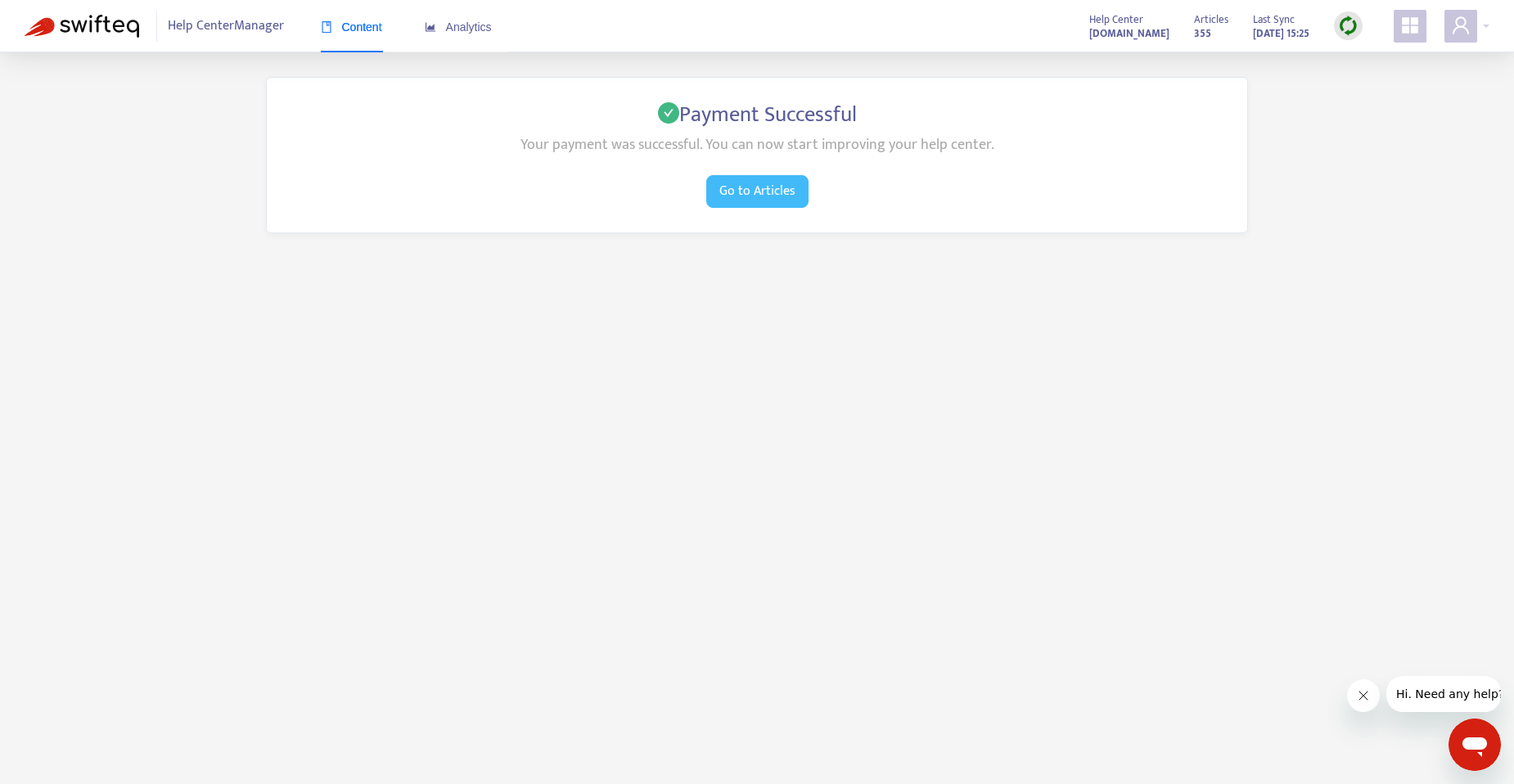
click at [722, 178] on button "Go to Articles" at bounding box center [758, 191] width 102 height 33
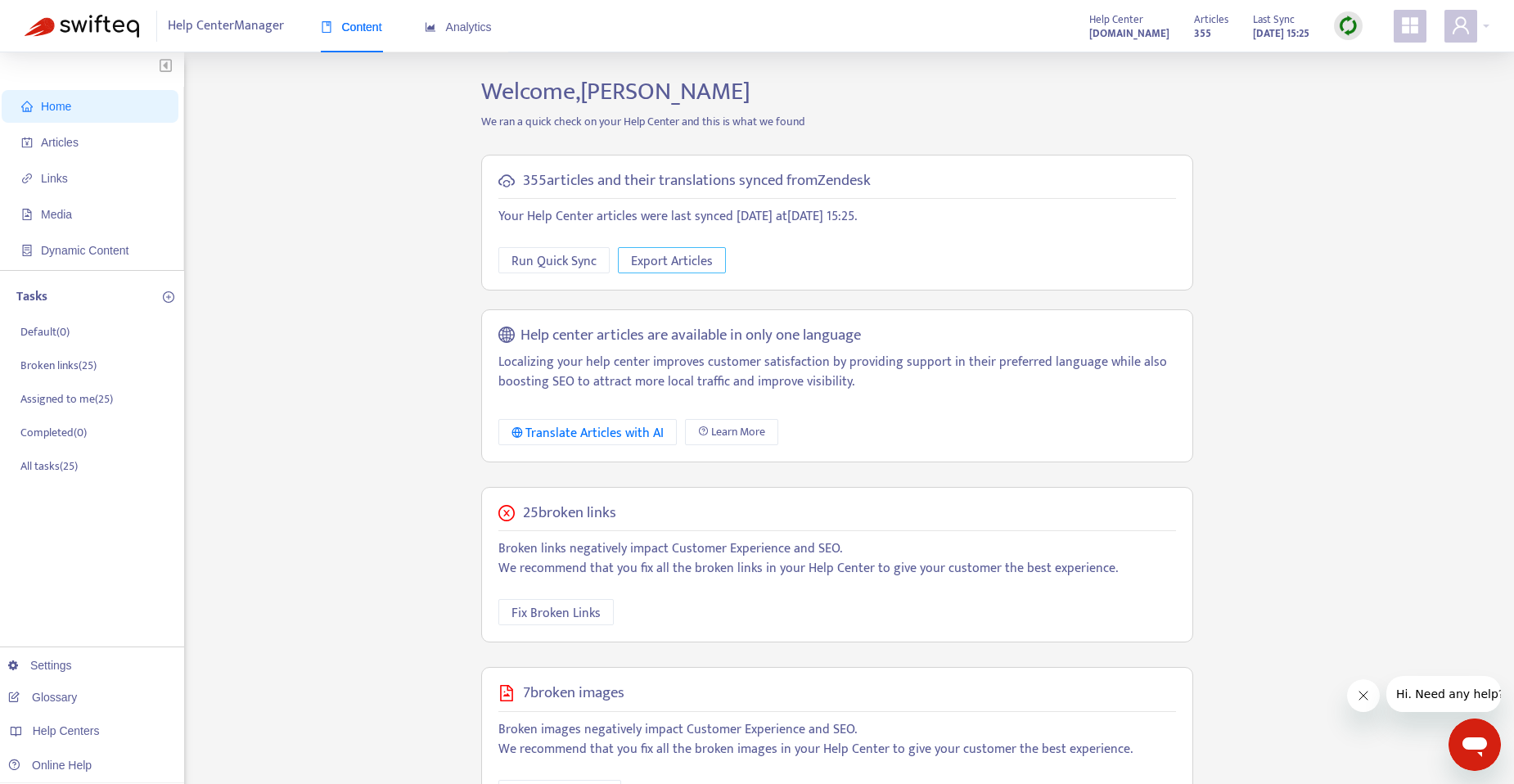
click at [660, 269] on span "Export Articles" at bounding box center [672, 262] width 82 height 20
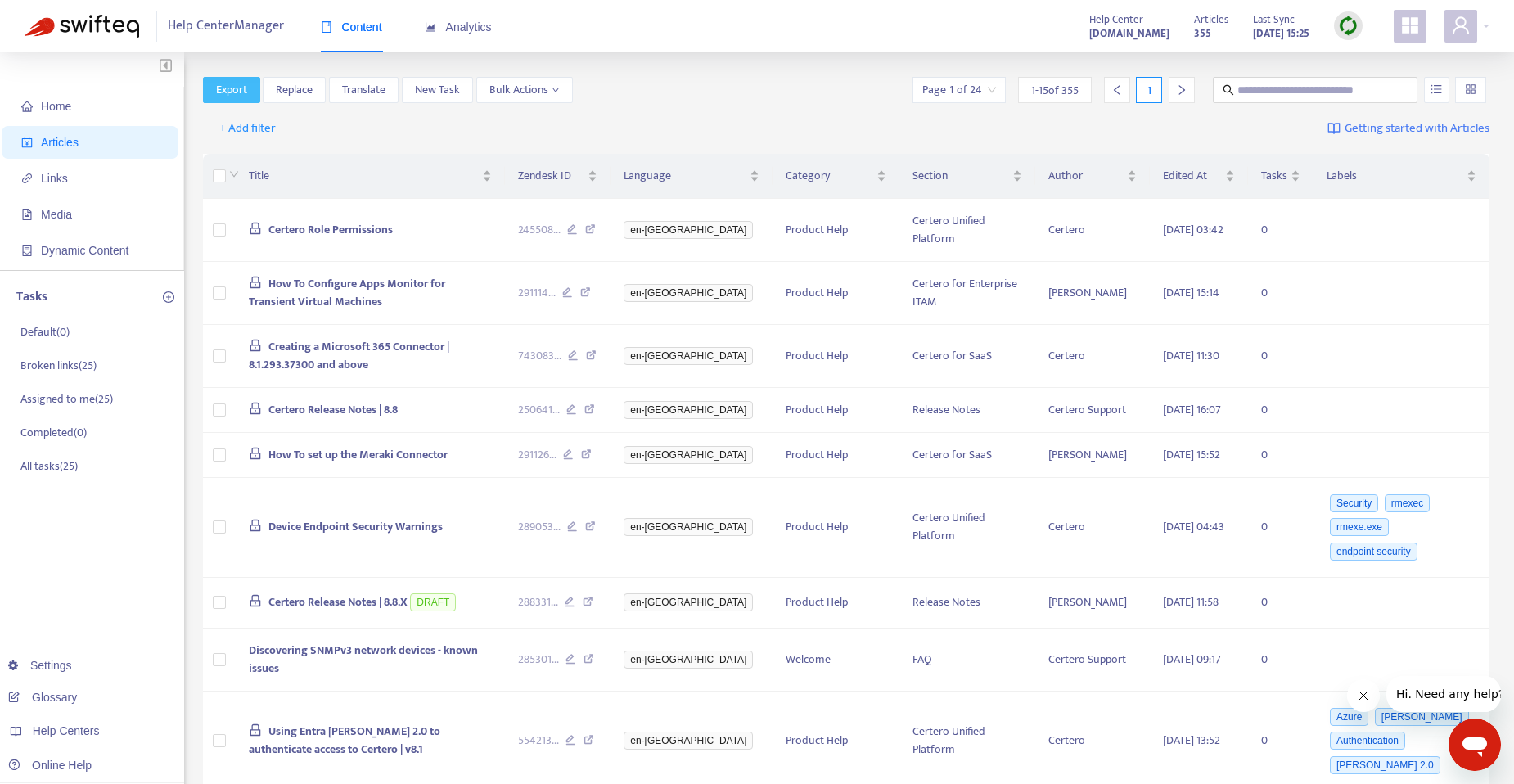
click at [242, 87] on span "Export" at bounding box center [231, 89] width 31 height 18
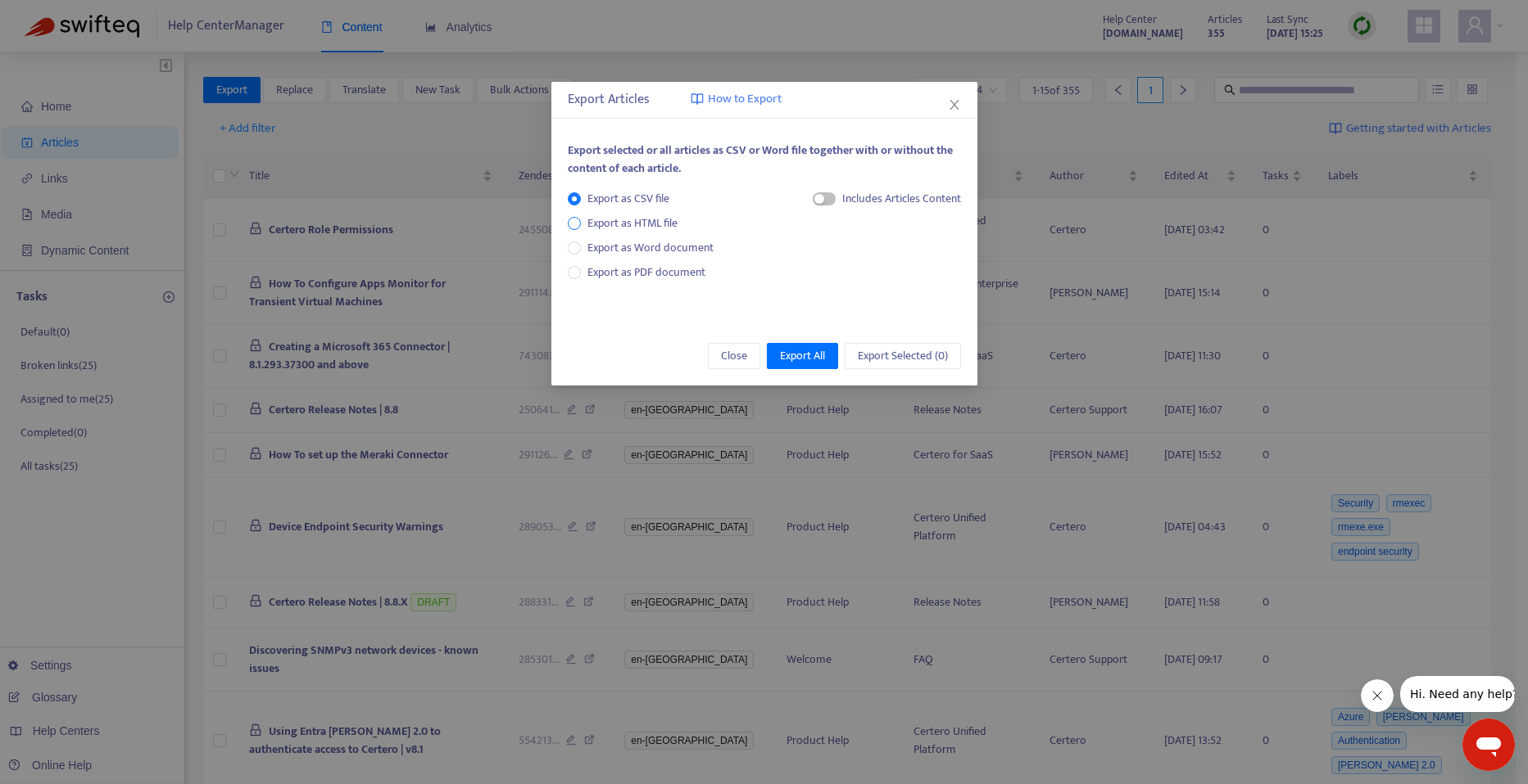
click at [623, 216] on span "Export as HTML file" at bounding box center [632, 223] width 103 height 18
click at [798, 196] on div "button" at bounding box center [803, 198] width 10 height 10
click at [814, 355] on span "Export All" at bounding box center [802, 356] width 45 height 18
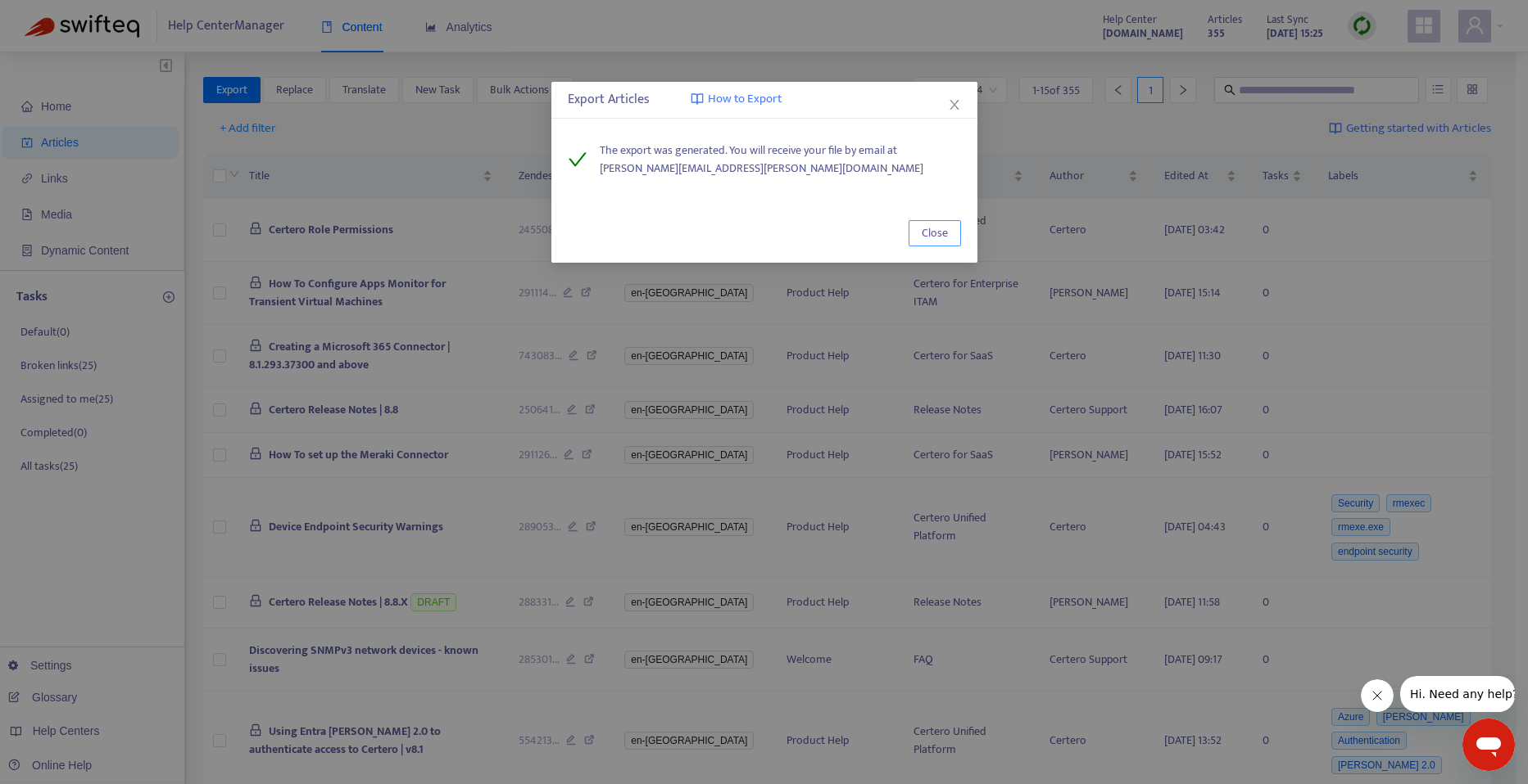
click at [931, 225] on span "Close" at bounding box center [935, 233] width 26 height 18
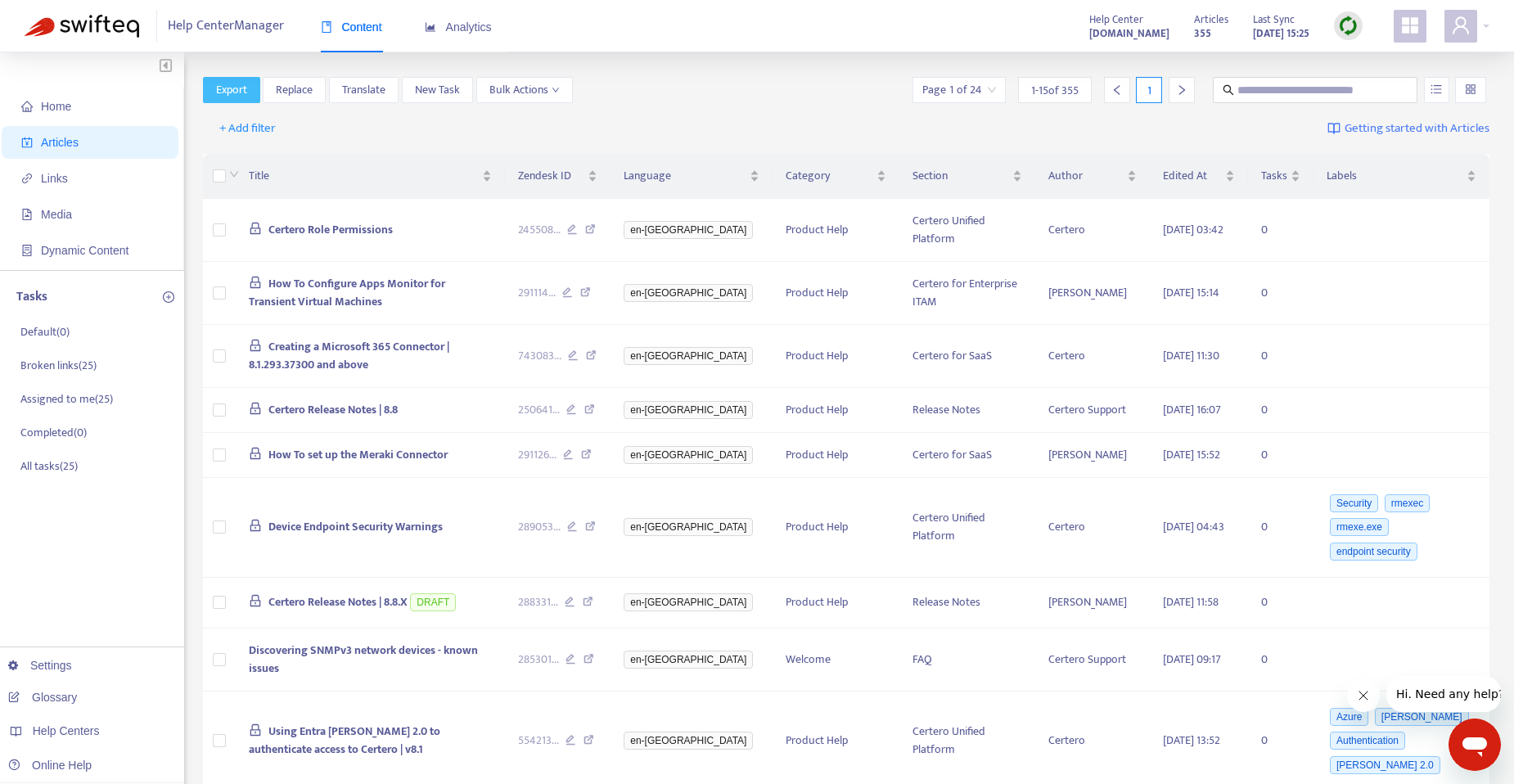
click at [219, 94] on span "Export" at bounding box center [231, 89] width 31 height 18
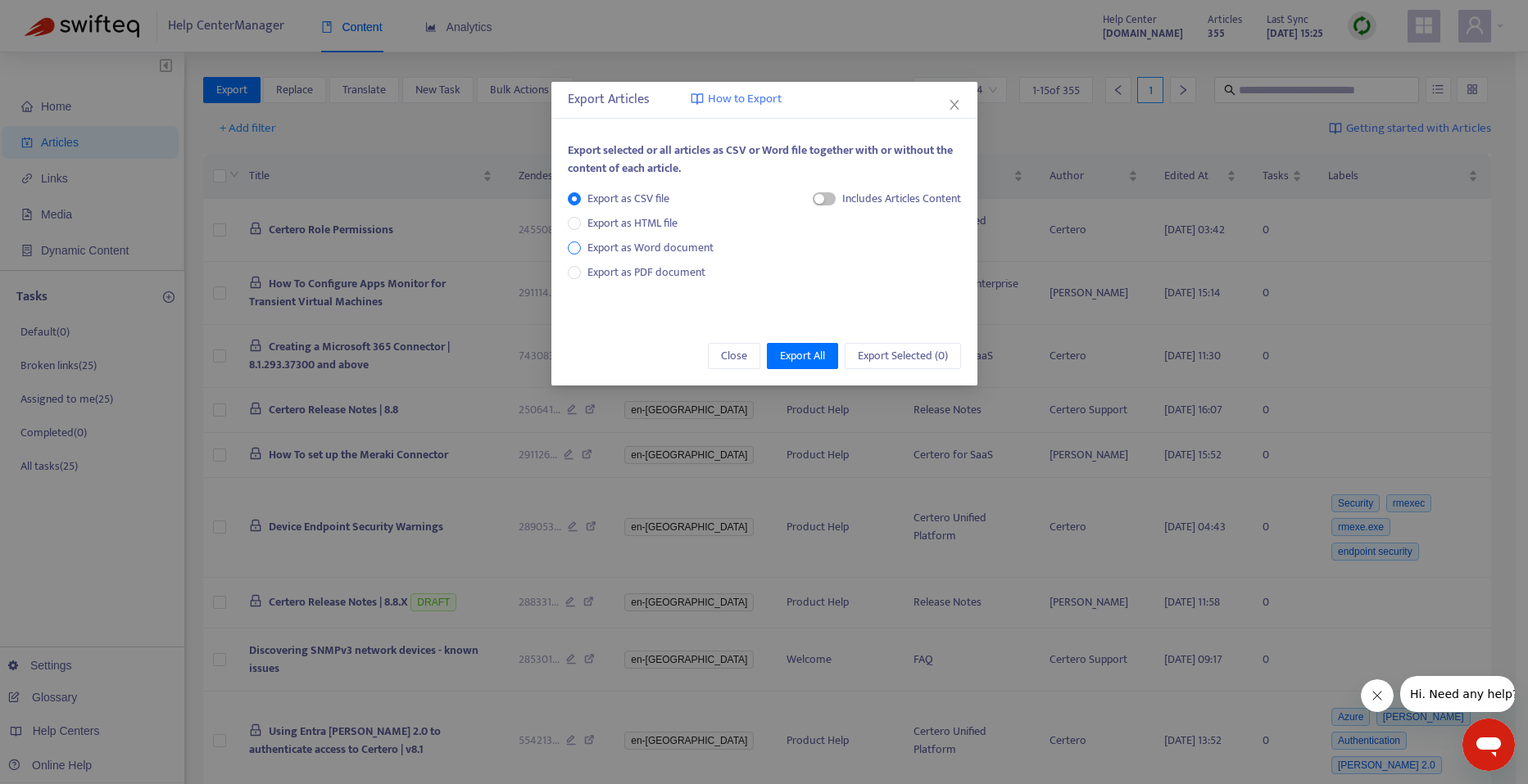
click at [602, 241] on span "Export as Word document" at bounding box center [649, 248] width 139 height 18
click at [804, 191] on div "Each article in a separate file" at bounding box center [877, 202] width 167 height 24
click at [808, 197] on span "button" at bounding box center [805, 199] width 23 height 13
click at [801, 349] on span "Export All" at bounding box center [802, 356] width 45 height 18
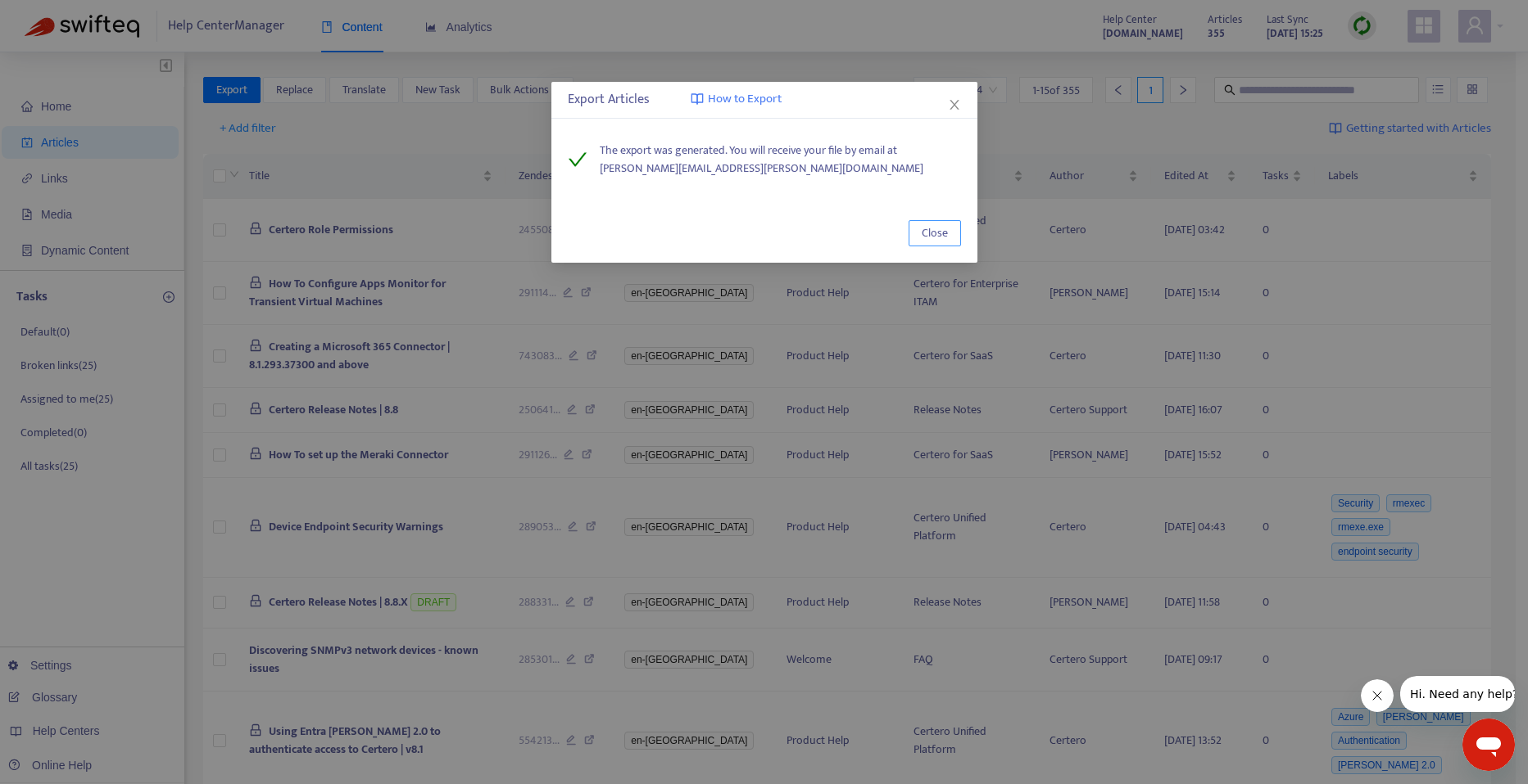
click at [941, 230] on span "Close" at bounding box center [935, 233] width 26 height 18
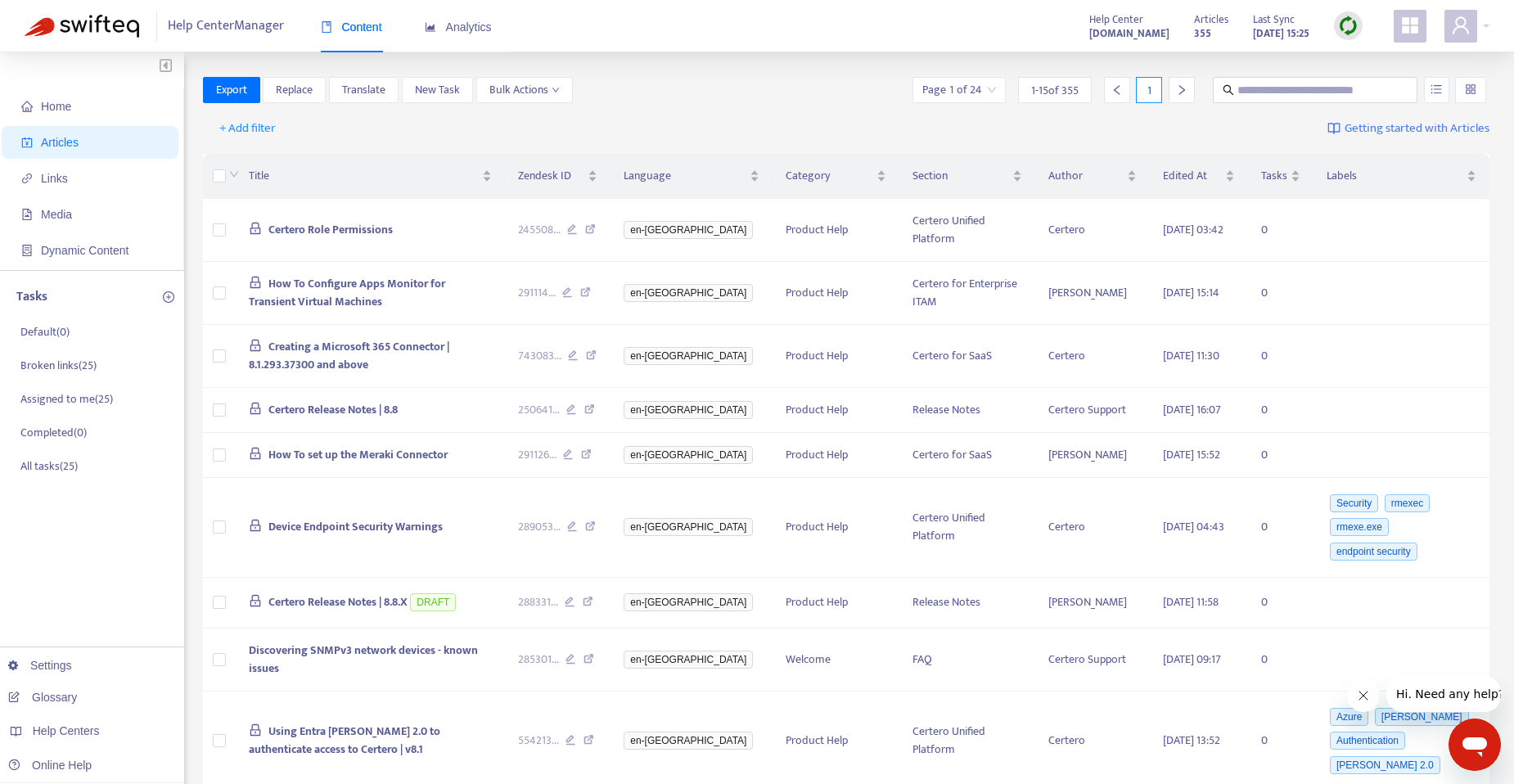
click at [792, 92] on div "Export Replace Translate New Task Bulk Actions Page 1 of 24 1 - 15 of 355 1" at bounding box center [846, 90] width 1288 height 26
click at [77, 118] on span "Home" at bounding box center [93, 106] width 144 height 33
